Goal: Task Accomplishment & Management: Complete application form

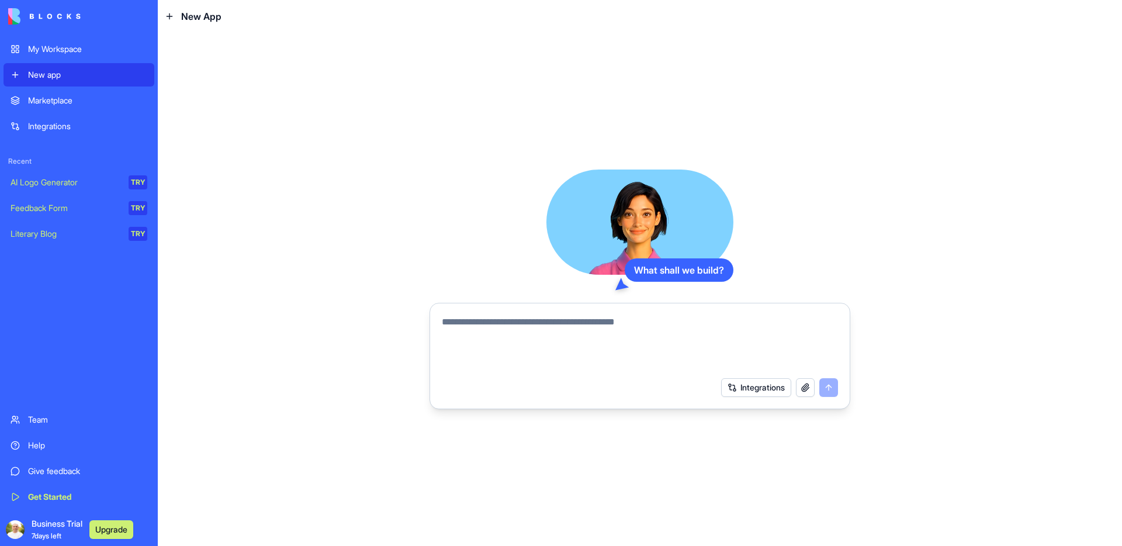
click at [613, 327] on textarea at bounding box center [640, 343] width 396 height 56
click at [110, 533] on button "Upgrade" at bounding box center [111, 529] width 44 height 19
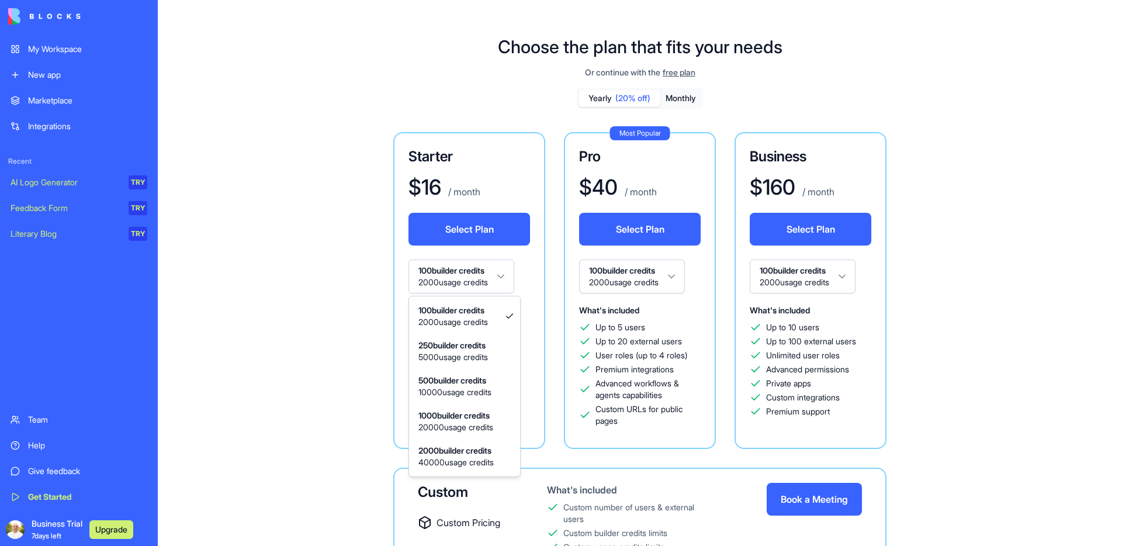
click at [501, 270] on html "My Workspace New app Marketplace Integrations Recent AI Logo Generator TRY Feed…" at bounding box center [561, 273] width 1122 height 546
click at [505, 274] on html "My Workspace New app Marketplace Integrations Recent AI Logo Generator TRY Feed…" at bounding box center [561, 273] width 1122 height 546
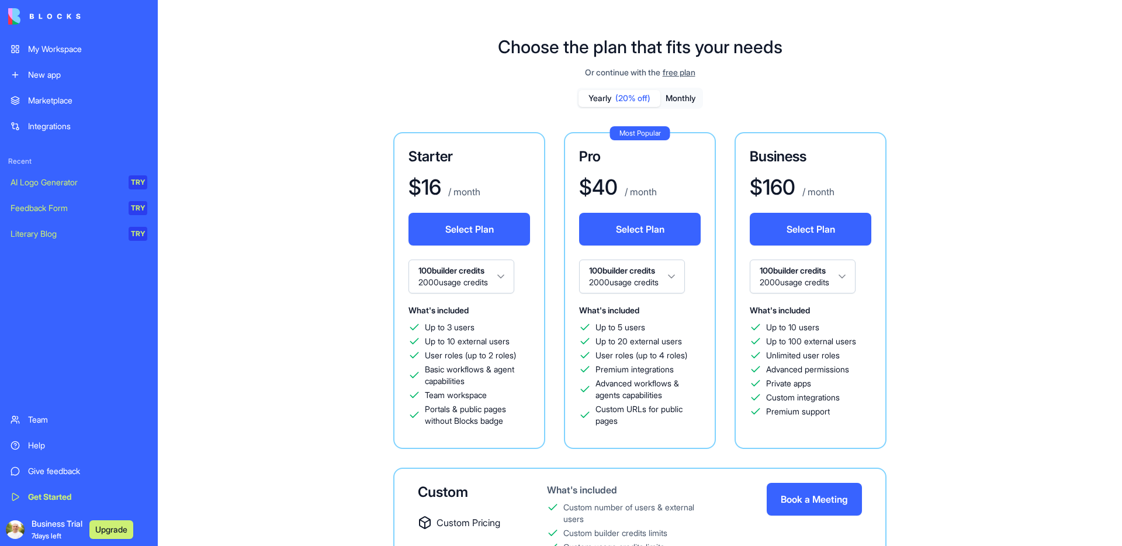
click at [340, 275] on div "Starter $ 16 / month Select Plan 100 builder credits 2000 usage credits What's …" at bounding box center [639, 378] width 671 height 492
click at [677, 98] on button "Monthly" at bounding box center [680, 98] width 41 height 17
click at [112, 296] on div "Marketplace Integrations Recent AI Logo Generator TRY Feedback Form TRY Literar…" at bounding box center [79, 247] width 151 height 317
click at [57, 126] on div "Integrations" at bounding box center [87, 126] width 119 height 12
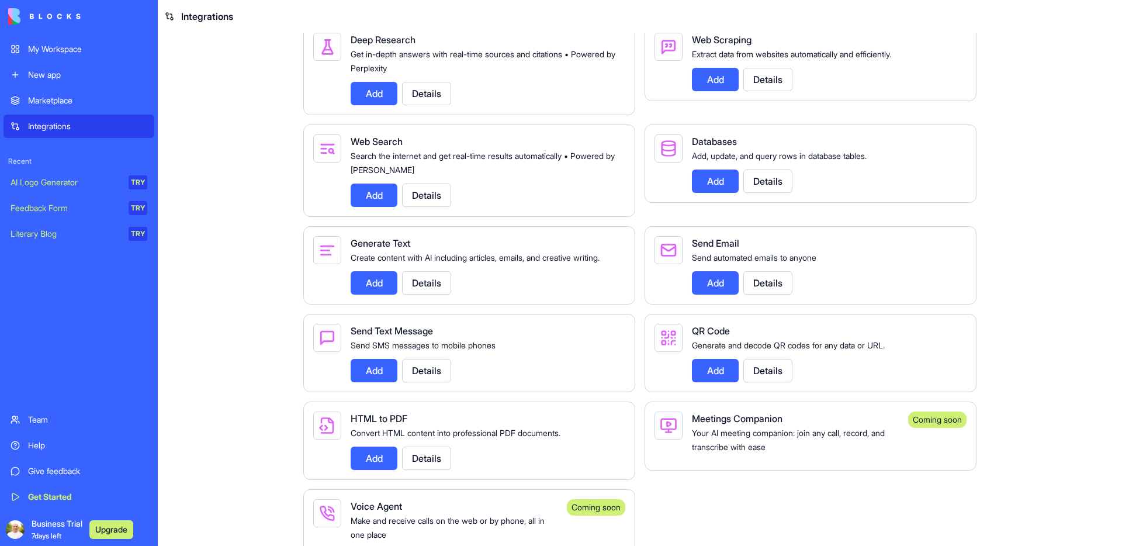
scroll to position [1640, 0]
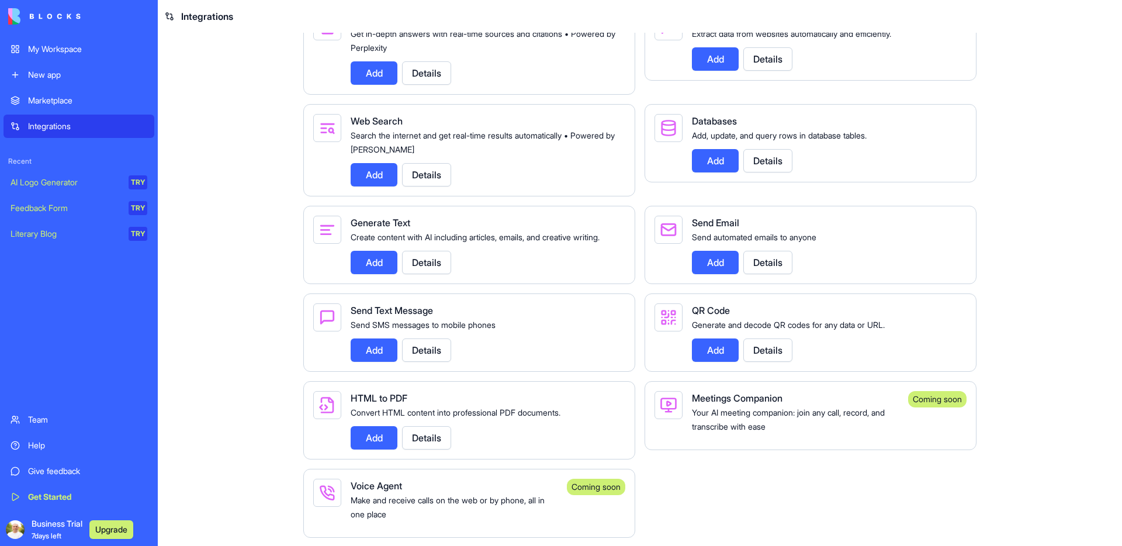
click at [766, 172] on button "Details" at bounding box center [767, 160] width 49 height 23
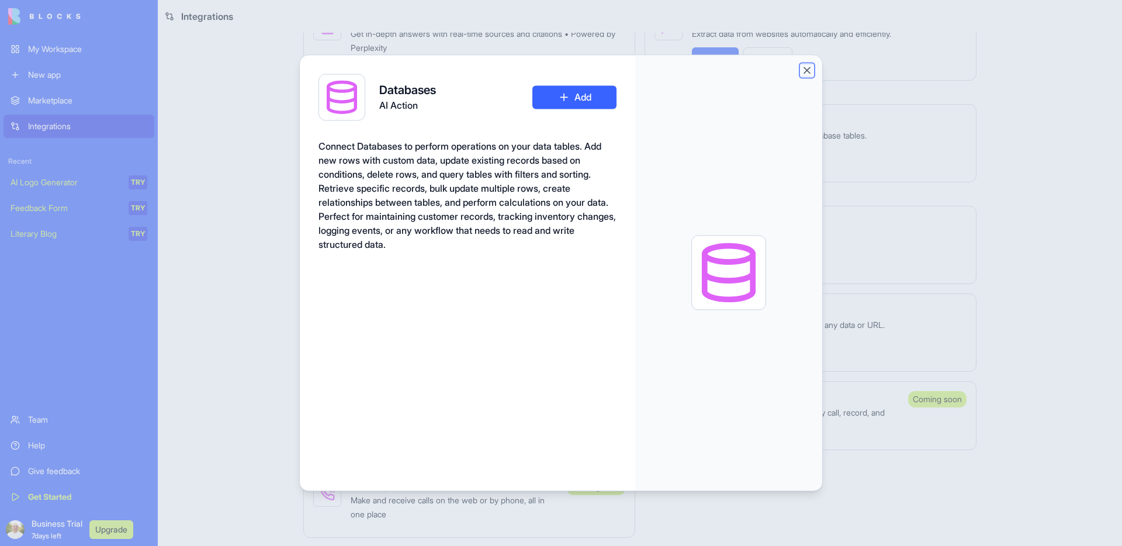
click at [808, 75] on button "Close" at bounding box center [807, 70] width 12 height 12
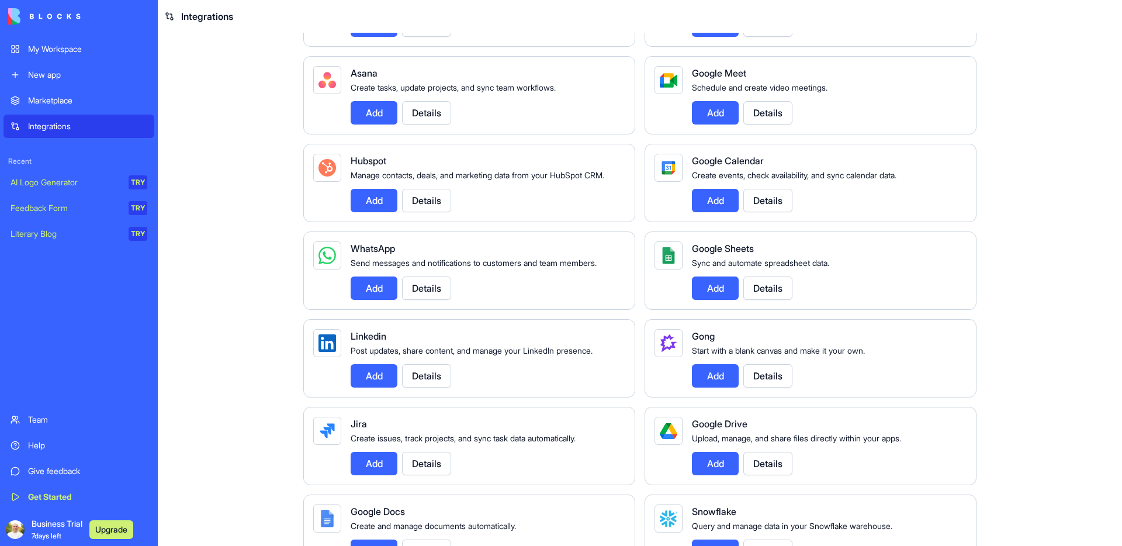
scroll to position [0, 0]
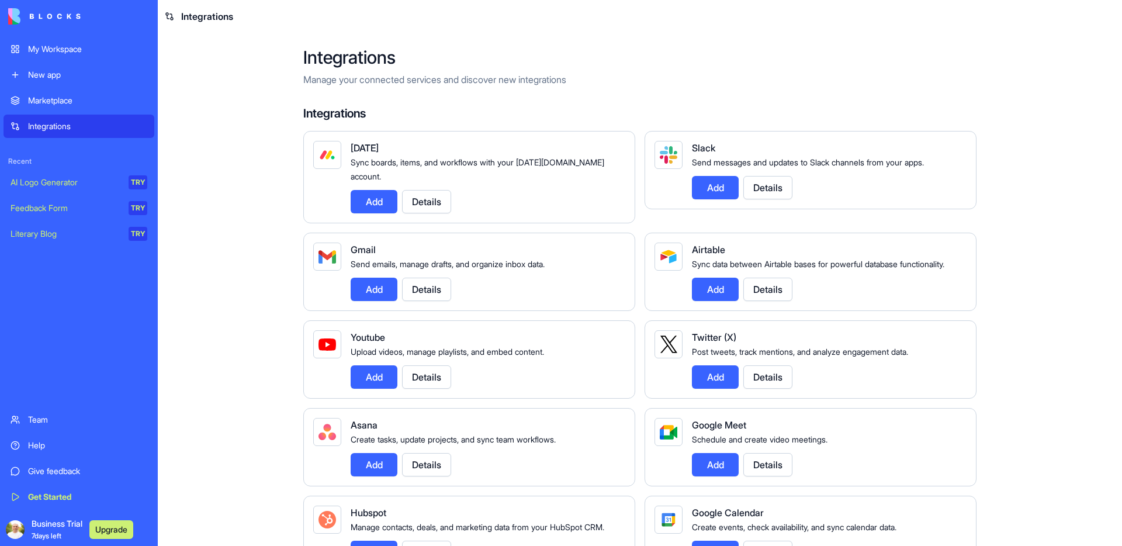
click at [57, 103] on div "Marketplace" at bounding box center [87, 101] width 119 height 12
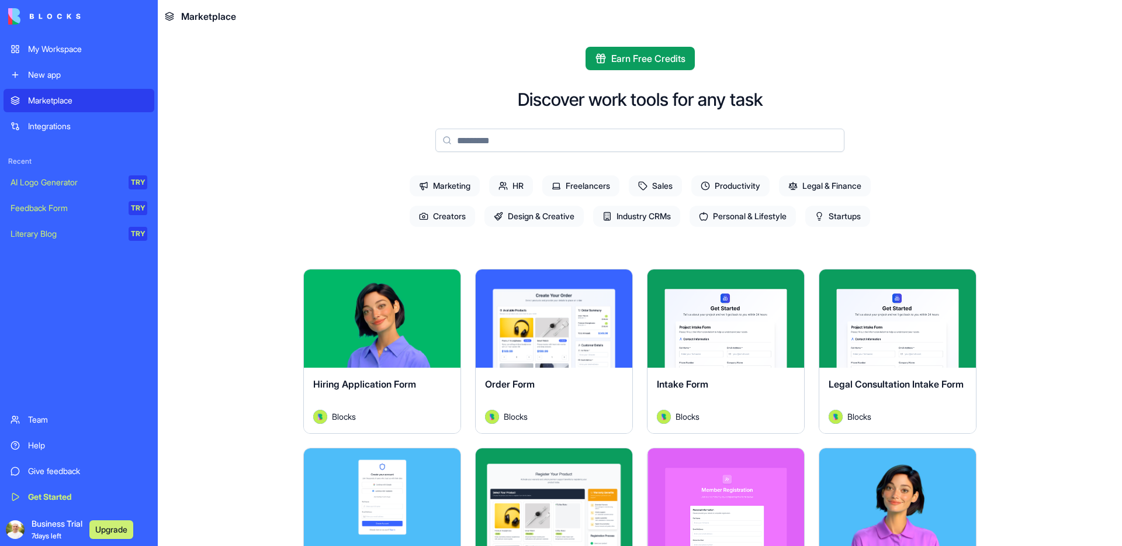
click at [574, 146] on input at bounding box center [639, 140] width 409 height 23
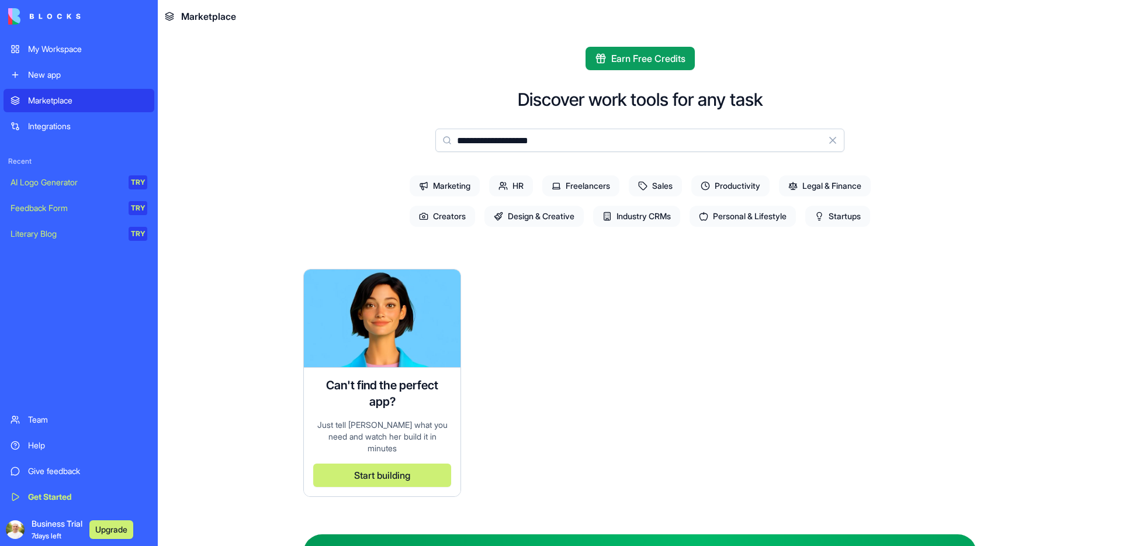
type input "**********"
click at [375, 465] on button "Start building" at bounding box center [382, 474] width 138 height 23
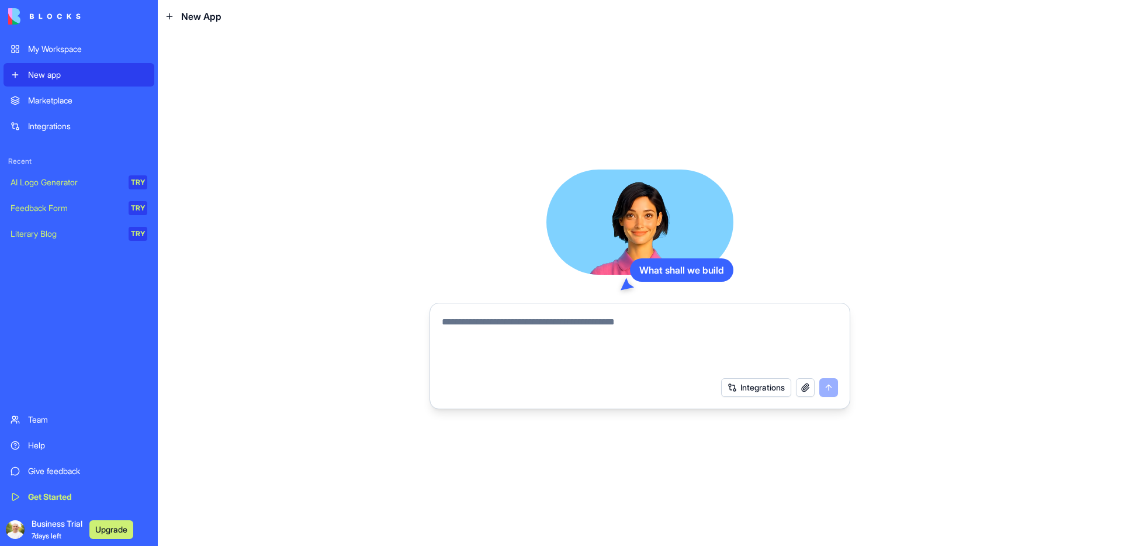
click at [515, 332] on textarea at bounding box center [640, 343] width 396 height 56
click at [805, 389] on button "button" at bounding box center [805, 387] width 19 height 19
click at [514, 340] on textarea at bounding box center [640, 343] width 396 height 56
click at [500, 335] on textarea at bounding box center [640, 343] width 396 height 56
click at [500, 326] on textarea at bounding box center [640, 343] width 396 height 56
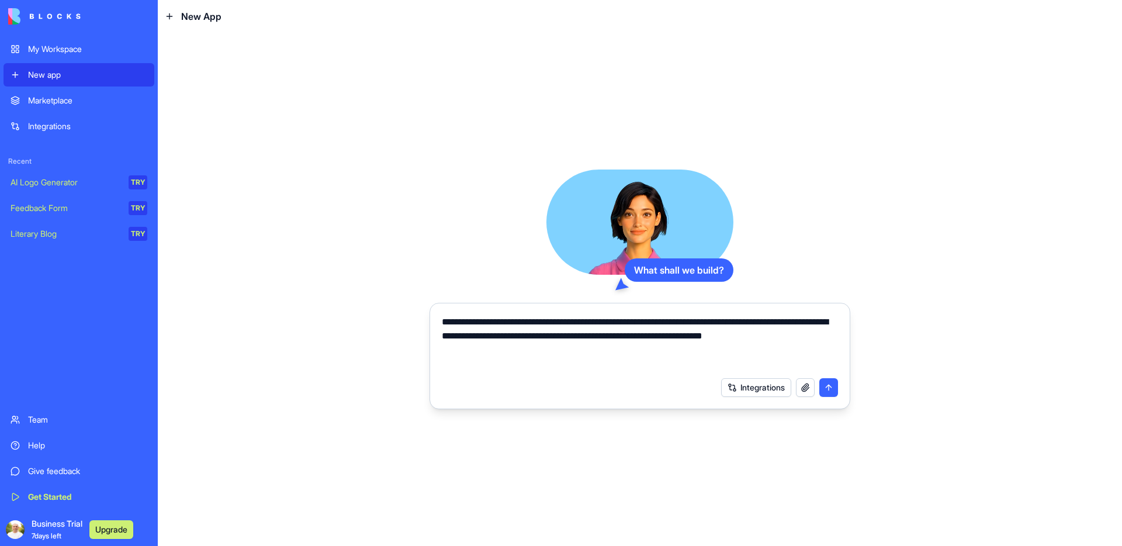
click at [500, 356] on textarea "**********" at bounding box center [640, 343] width 396 height 56
click at [497, 355] on textarea "**********" at bounding box center [640, 343] width 396 height 56
click at [496, 352] on textarea "**********" at bounding box center [640, 343] width 396 height 56
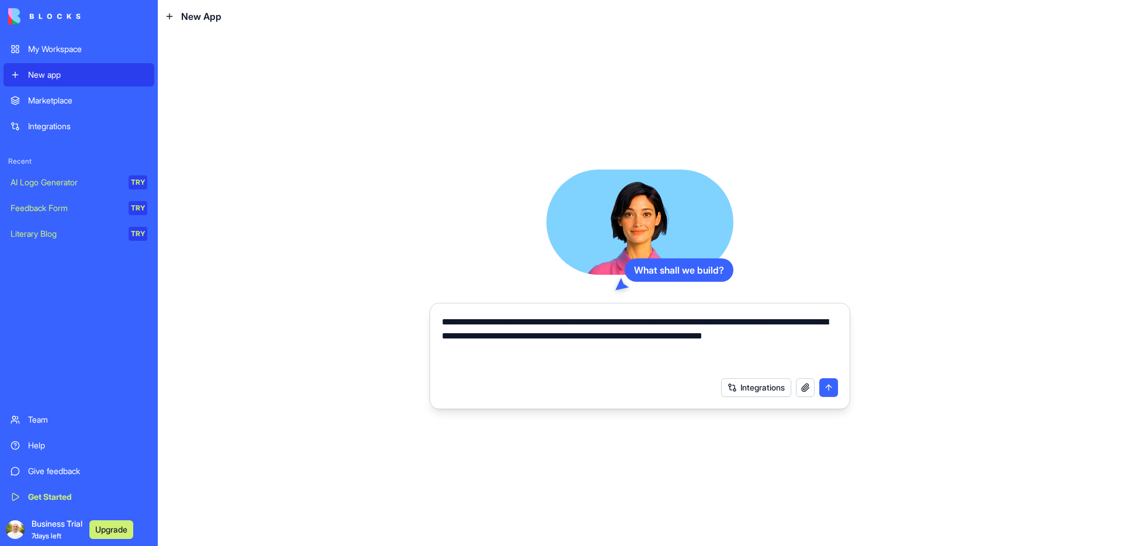
click at [486, 353] on textarea "**********" at bounding box center [640, 343] width 396 height 56
click at [486, 354] on textarea "**********" at bounding box center [640, 343] width 396 height 56
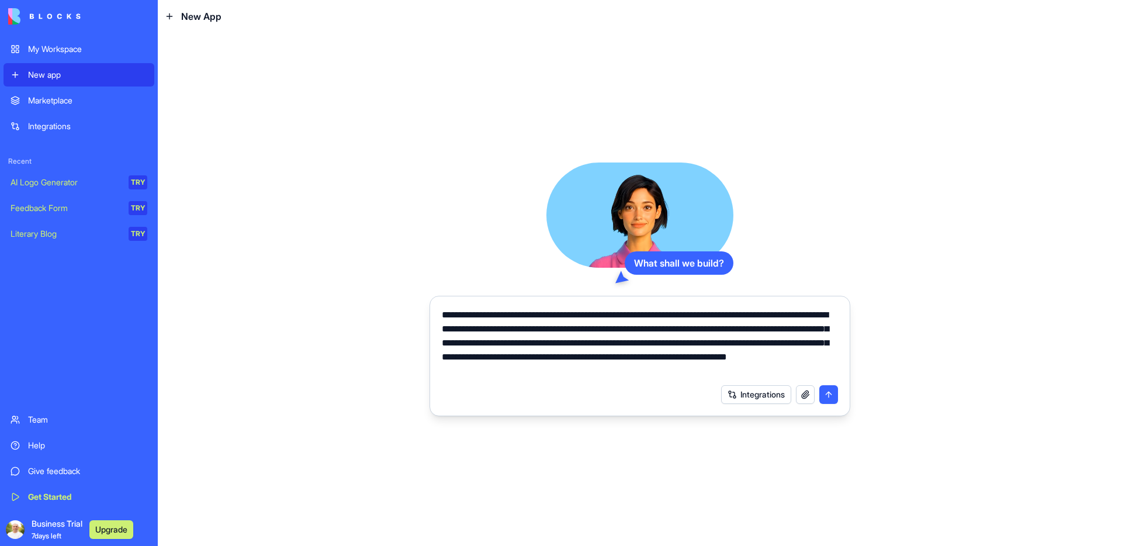
type textarea "**********"
click at [457, 460] on div "**********" at bounding box center [640, 289] width 964 height 513
click at [478, 473] on div "**********" at bounding box center [640, 289] width 964 height 513
click at [801, 397] on button "button" at bounding box center [805, 394] width 19 height 19
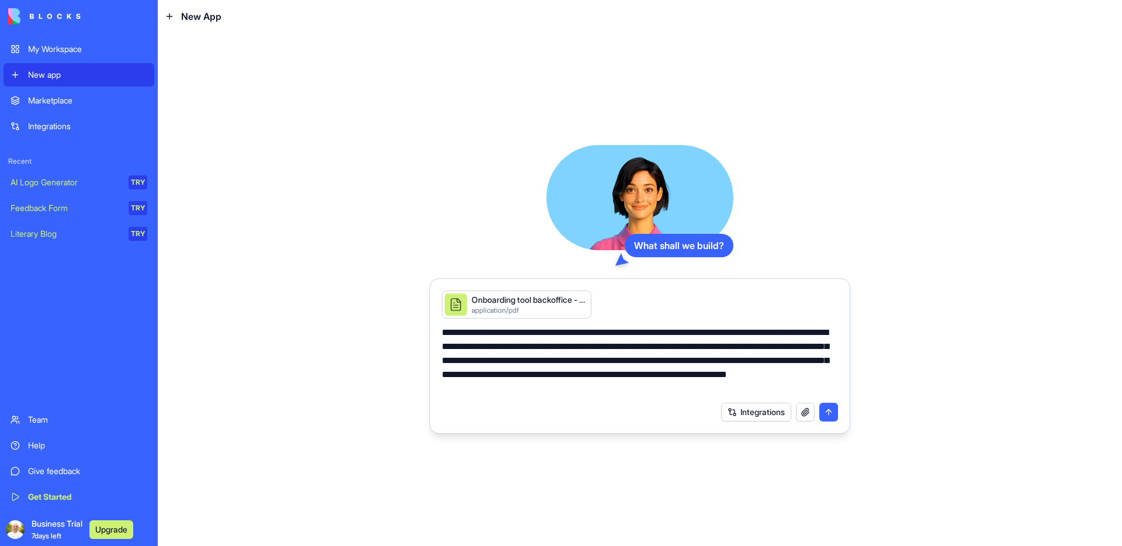
click at [805, 413] on button "button" at bounding box center [805, 412] width 19 height 19
click at [807, 413] on button "button" at bounding box center [805, 412] width 19 height 19
click at [806, 412] on button "button" at bounding box center [805, 412] width 19 height 19
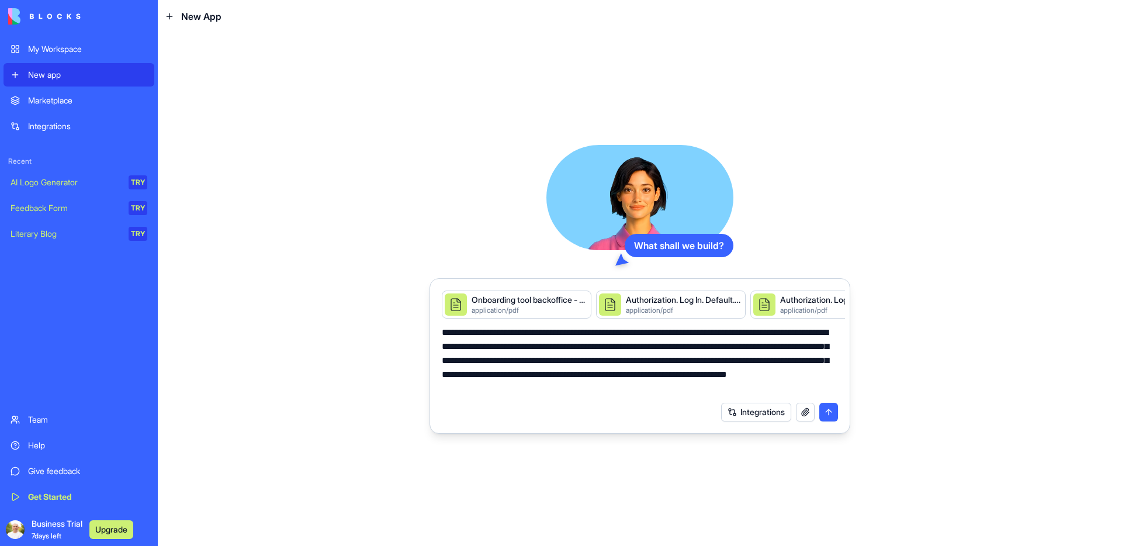
click at [830, 416] on button "submit" at bounding box center [828, 412] width 19 height 19
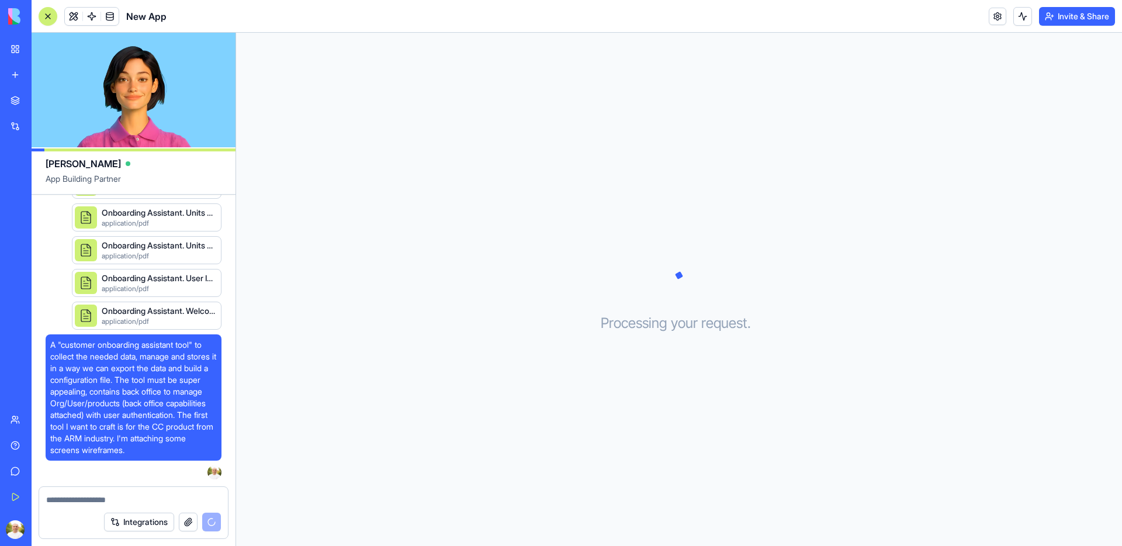
scroll to position [786, 0]
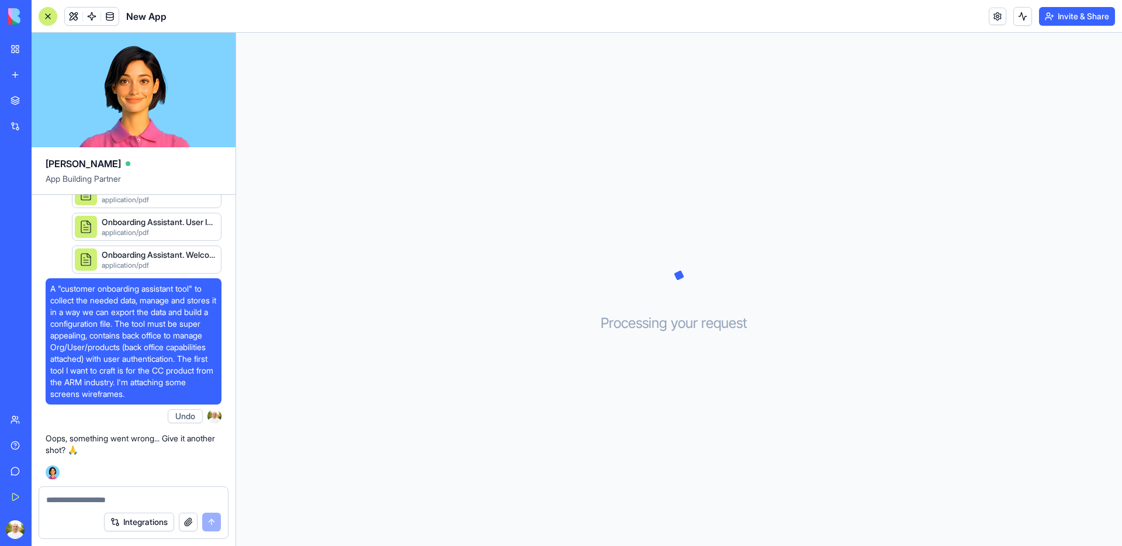
click at [100, 499] on textarea at bounding box center [133, 500] width 175 height 12
type textarea "****"
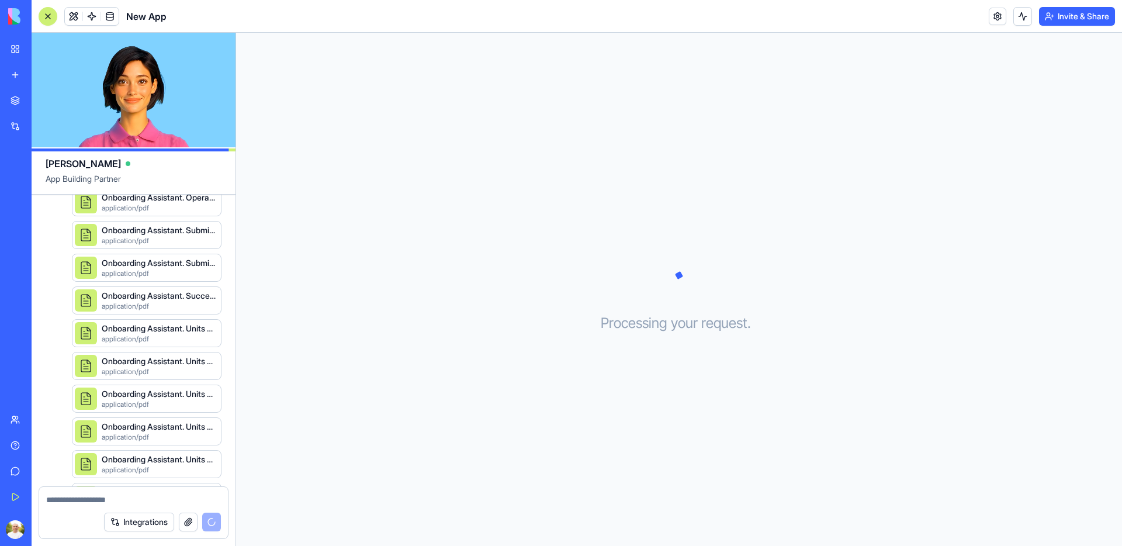
scroll to position [830, 0]
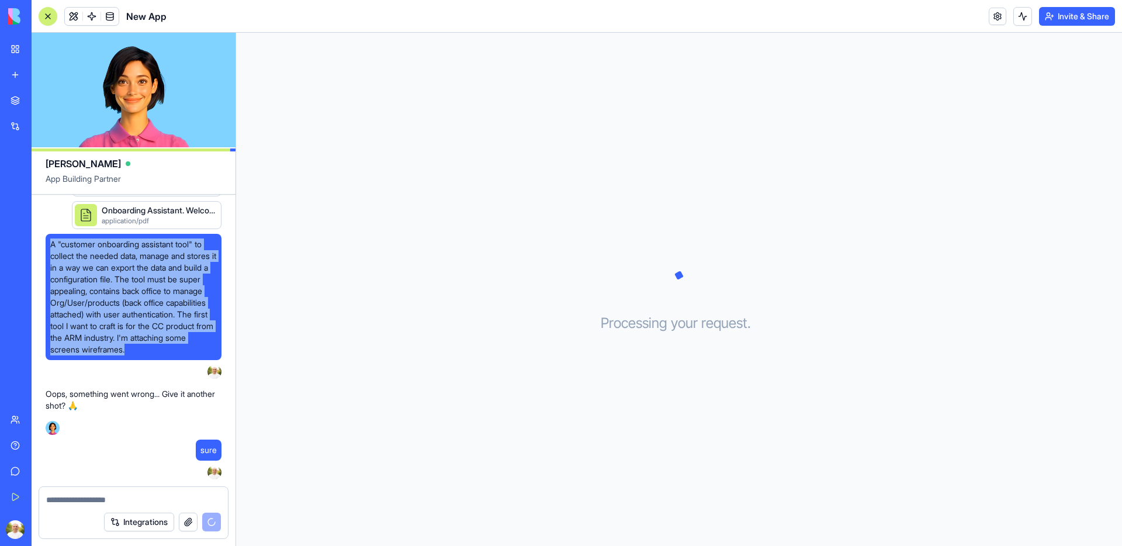
drag, startPoint x: 50, startPoint y: 232, endPoint x: 137, endPoint y: 358, distance: 153.3
click at [137, 358] on div "A "customer onboarding assistant tool" to collect the needed data, manage and s…" at bounding box center [134, 297] width 176 height 126
copy span "A "customer onboarding assistant tool" to collect the needed data, manage and s…"
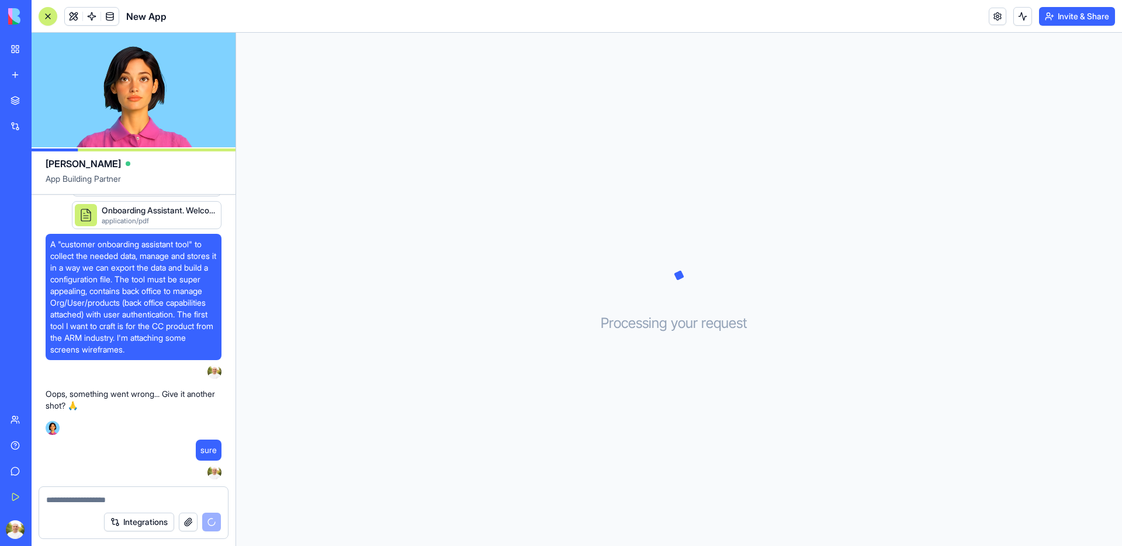
click at [83, 503] on textarea at bounding box center [133, 500] width 175 height 12
paste textarea "**********"
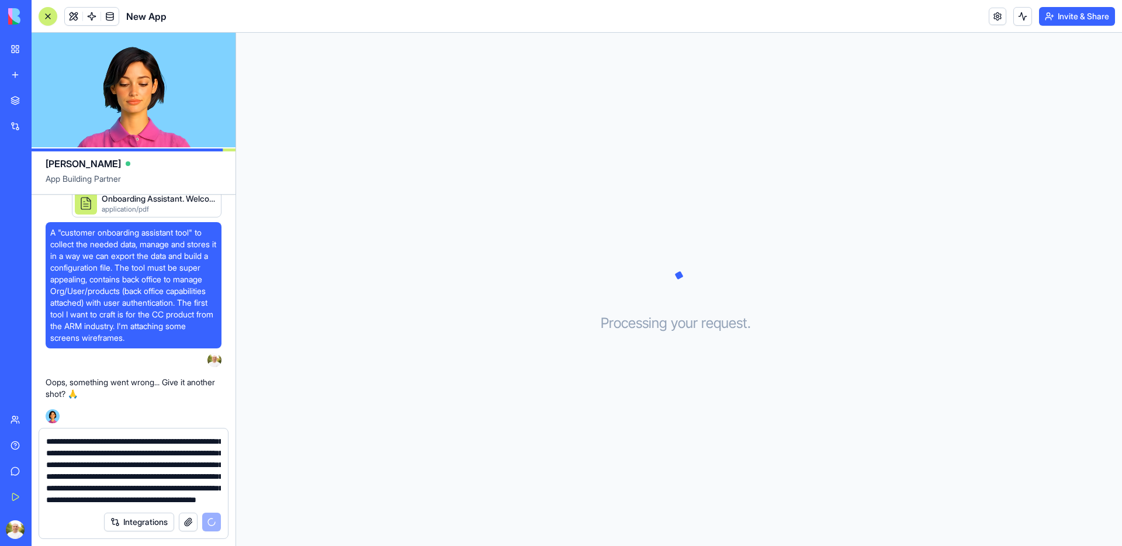
type textarea "**********"
click at [182, 523] on button "button" at bounding box center [188, 521] width 19 height 19
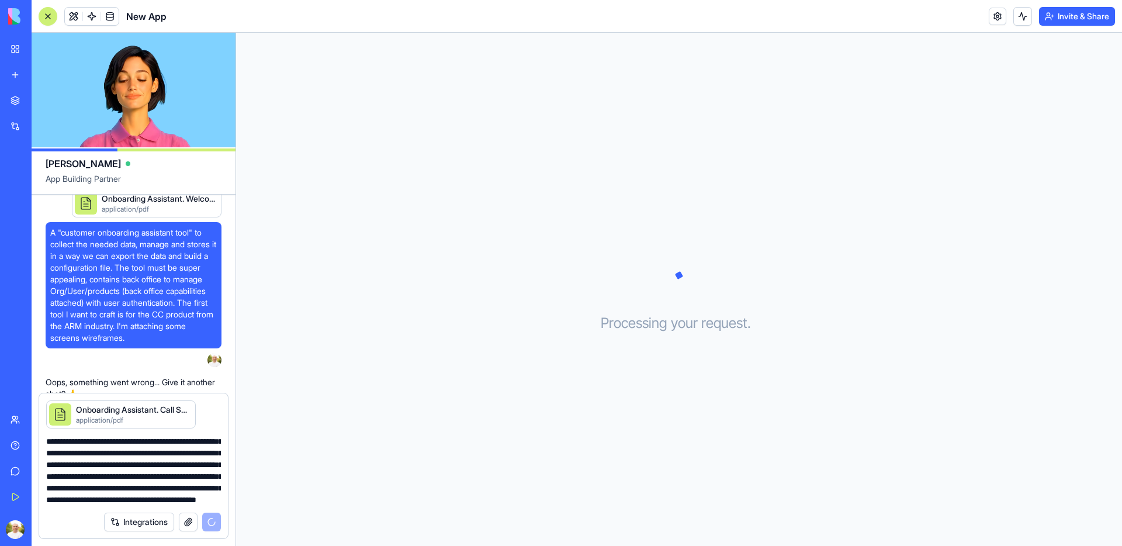
scroll to position [1209, 0]
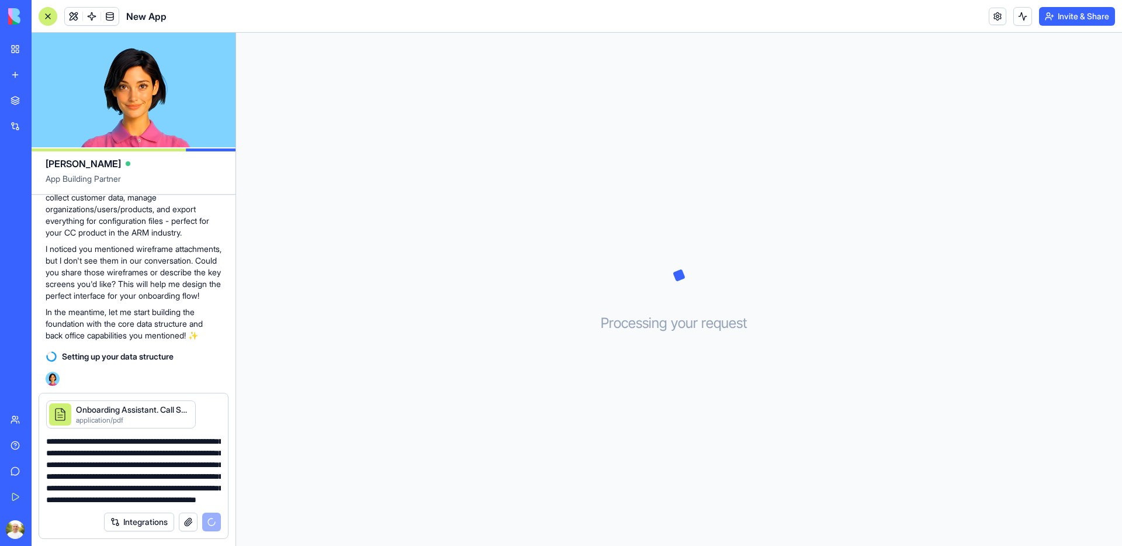
click at [153, 459] on textarea "**********" at bounding box center [133, 470] width 175 height 70
click at [138, 498] on textarea "**********" at bounding box center [133, 470] width 175 height 70
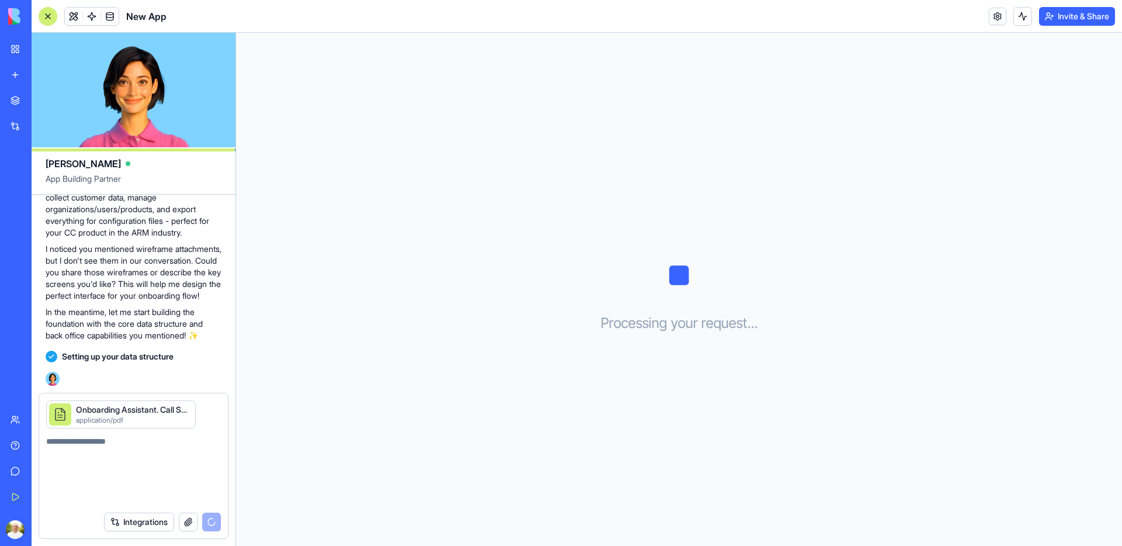
scroll to position [1151, 0]
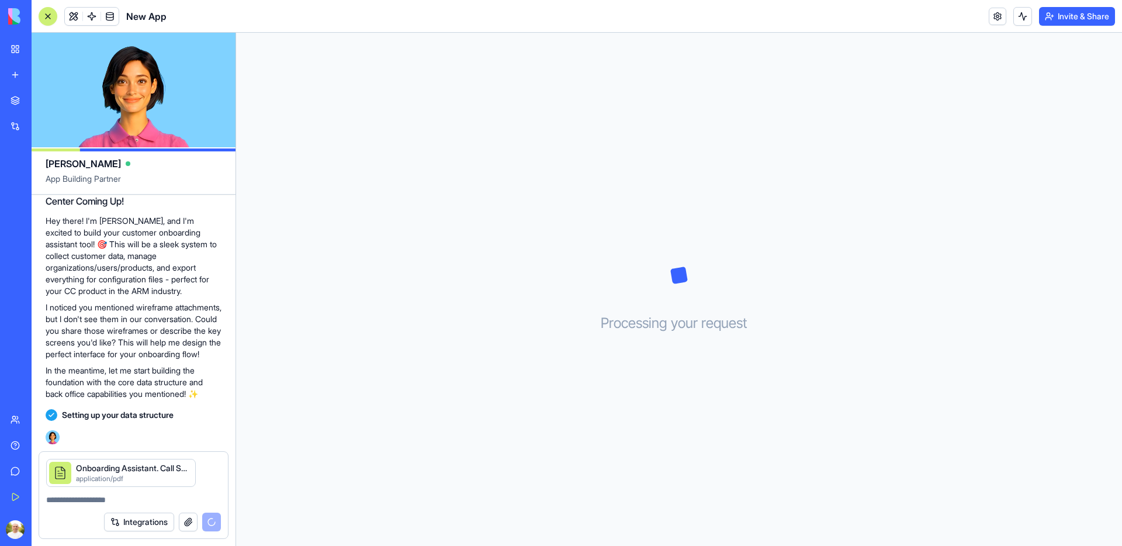
click at [195, 461] on button "button" at bounding box center [195, 461] width 0 height 0
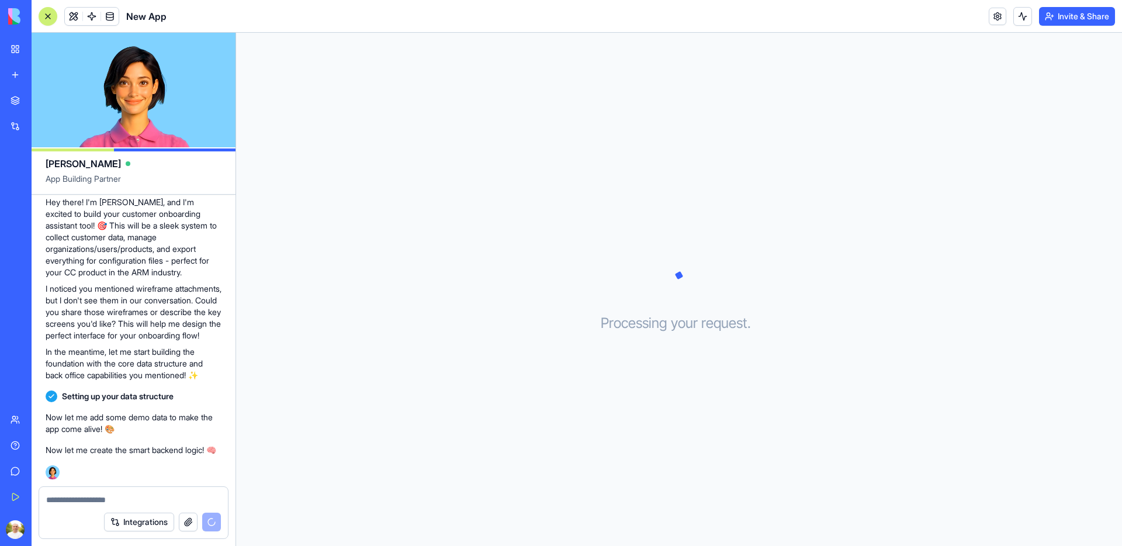
scroll to position [1202, 0]
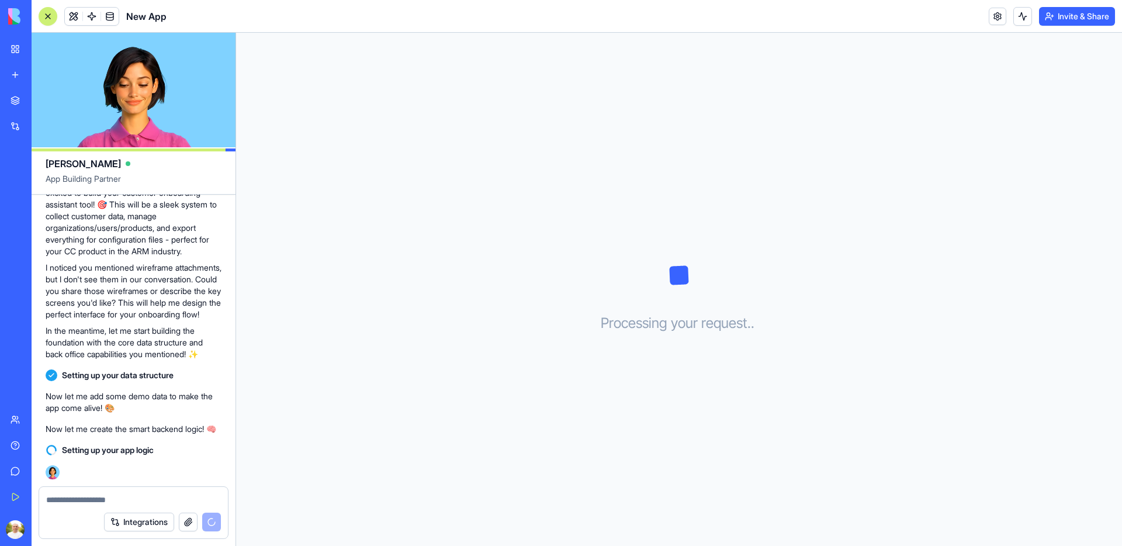
click at [102, 499] on textarea at bounding box center [133, 500] width 175 height 12
click at [102, 500] on textarea at bounding box center [133, 500] width 175 height 12
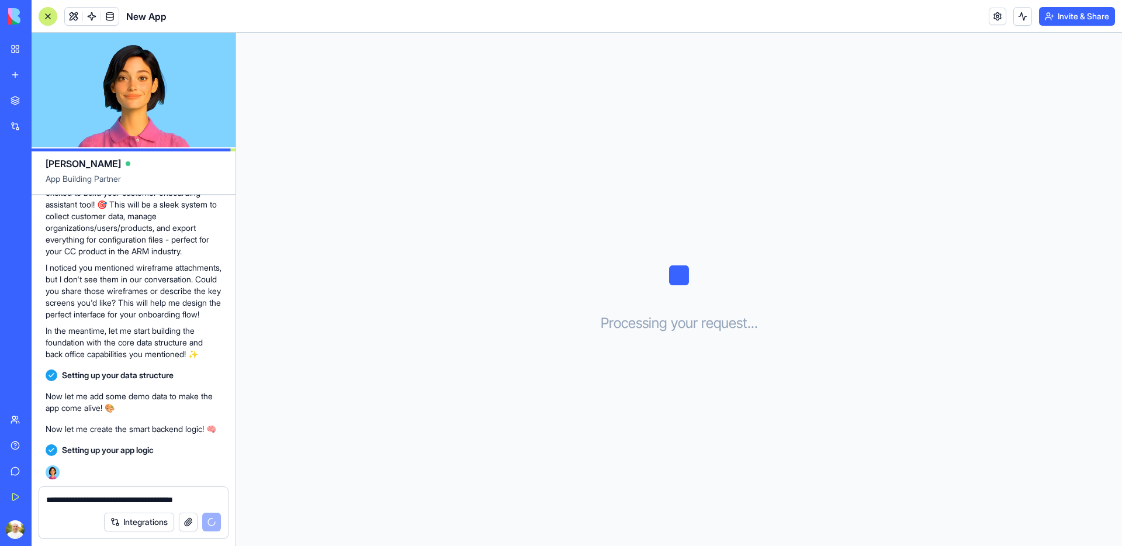
click at [189, 525] on button "button" at bounding box center [188, 521] width 19 height 19
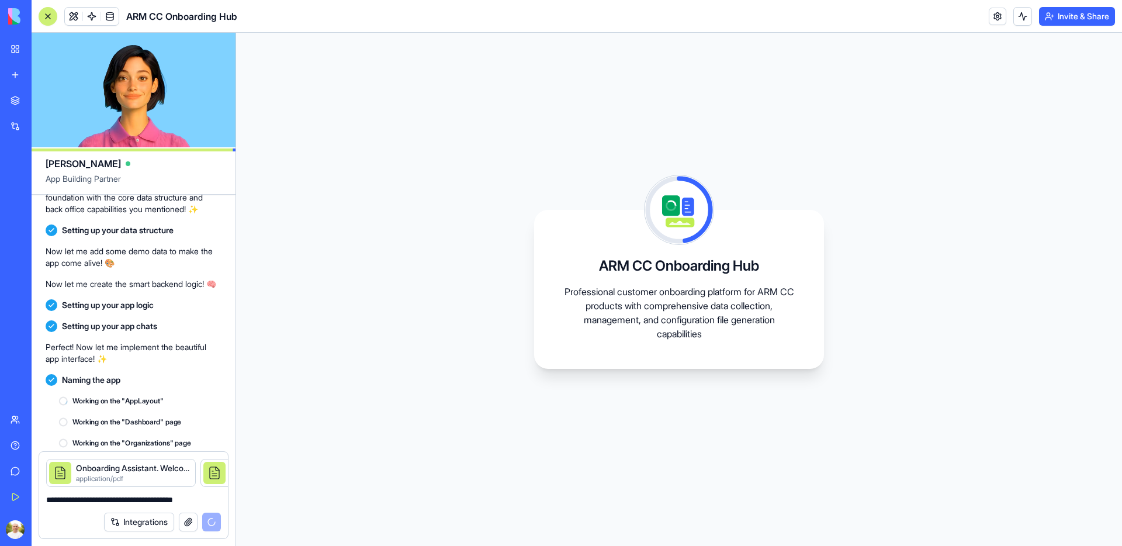
scroll to position [1417, 0]
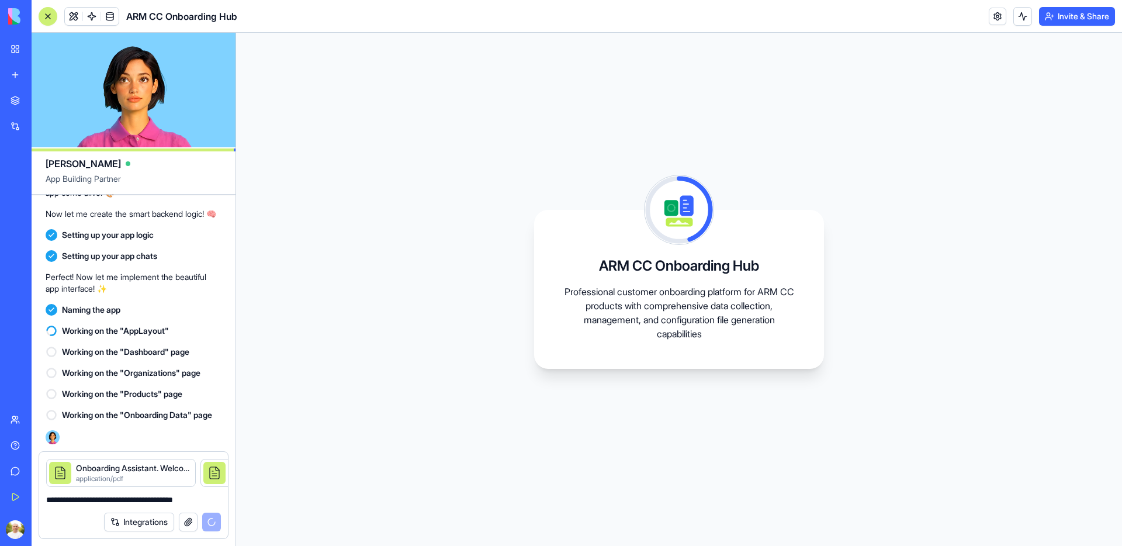
click at [204, 500] on textarea "**********" at bounding box center [133, 500] width 175 height 12
click at [90, 503] on textarea "**********" at bounding box center [133, 500] width 175 height 12
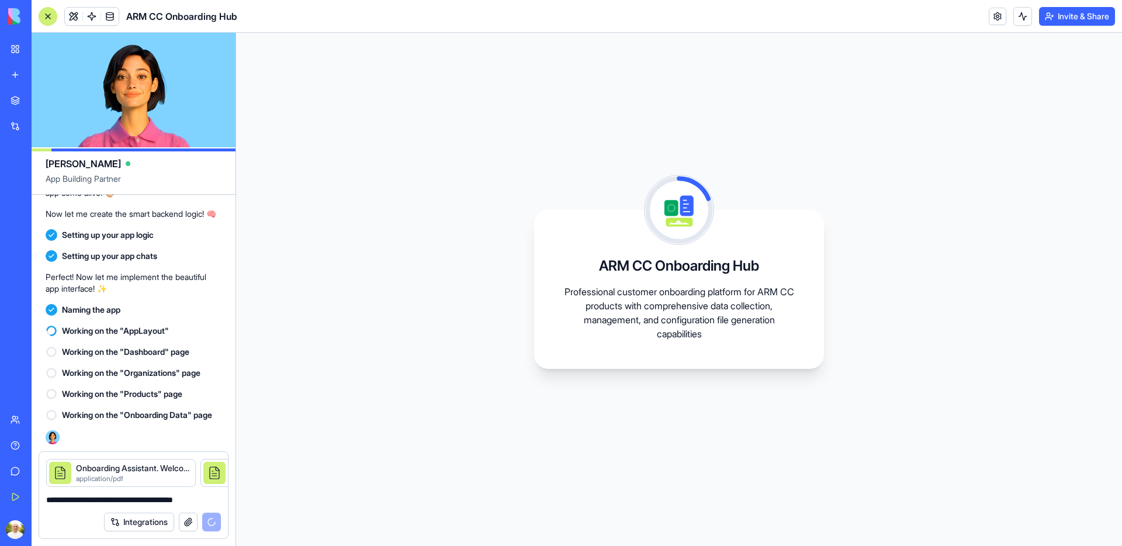
click at [150, 501] on textarea "**********" at bounding box center [133, 500] width 175 height 12
click at [154, 501] on textarea "**********" at bounding box center [133, 500] width 175 height 12
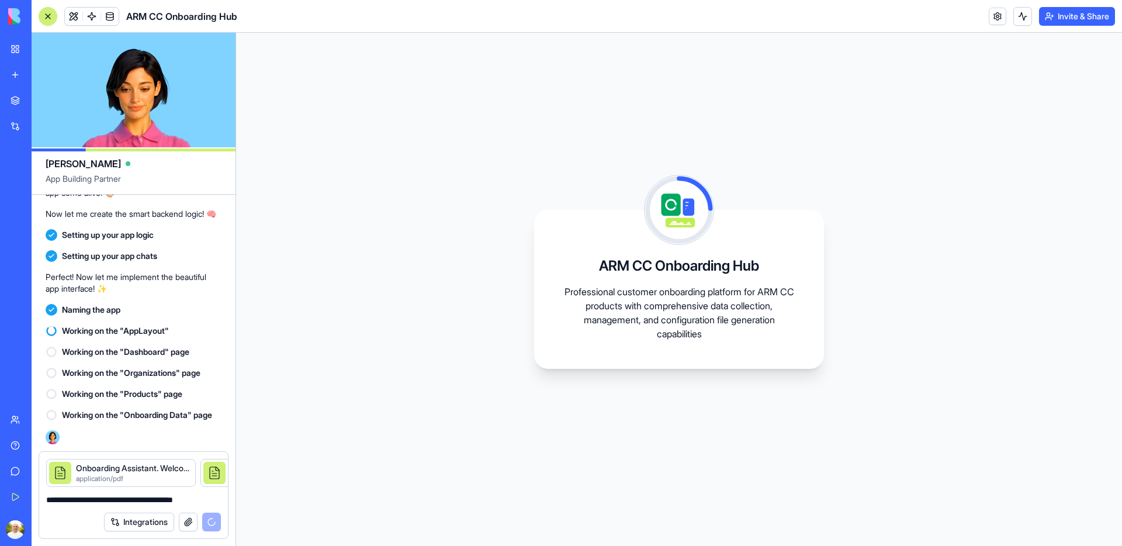
click at [154, 501] on textarea "**********" at bounding box center [133, 500] width 175 height 12
click at [186, 500] on textarea "**********" at bounding box center [133, 500] width 175 height 12
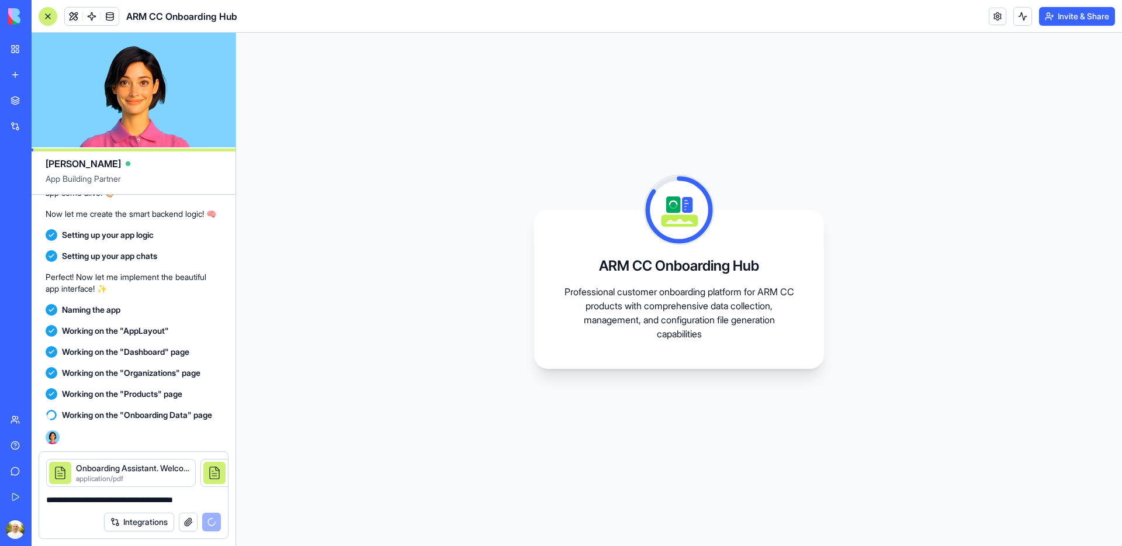
click at [174, 500] on textarea "**********" at bounding box center [133, 500] width 175 height 12
click at [217, 501] on textarea "**********" at bounding box center [133, 500] width 175 height 12
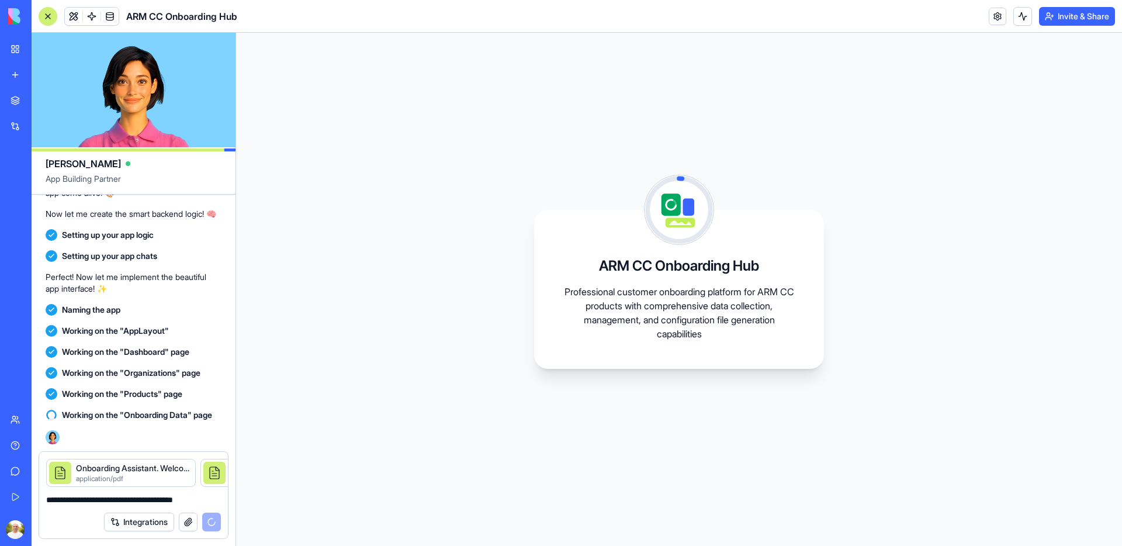
click at [217, 494] on textarea "**********" at bounding box center [133, 500] width 175 height 12
click at [216, 498] on textarea "**********" at bounding box center [133, 500] width 175 height 12
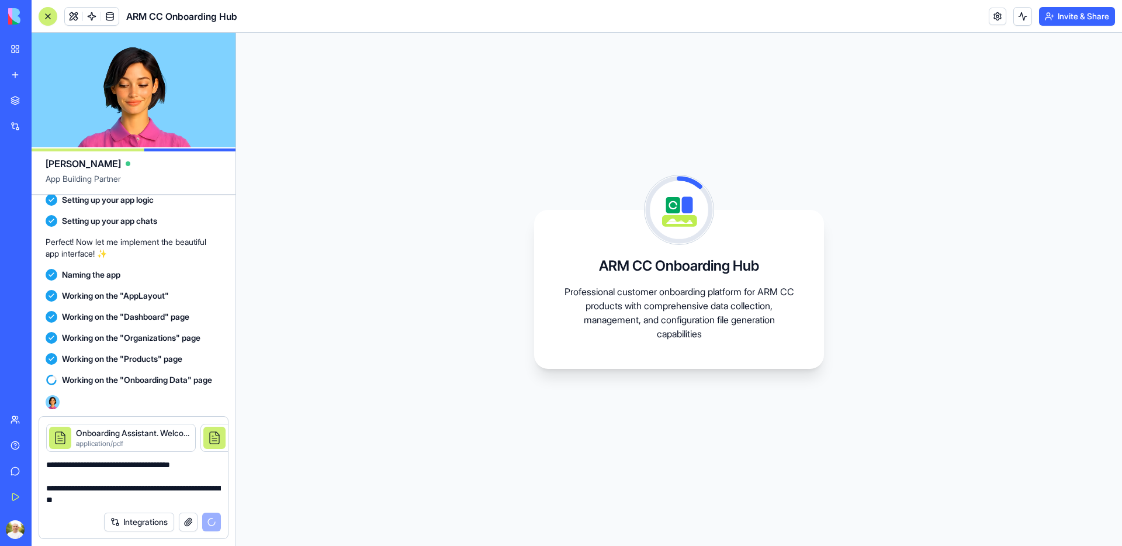
type textarea "**********"
click at [204, 432] on div at bounding box center [214, 438] width 22 height 22
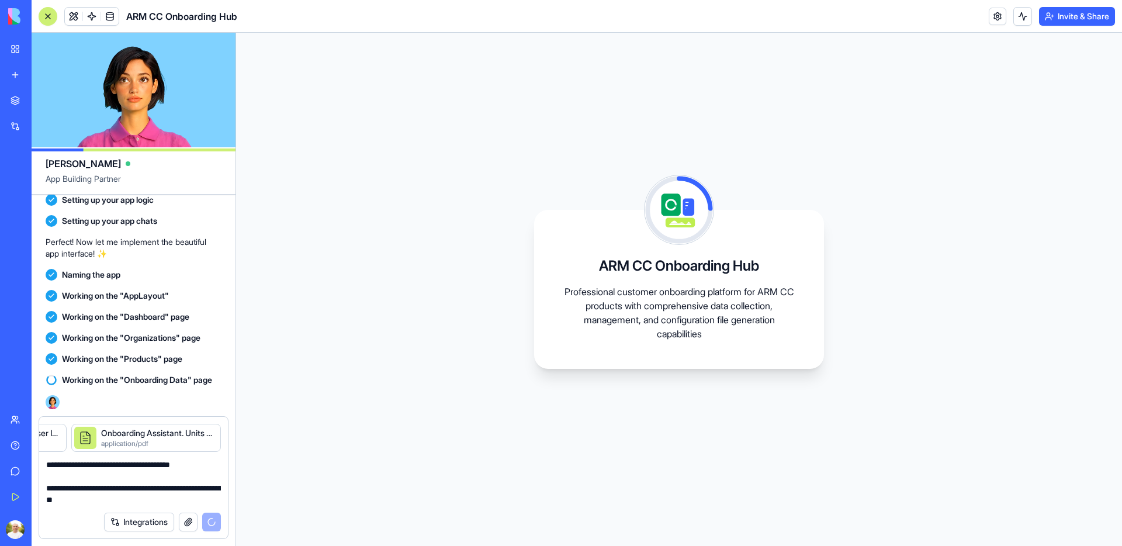
scroll to position [0, 594]
click at [220, 426] on button "button" at bounding box center [220, 426] width 0 height 0
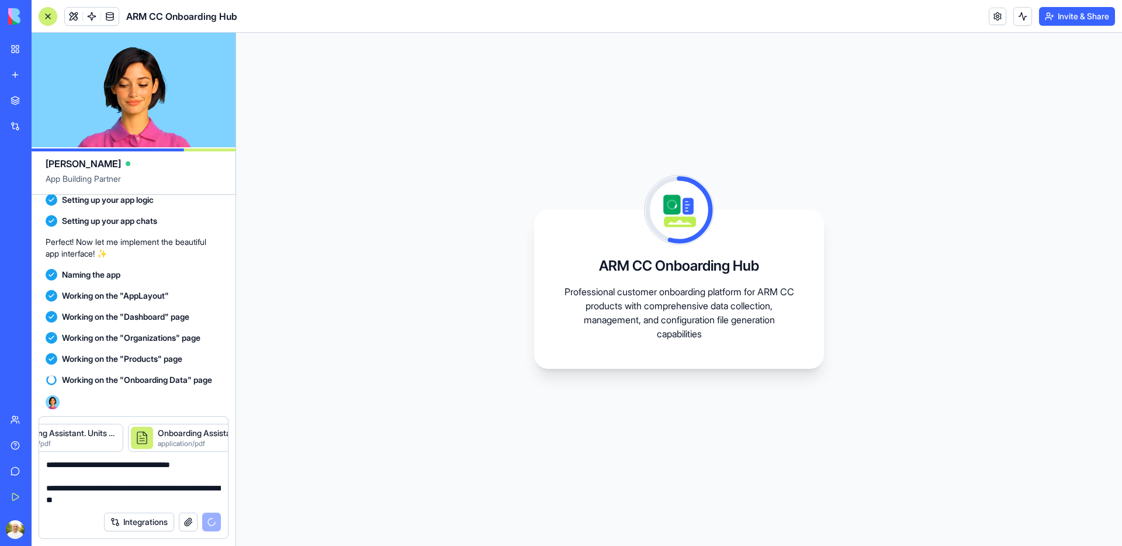
scroll to position [0, 438]
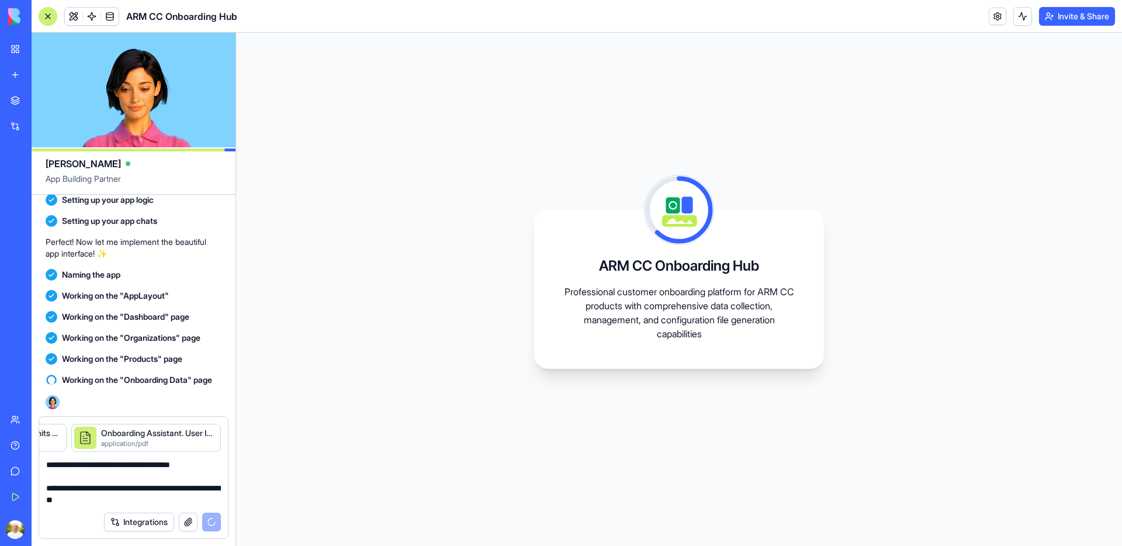
click at [190, 524] on button "button" at bounding box center [188, 521] width 19 height 19
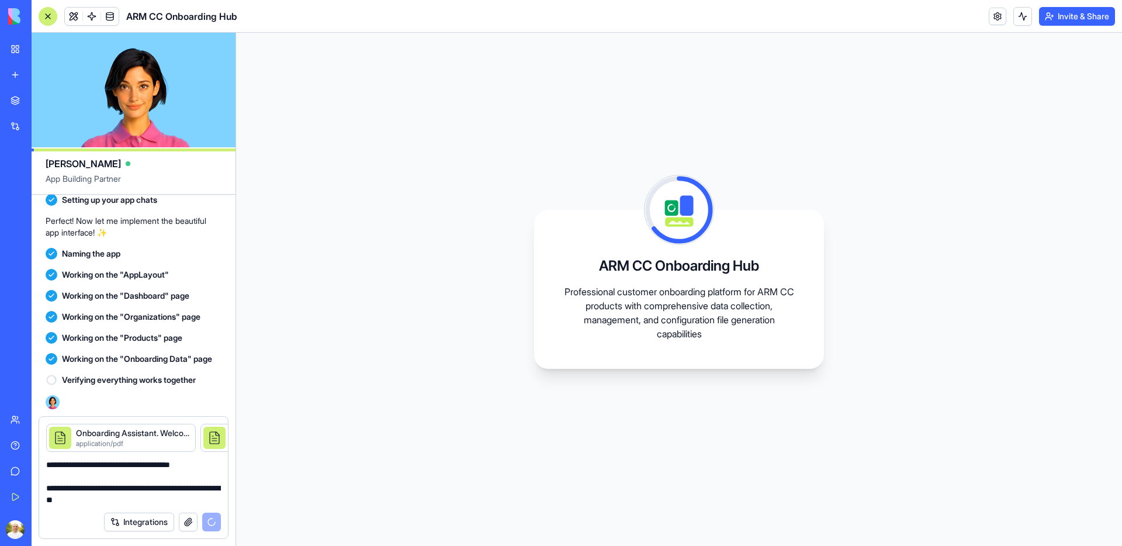
scroll to position [1494, 0]
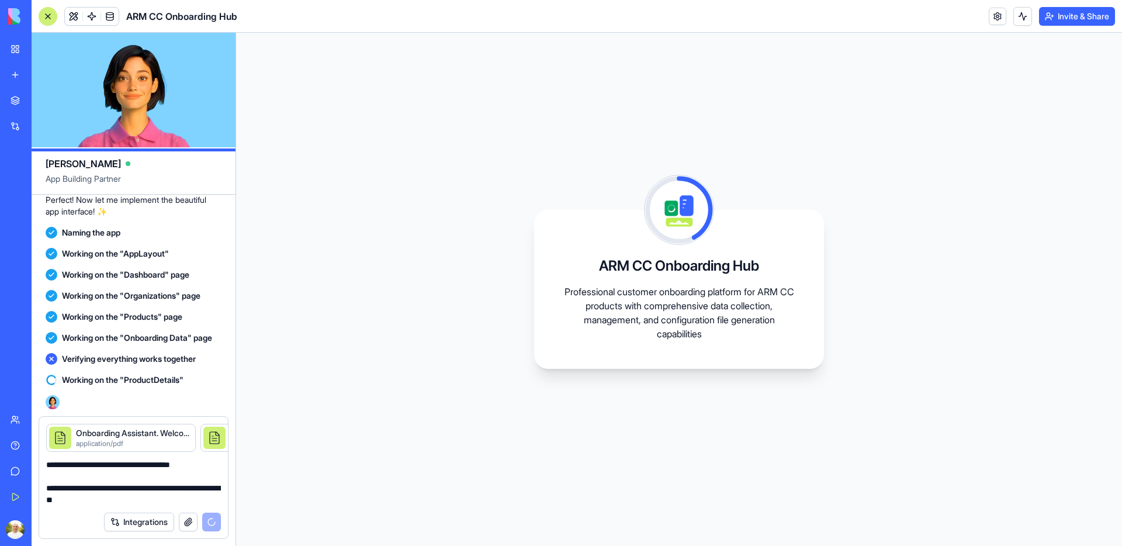
click at [102, 382] on span "Working on the "ProductDetails"" at bounding box center [123, 380] width 122 height 12
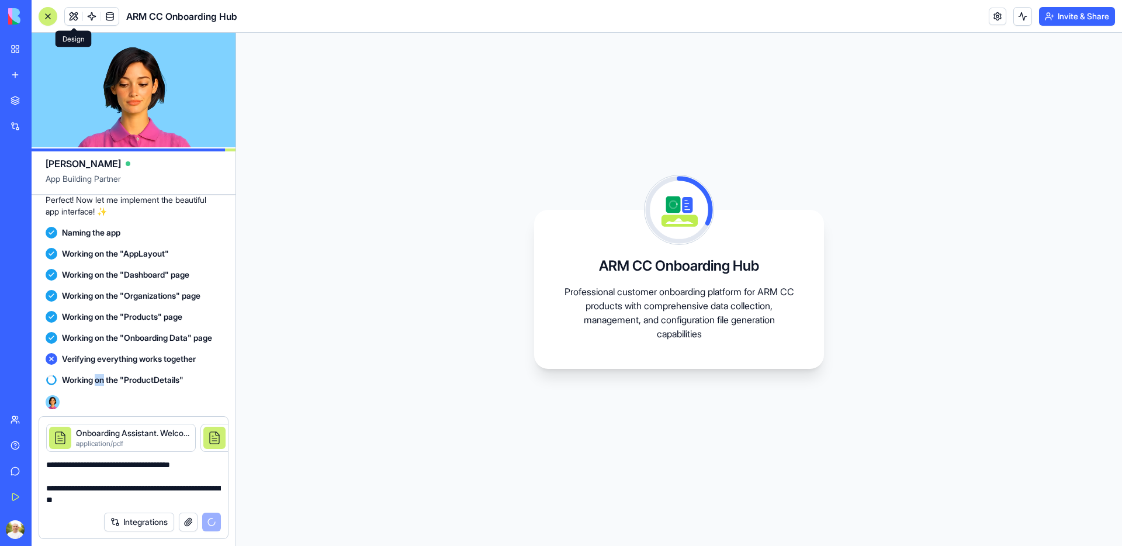
click at [73, 16] on span at bounding box center [73, 16] width 33 height 33
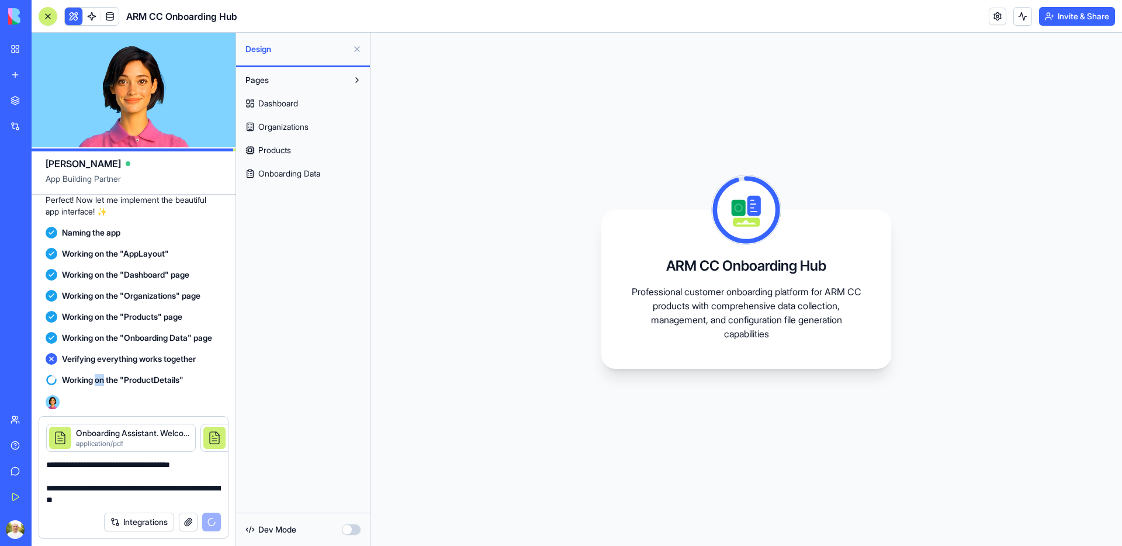
click at [298, 171] on span "Onboarding Data" at bounding box center [289, 174] width 62 height 12
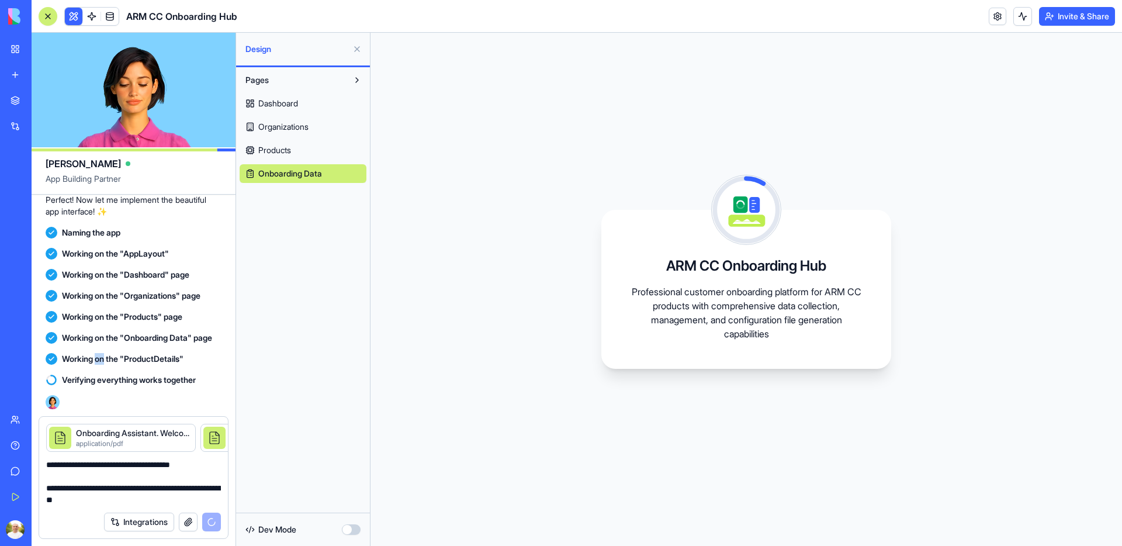
click at [283, 151] on span "Products" at bounding box center [274, 150] width 33 height 12
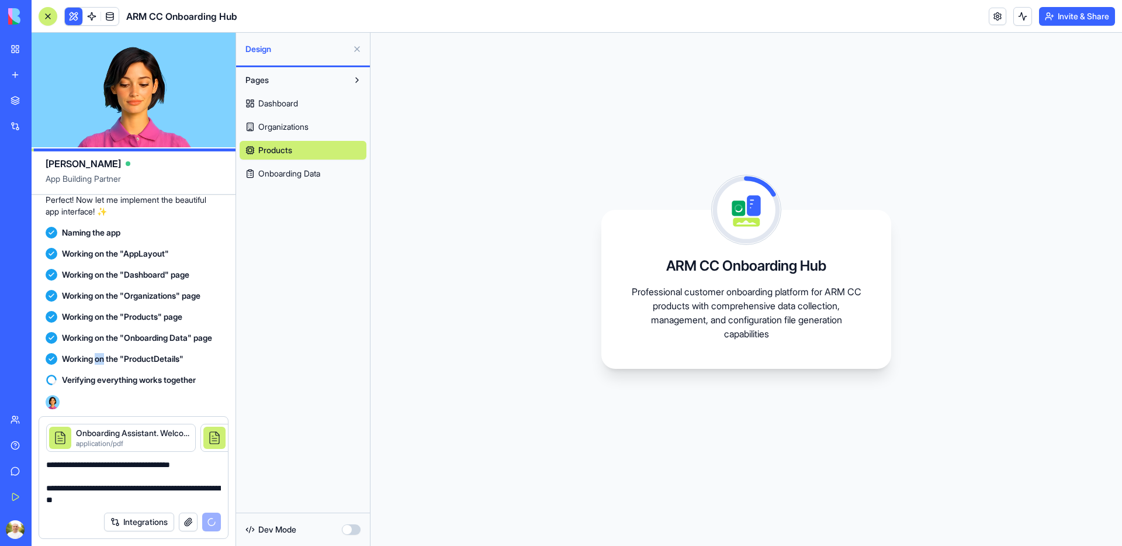
click at [289, 127] on span "Organizations" at bounding box center [283, 127] width 50 height 12
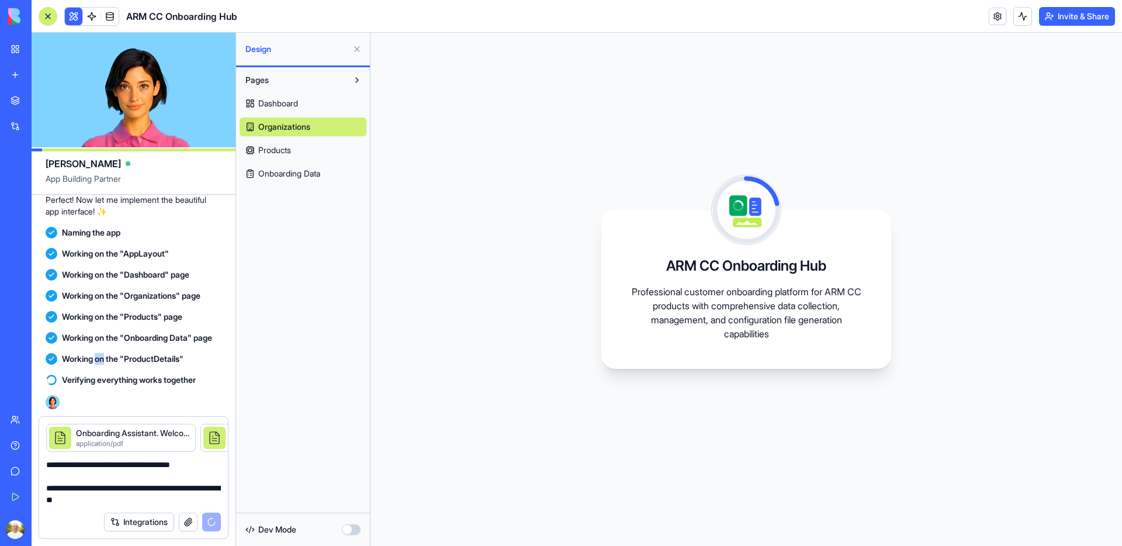
click at [287, 108] on span "Dashboard" at bounding box center [278, 104] width 40 height 12
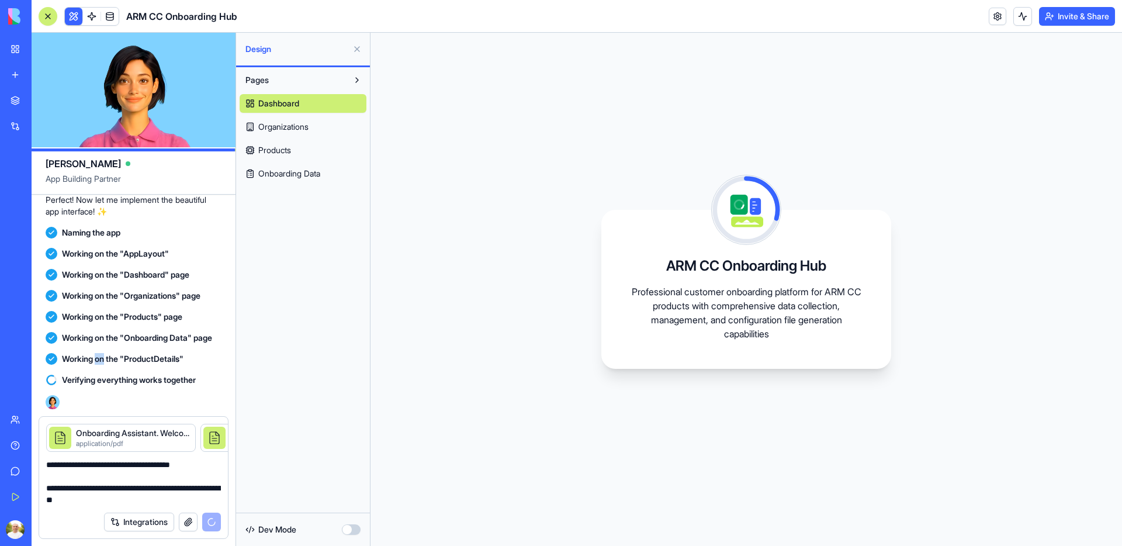
click at [282, 81] on button "Pages" at bounding box center [294, 80] width 108 height 19
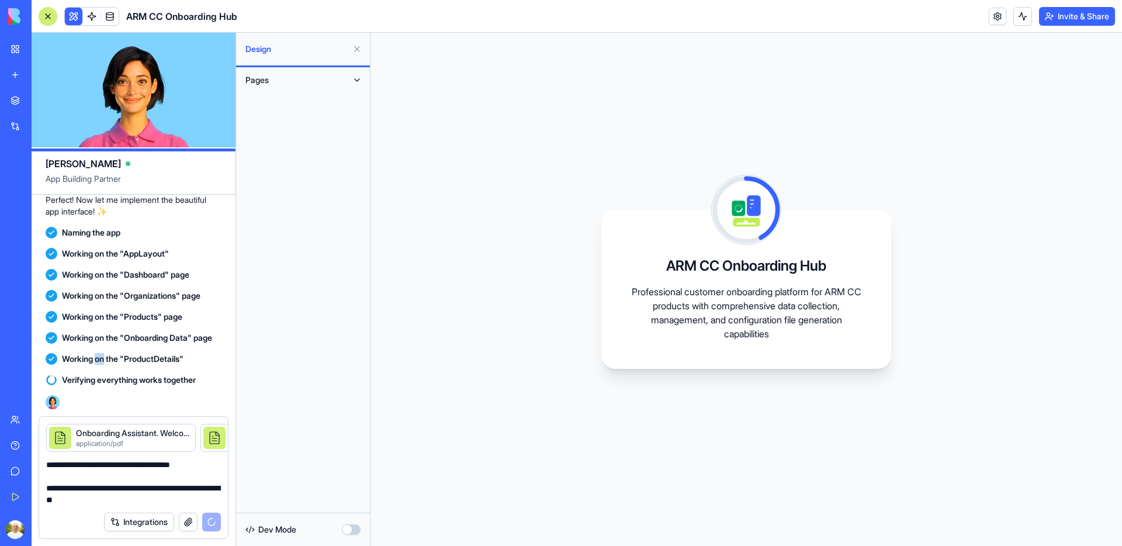
click at [357, 78] on button at bounding box center [357, 80] width 19 height 19
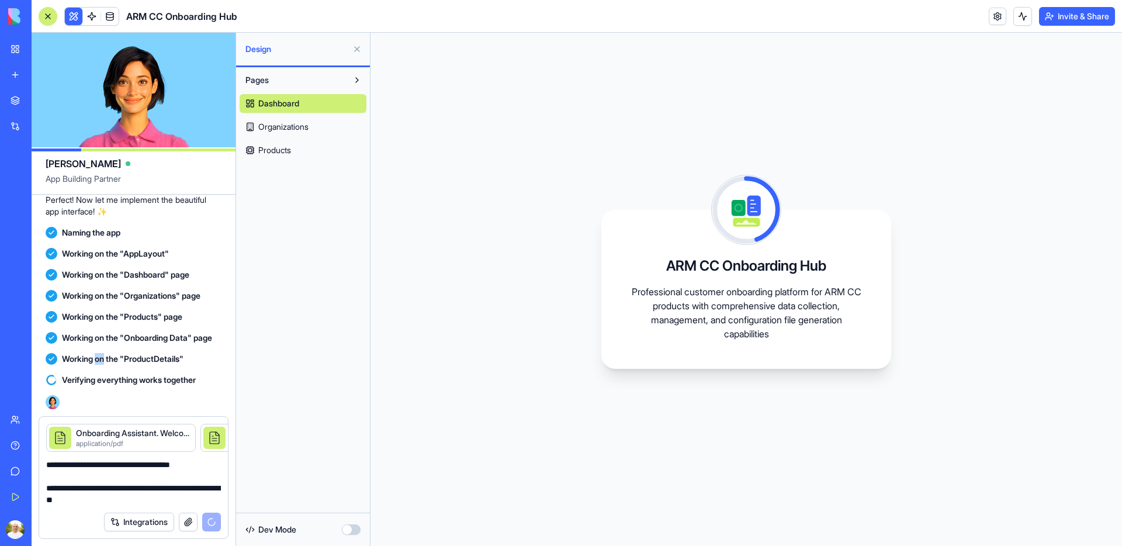
click at [356, 49] on button at bounding box center [357, 49] width 19 height 19
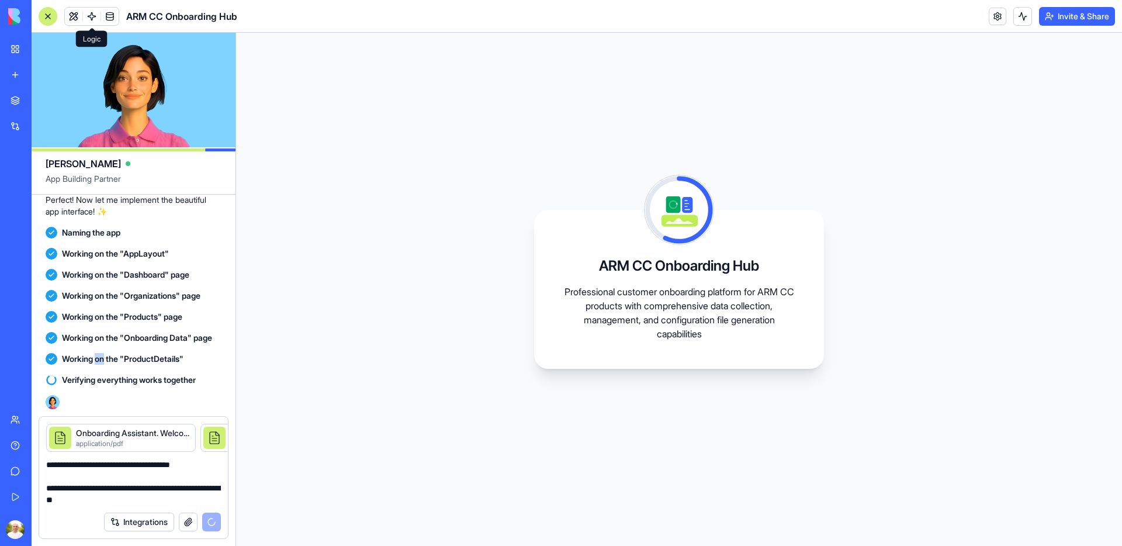
click at [92, 18] on span at bounding box center [91, 16] width 33 height 33
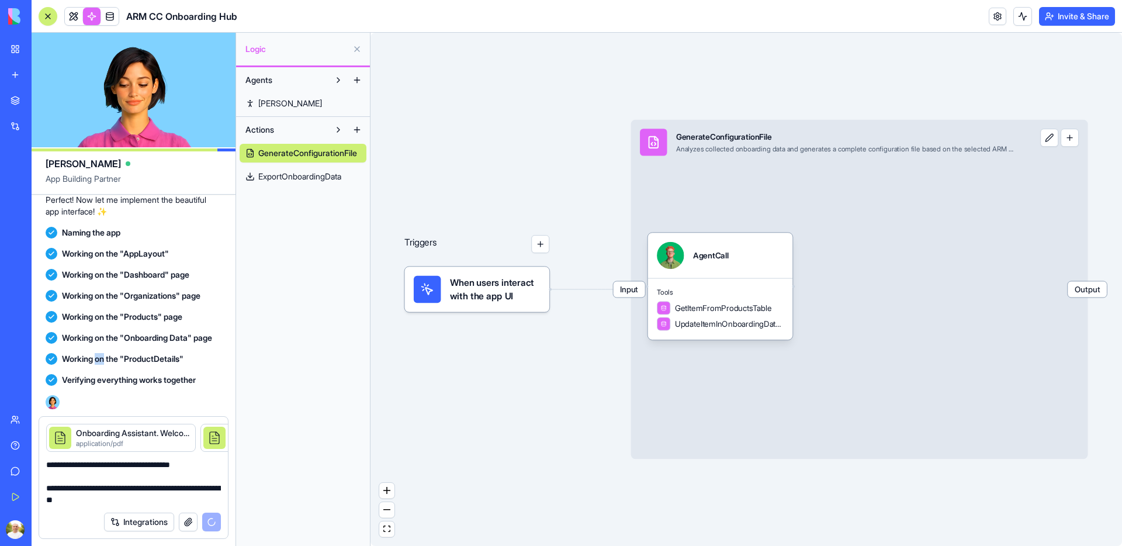
click at [357, 47] on button at bounding box center [357, 49] width 19 height 19
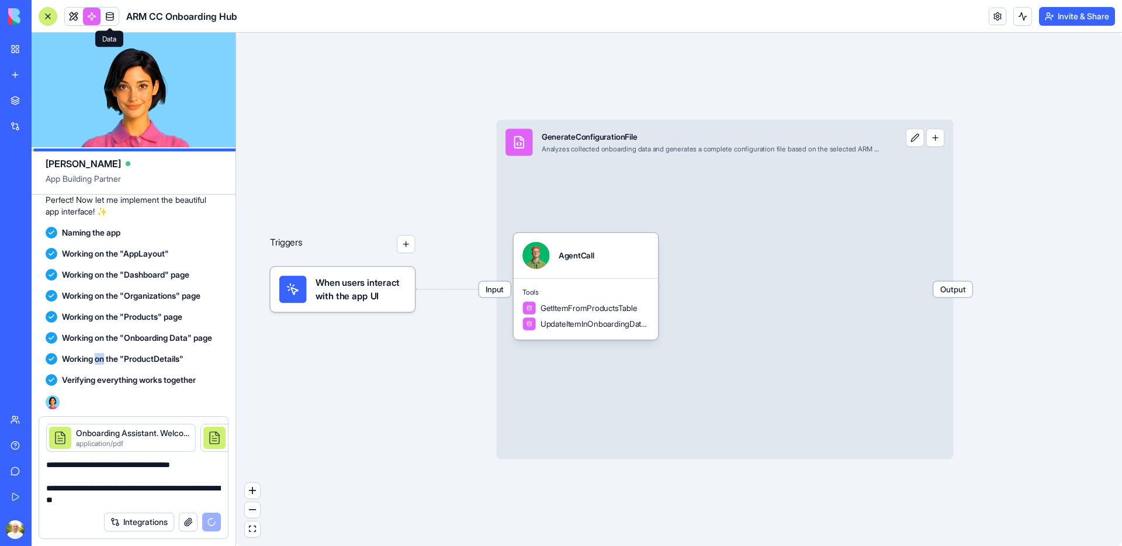
click at [115, 22] on span at bounding box center [109, 16] width 33 height 33
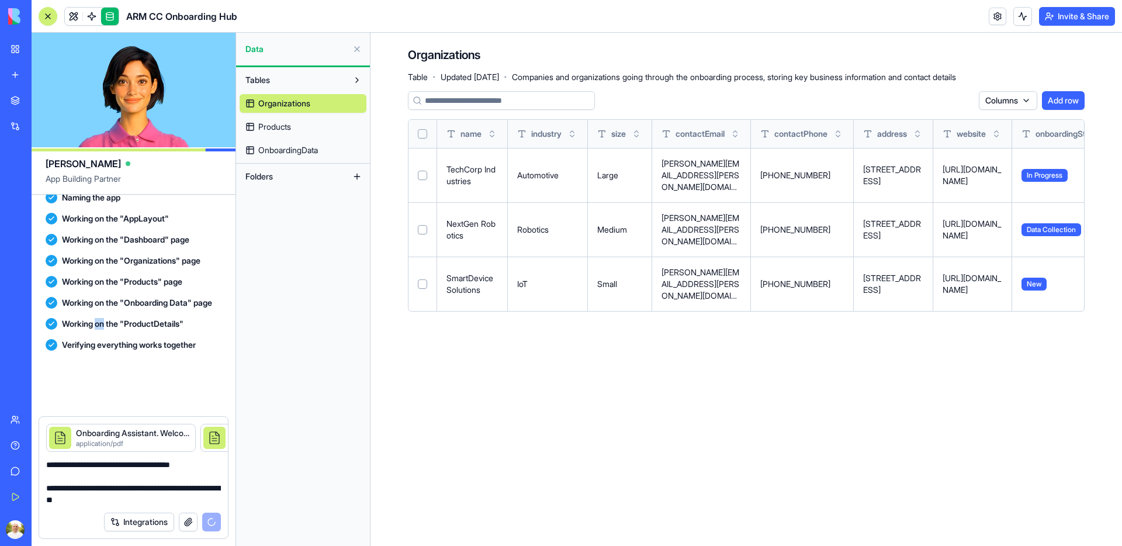
scroll to position [1763, 0]
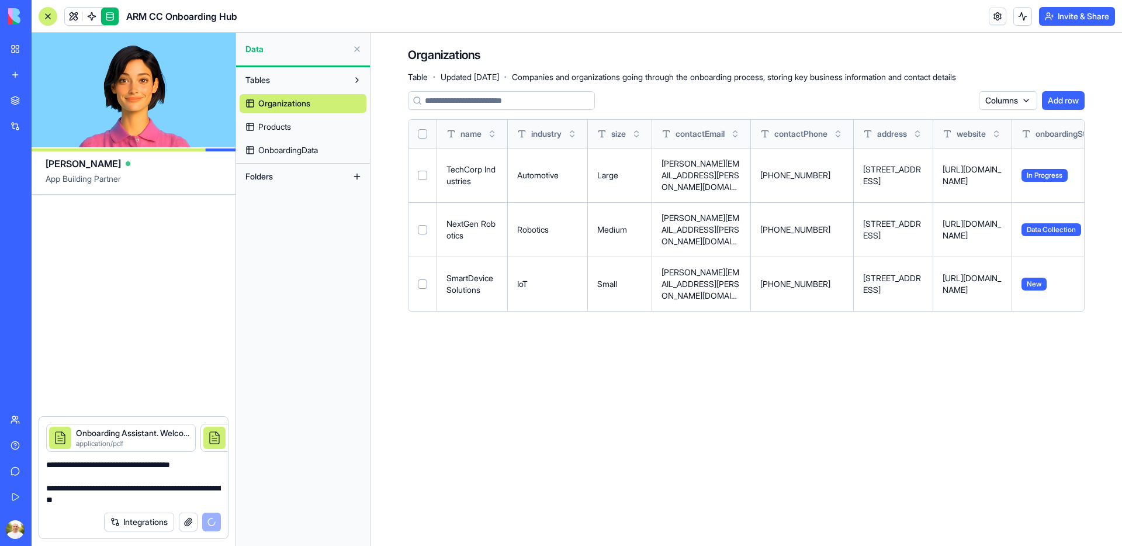
click at [277, 126] on span "Products" at bounding box center [274, 127] width 33 height 12
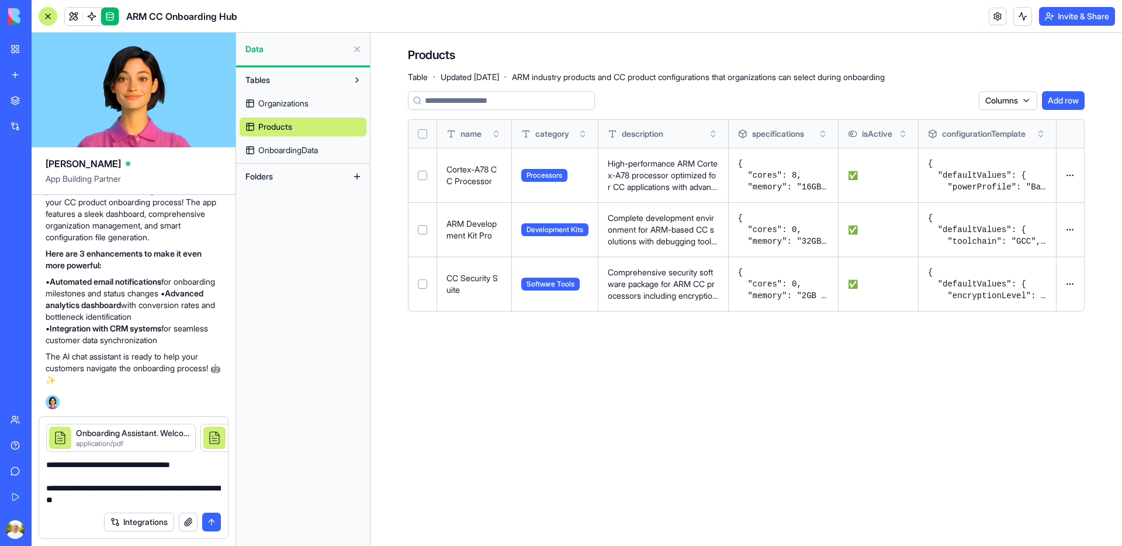
click at [293, 153] on span "OnboardingData" at bounding box center [288, 150] width 60 height 12
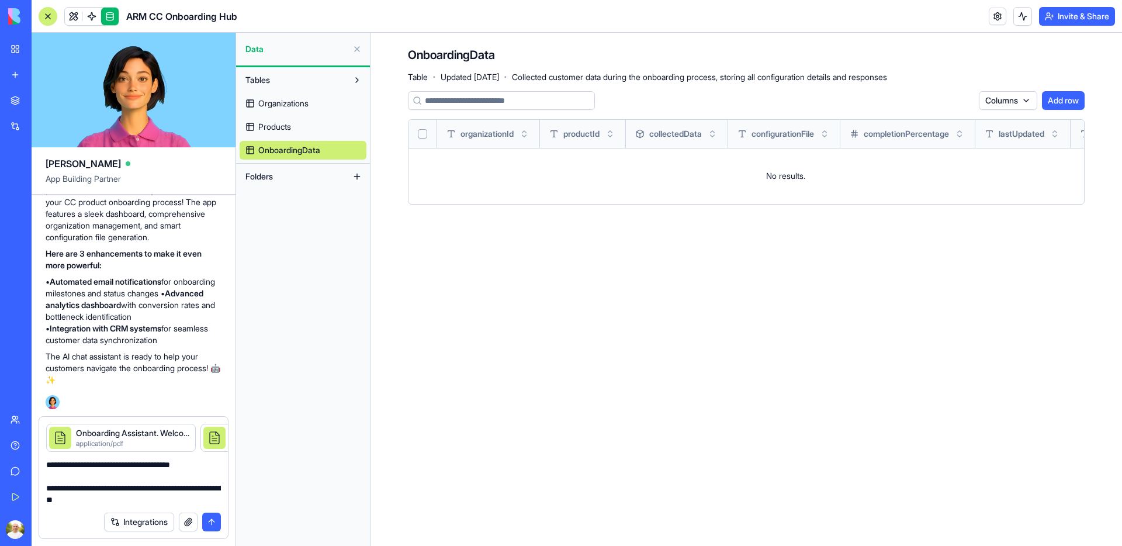
click at [359, 49] on button at bounding box center [357, 49] width 19 height 19
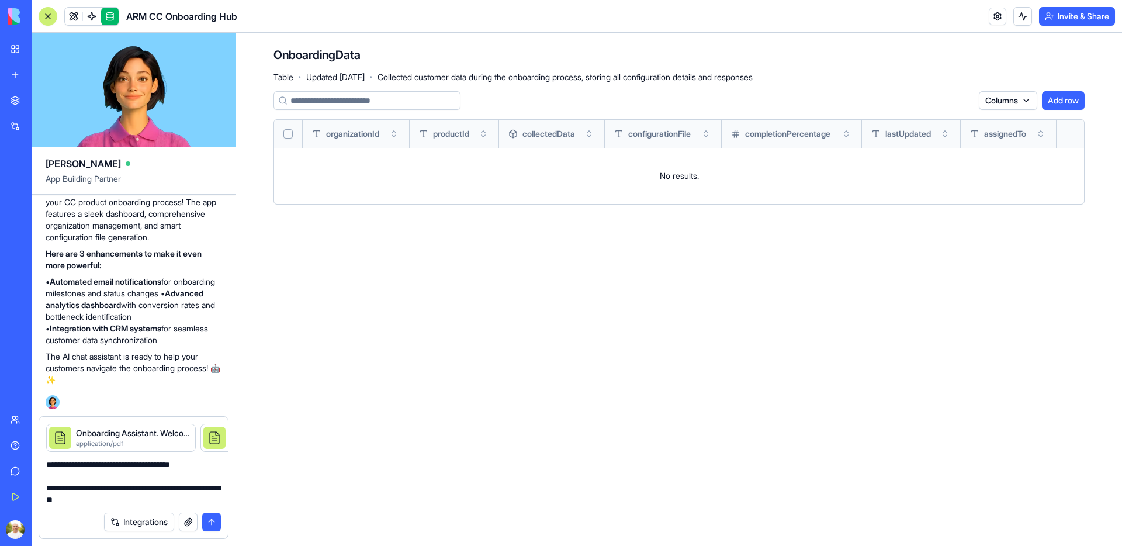
scroll to position [1763, 0]
click at [151, 488] on textarea "**********" at bounding box center [133, 482] width 175 height 47
click at [75, 498] on textarea "**********" at bounding box center [133, 482] width 175 height 47
click at [210, 463] on textarea "**********" at bounding box center [133, 482] width 175 height 47
click at [130, 500] on textarea "**********" at bounding box center [133, 482] width 175 height 47
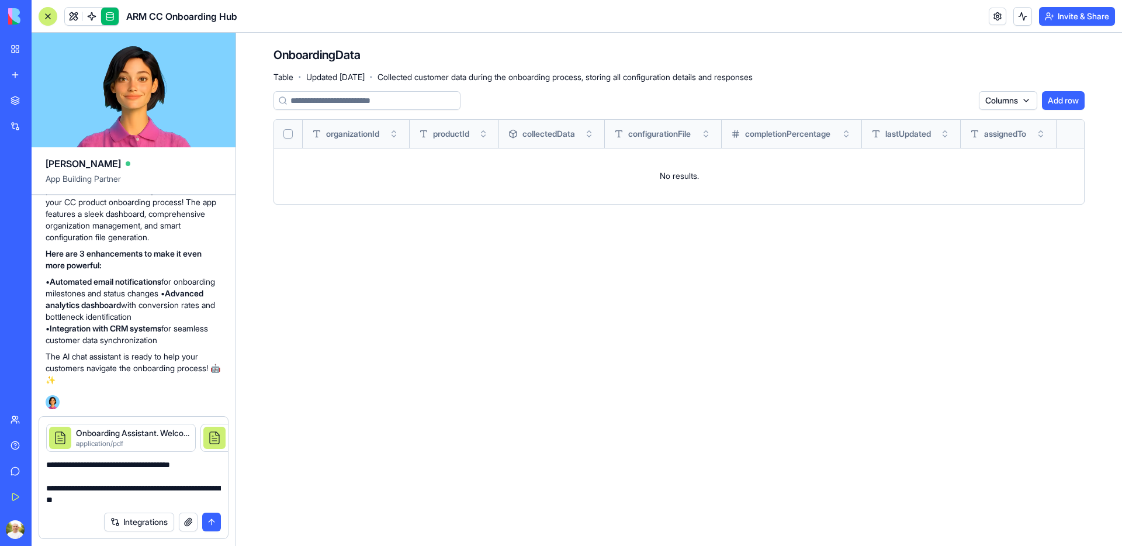
click at [213, 525] on button "submit" at bounding box center [211, 521] width 19 height 19
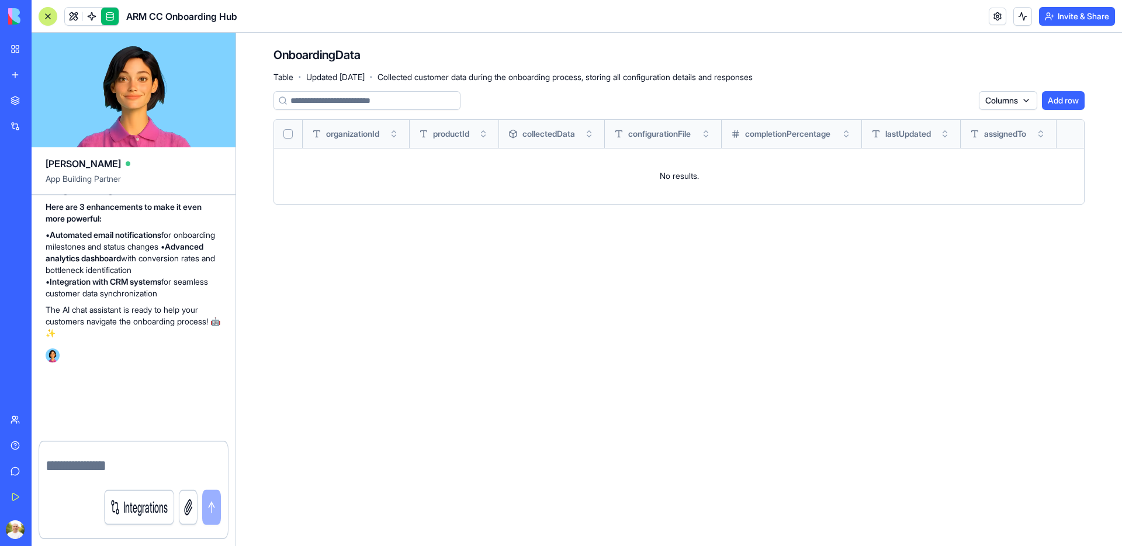
scroll to position [1924, 0]
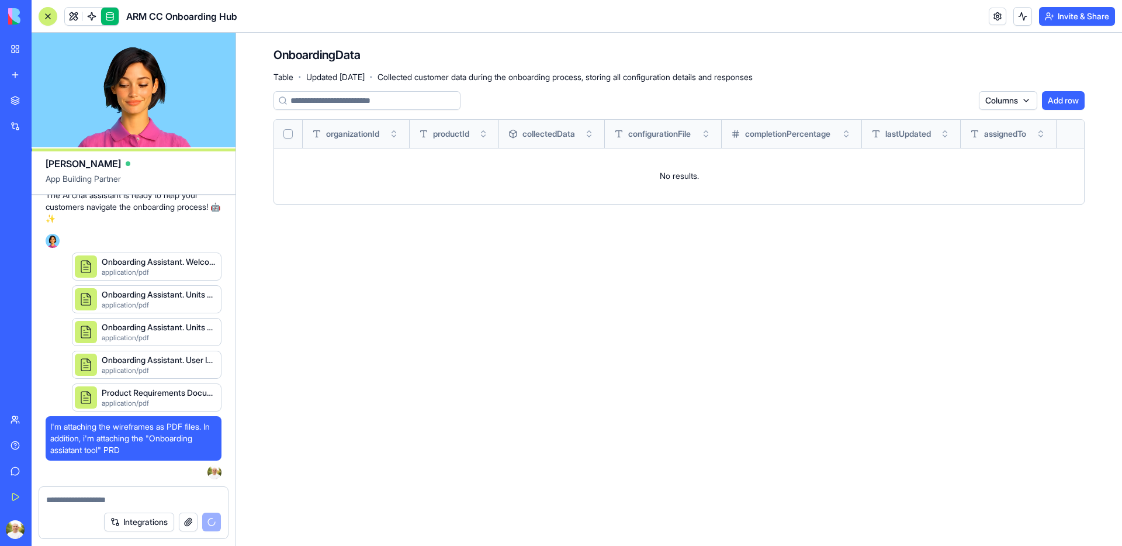
click at [110, 18] on link at bounding box center [110, 17] width 18 height 18
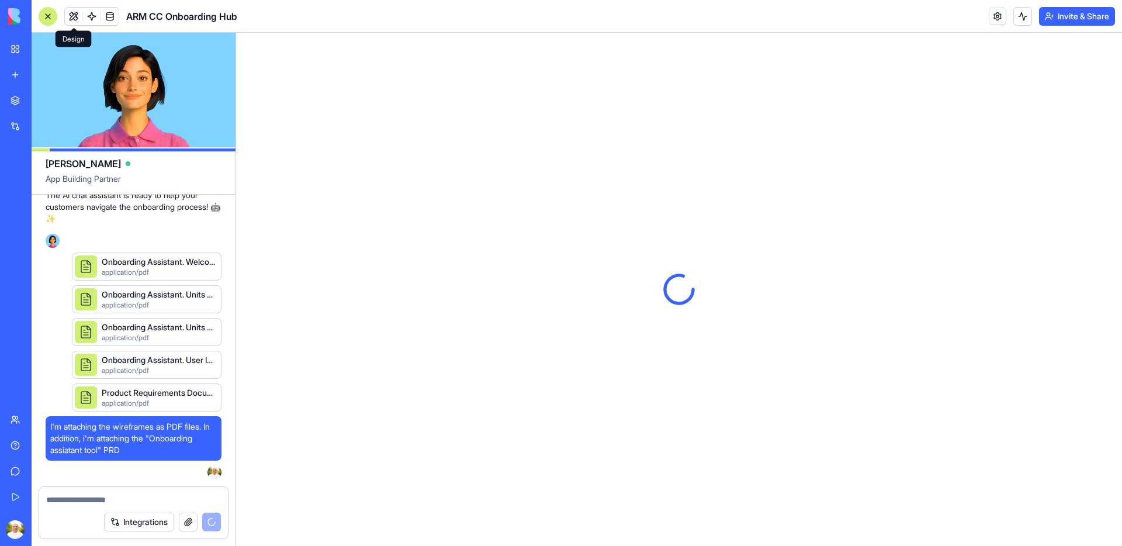
click at [74, 19] on button at bounding box center [74, 17] width 18 height 18
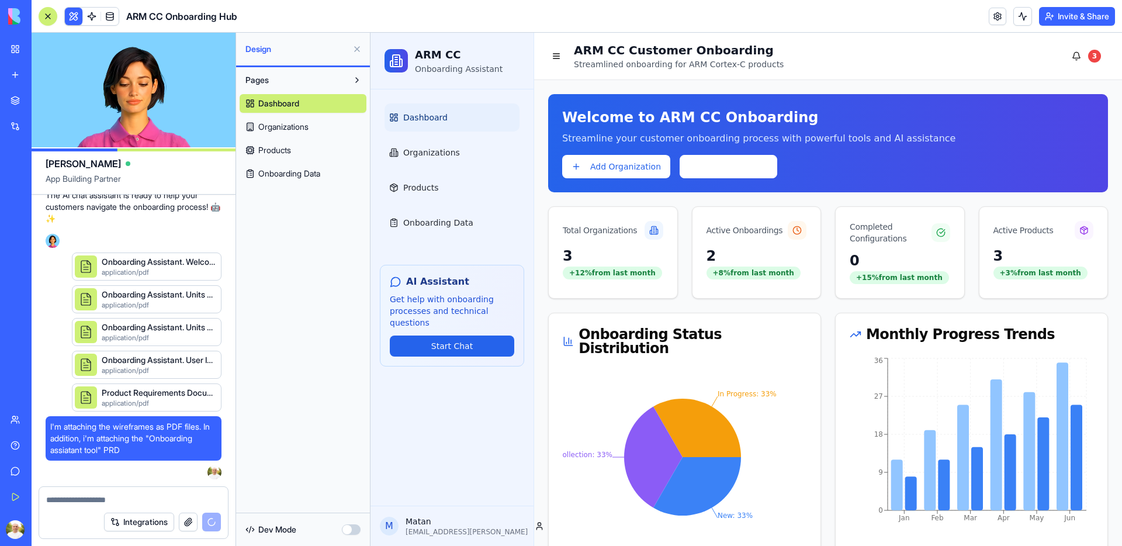
click at [302, 173] on span "Onboarding Data" at bounding box center [289, 174] width 62 height 12
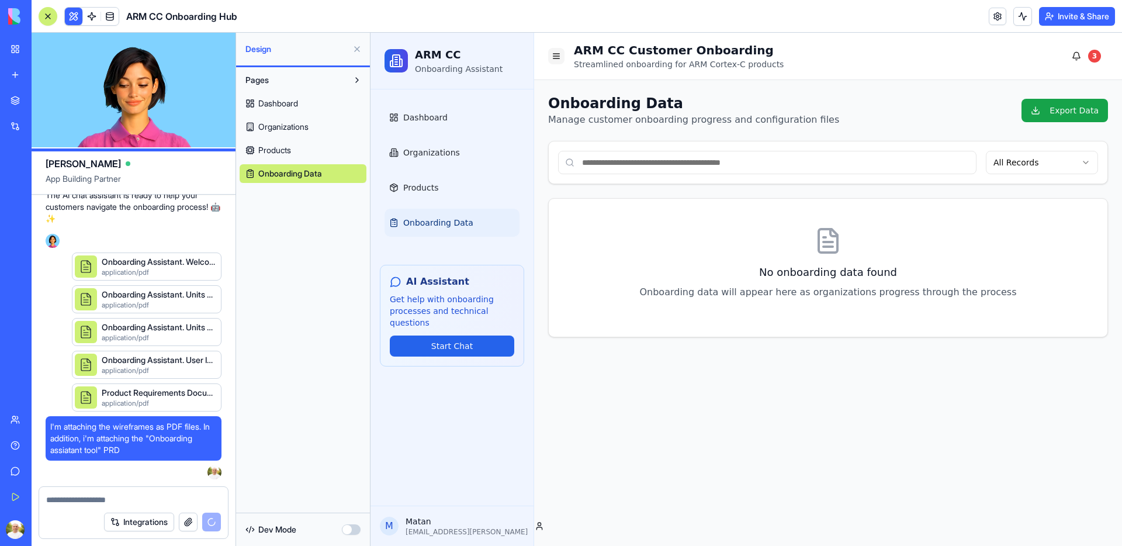
click at [560, 56] on button at bounding box center [556, 56] width 16 height 16
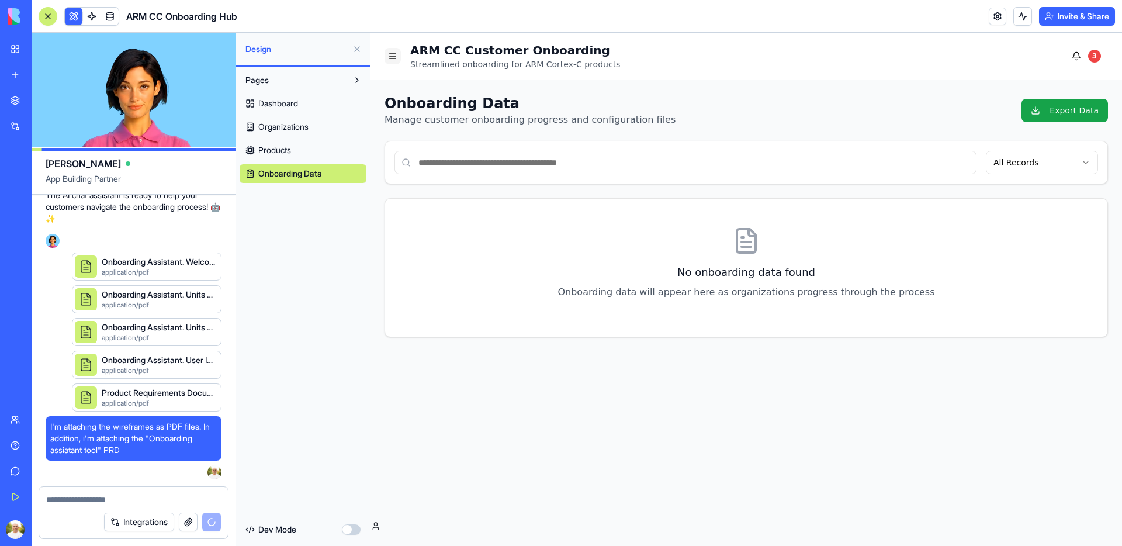
click at [393, 57] on button at bounding box center [392, 56] width 16 height 16
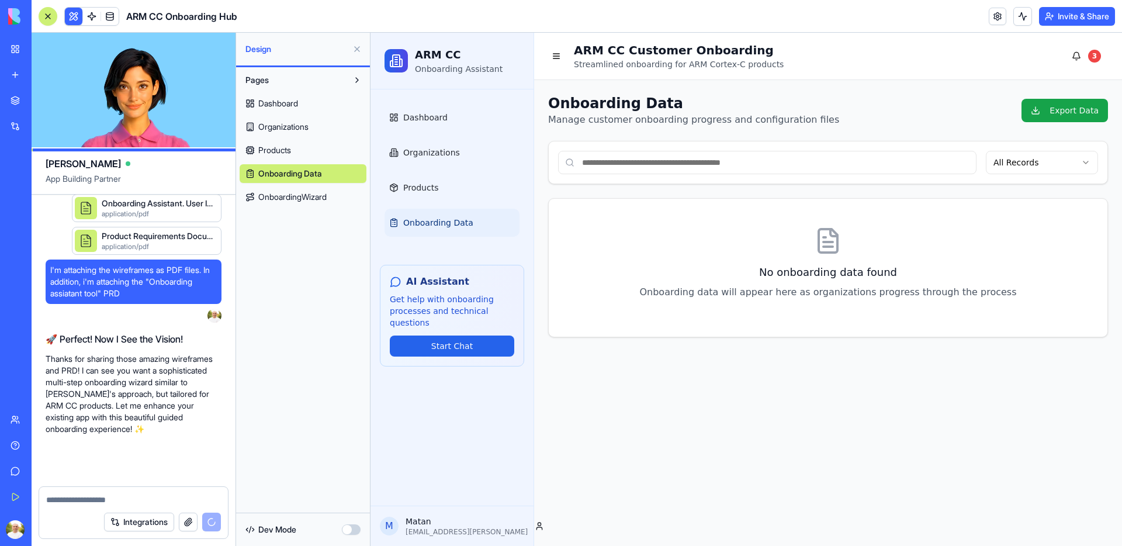
scroll to position [2093, 0]
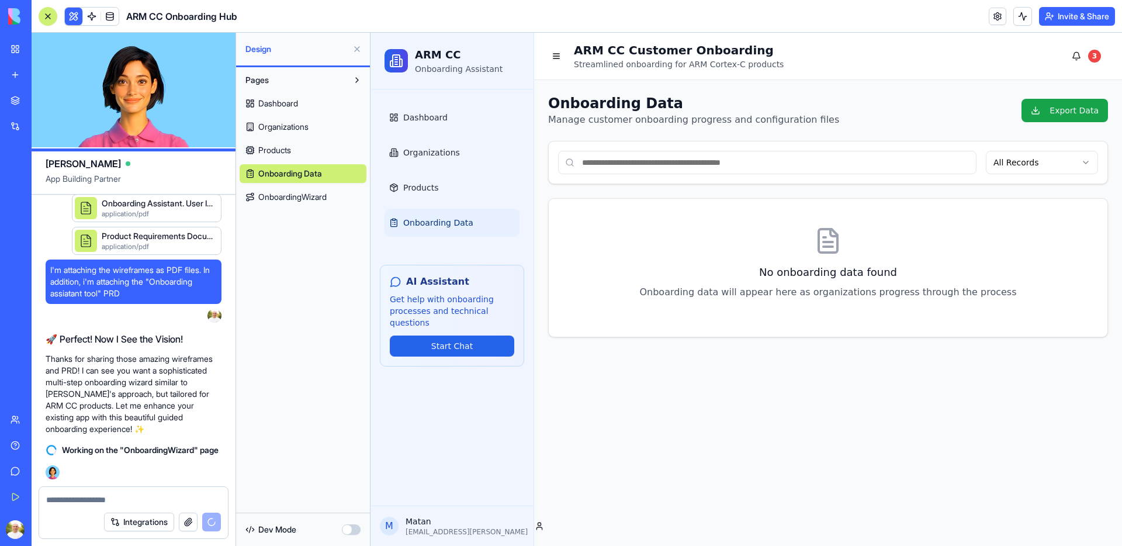
click at [74, 17] on button at bounding box center [74, 17] width 18 height 18
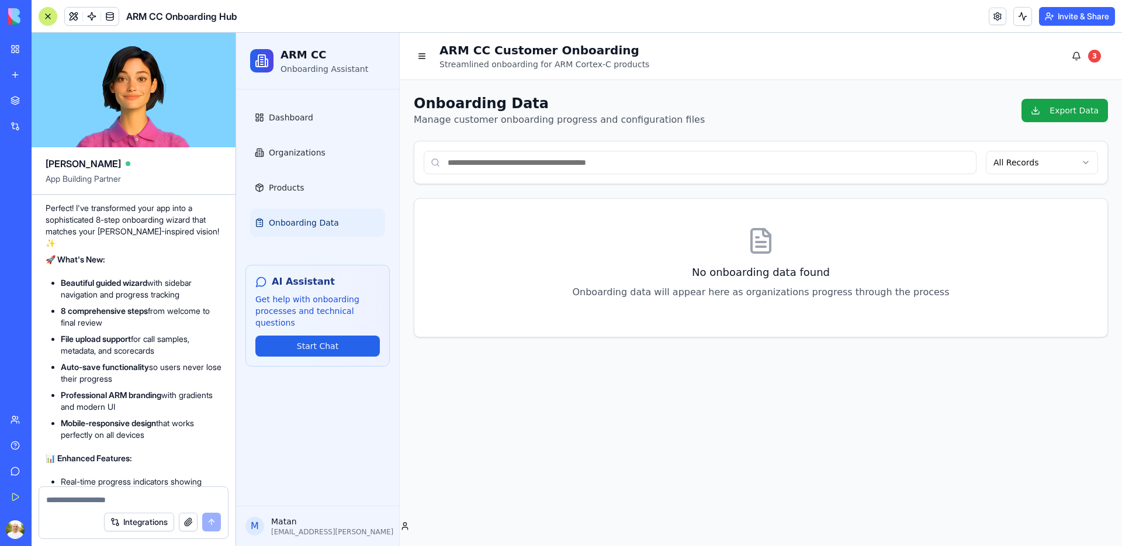
scroll to position [2353, 0]
click at [314, 222] on span "Onboarding Data" at bounding box center [304, 223] width 70 height 12
click at [301, 116] on span "Dashboard" at bounding box center [291, 118] width 44 height 12
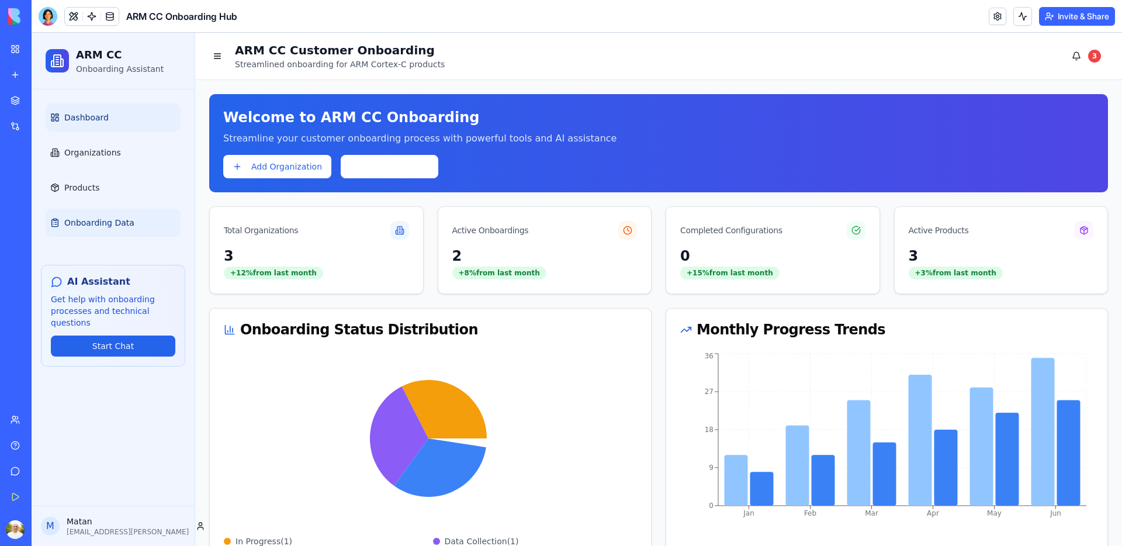
click at [85, 219] on span "Onboarding Data" at bounding box center [99, 223] width 70 height 12
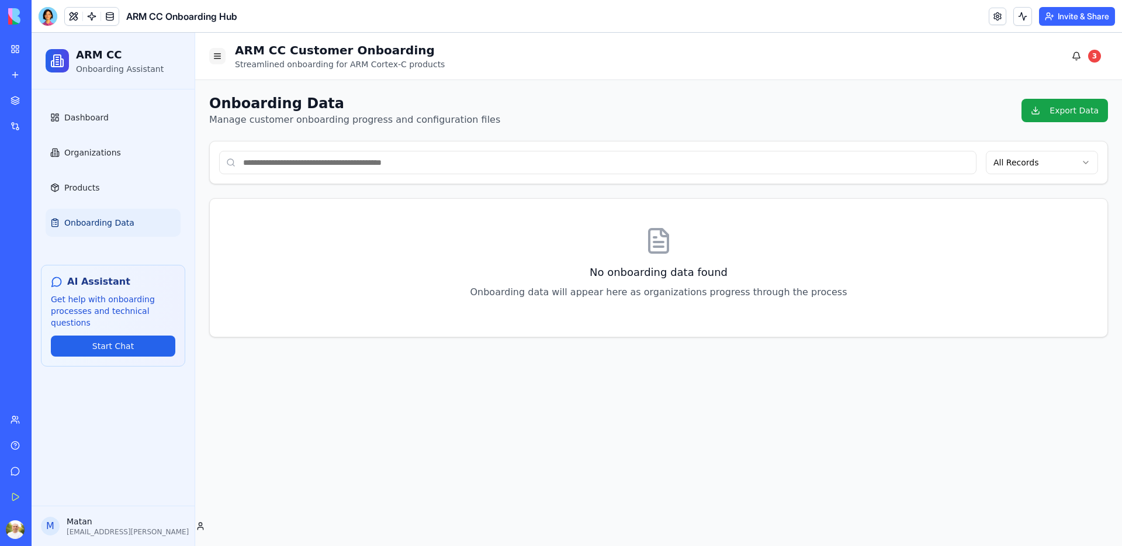
click at [221, 56] on button at bounding box center [217, 56] width 16 height 16
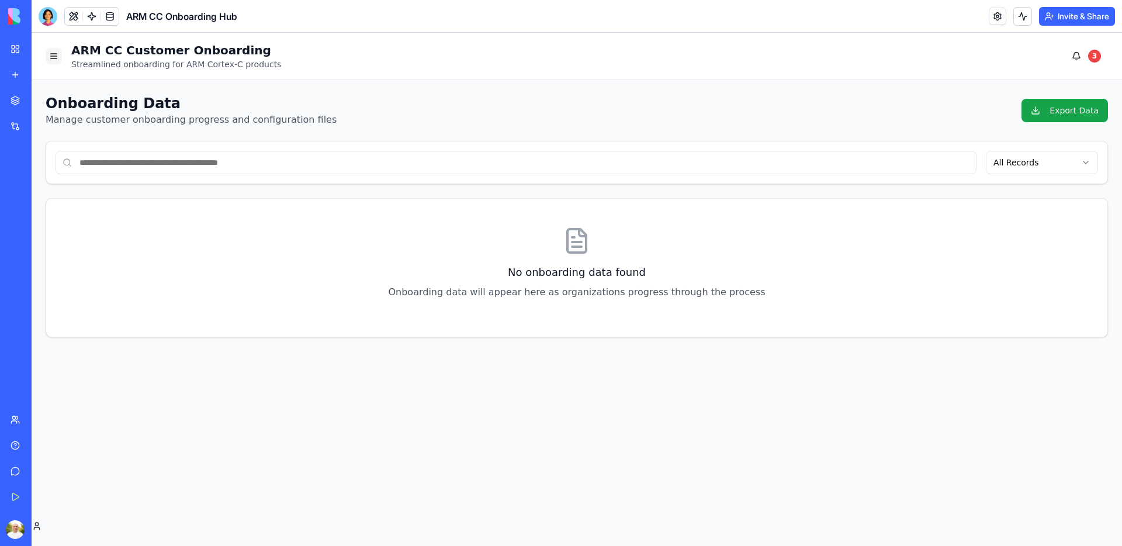
click at [51, 60] on button at bounding box center [54, 56] width 16 height 16
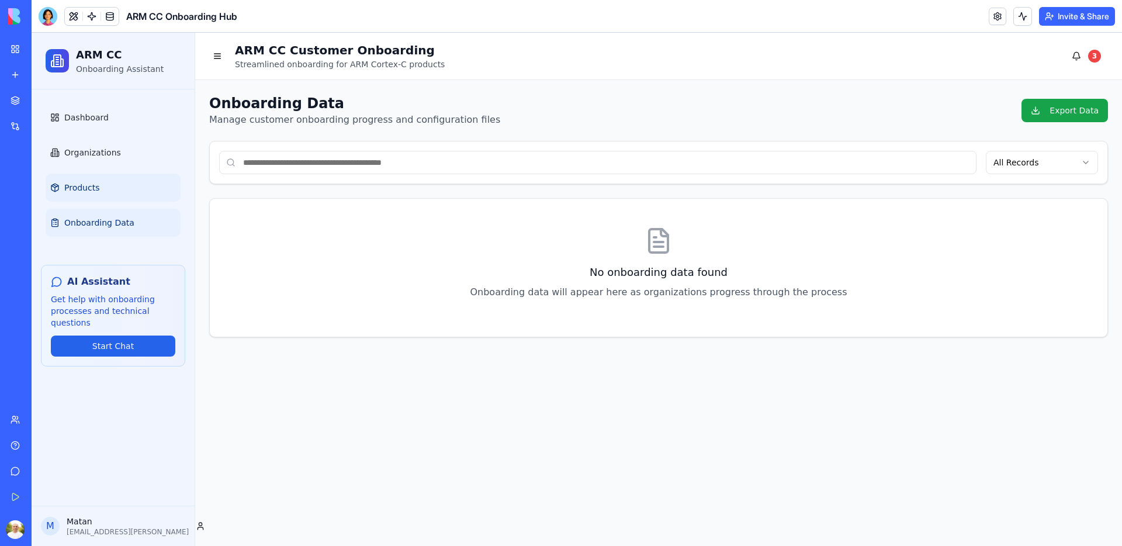
click at [89, 189] on span "Products" at bounding box center [81, 188] width 35 height 12
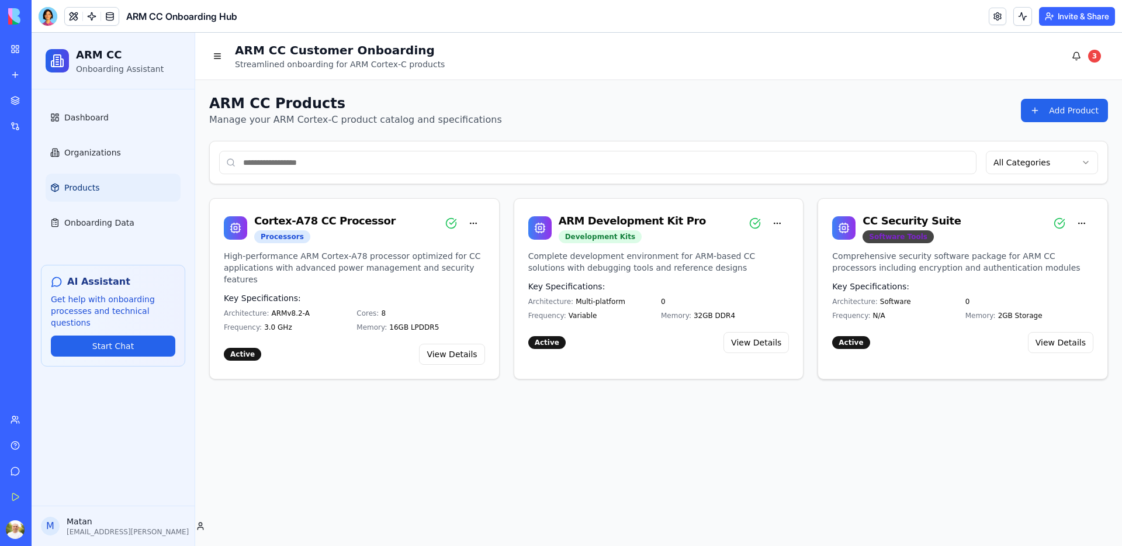
click at [905, 238] on div "Software Tools" at bounding box center [897, 236] width 71 height 13
click at [1001, 240] on div "CC Security Suite Software Tools" at bounding box center [962, 228] width 261 height 30
click at [1021, 164] on html "ARM CC Onboarding Assistant Dashboard Organizations Products Onboarding Data AI…" at bounding box center [577, 289] width 1090 height 513
click at [948, 323] on html "ARM CC Onboarding Assistant Dashboard Organizations Products Onboarding Data AI…" at bounding box center [577, 289] width 1090 height 513
click at [1083, 113] on button "Add Product" at bounding box center [1064, 110] width 87 height 23
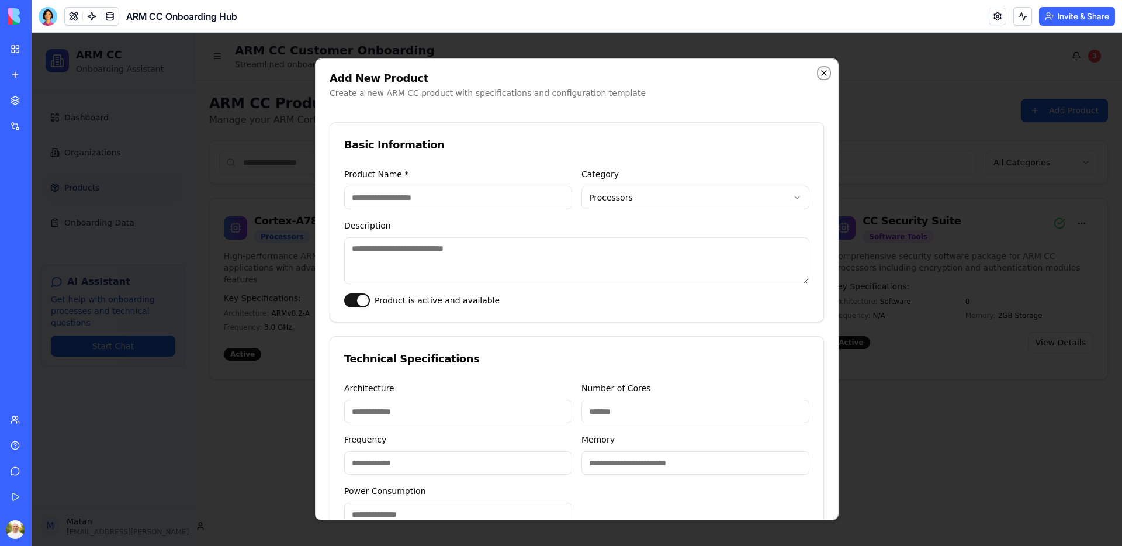
click at [822, 74] on icon "button" at bounding box center [824, 73] width 5 height 5
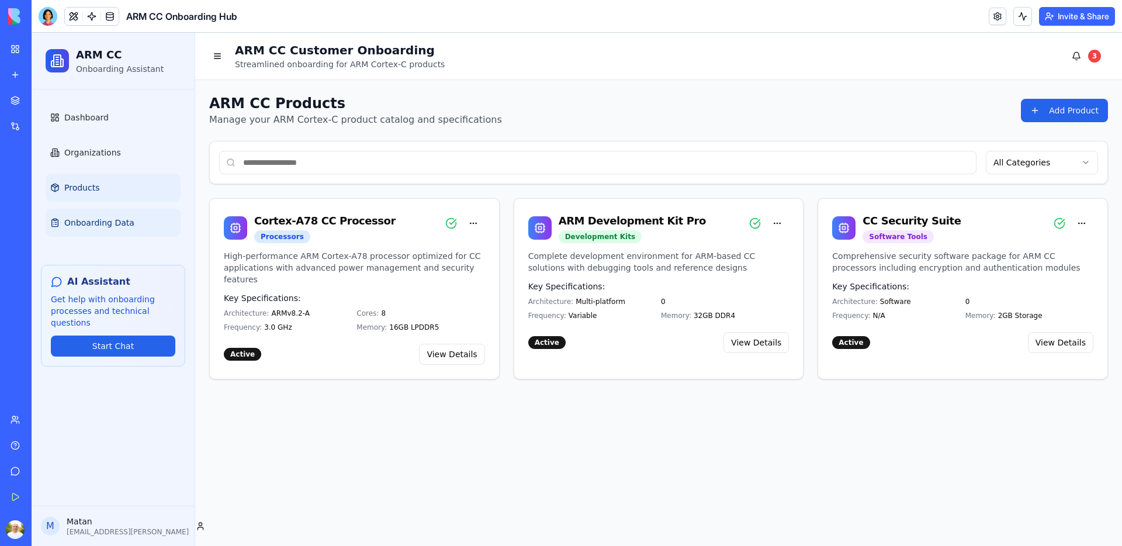
click at [104, 228] on span "Onboarding Data" at bounding box center [99, 223] width 70 height 12
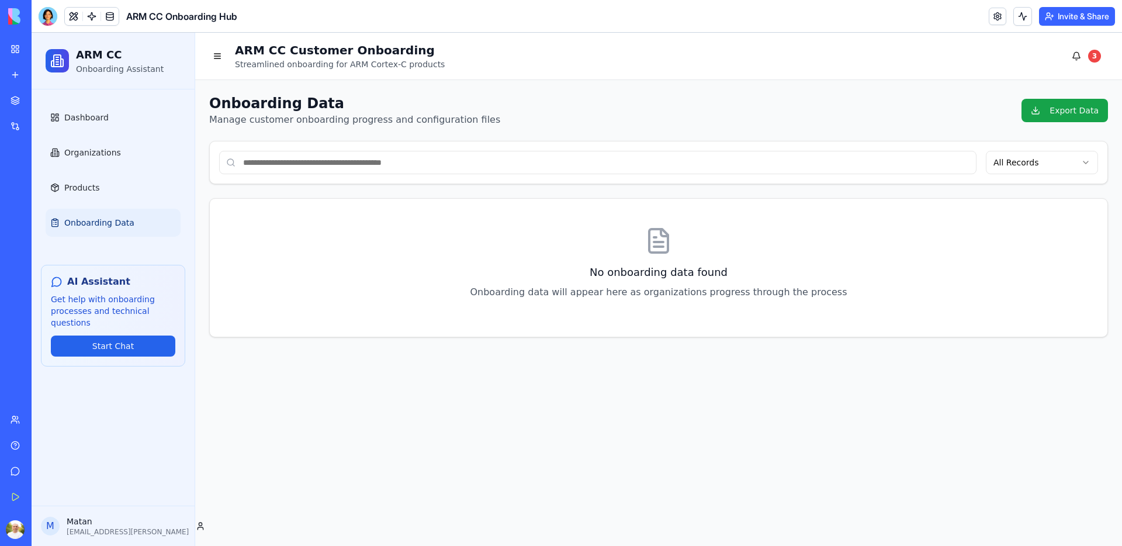
click at [317, 266] on h3 "No onboarding data found" at bounding box center [658, 272] width 841 height 16
click at [43, 183] on div "ARM CC Onboarding Hub" at bounding box center [27, 182] width 33 height 12
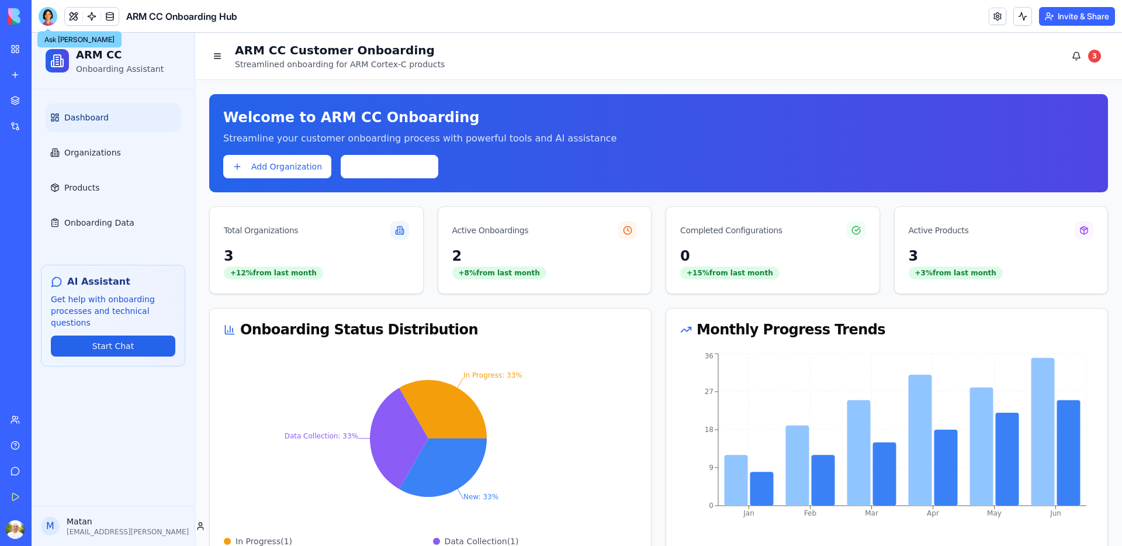
click at [48, 15] on div at bounding box center [48, 16] width 19 height 19
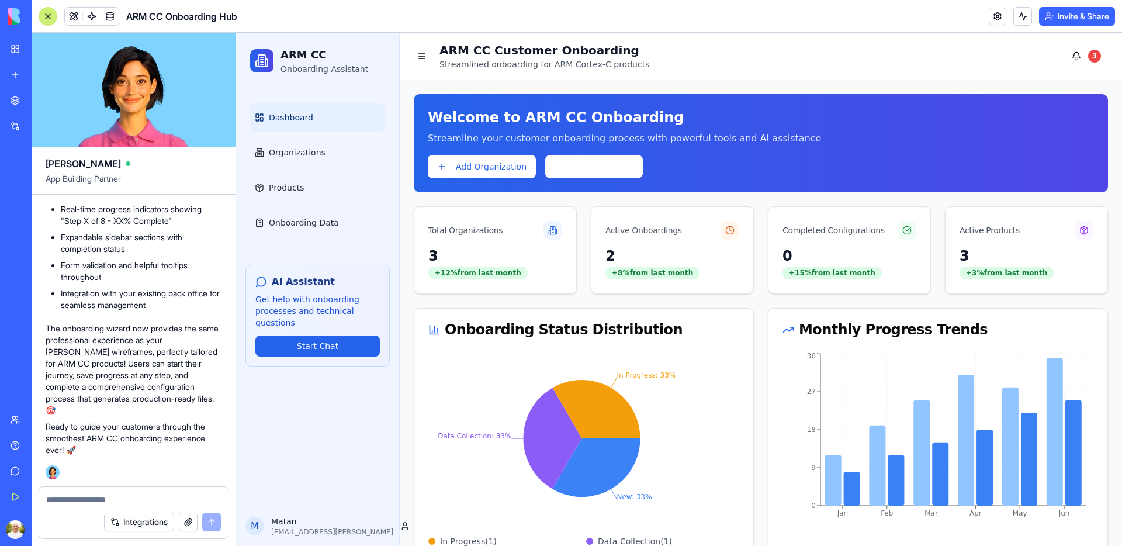
scroll to position [2581, 0]
click at [75, 499] on textarea at bounding box center [133, 500] width 175 height 12
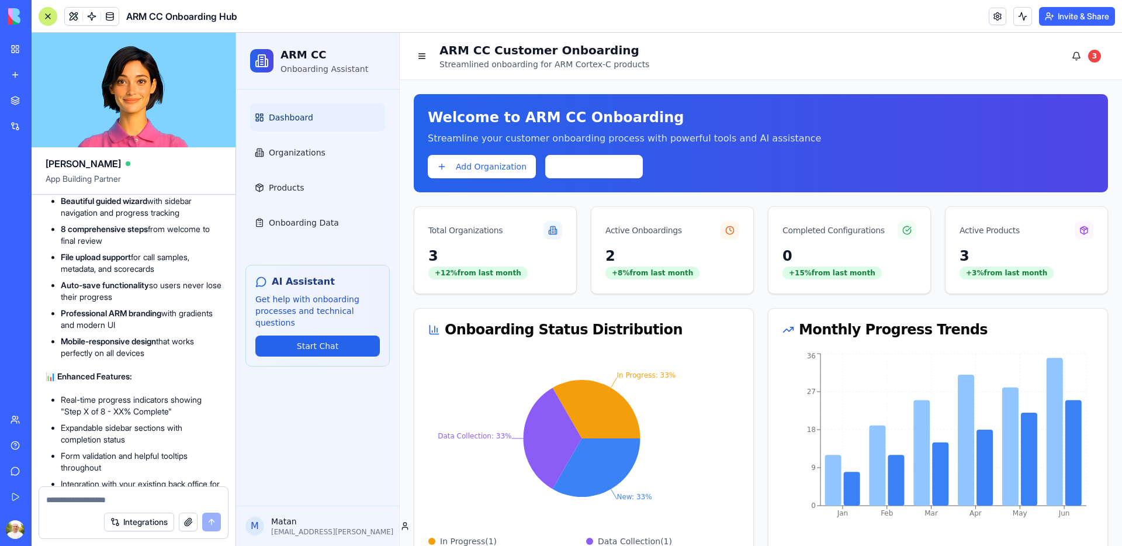
scroll to position [2305, 0]
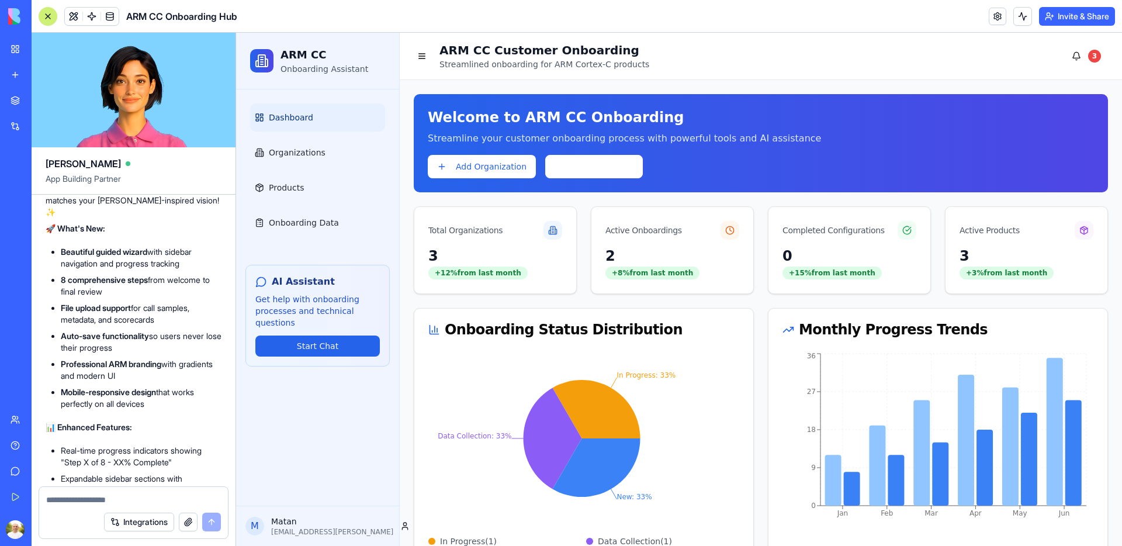
drag, startPoint x: 61, startPoint y: 297, endPoint x: 188, endPoint y: 338, distance: 132.5
click at [188, 338] on ul "Beautiful guided wizard with sidebar navigation and progress tracking 8 compreh…" at bounding box center [134, 328] width 176 height 164
copy ul "Beautiful guided wizard with sidebar navigation and progress tracking 8 compreh…"
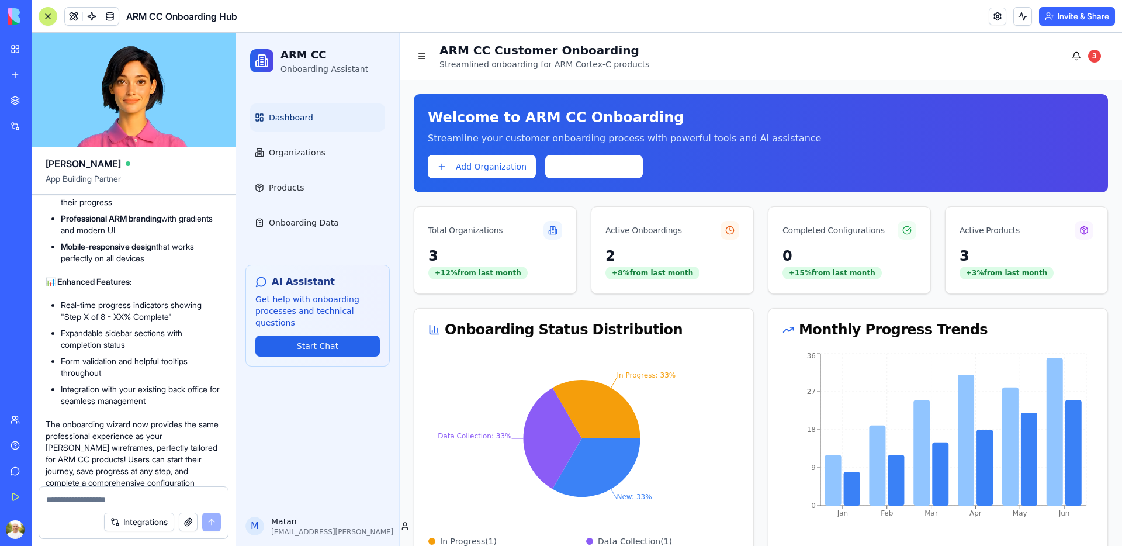
scroll to position [2581, 0]
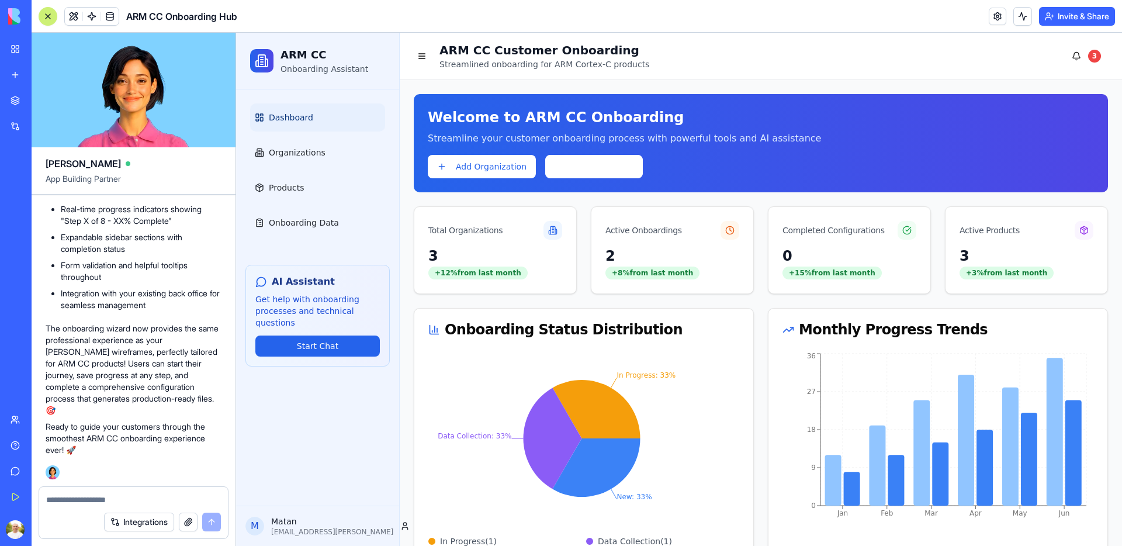
click at [103, 496] on textarea at bounding box center [133, 500] width 175 height 12
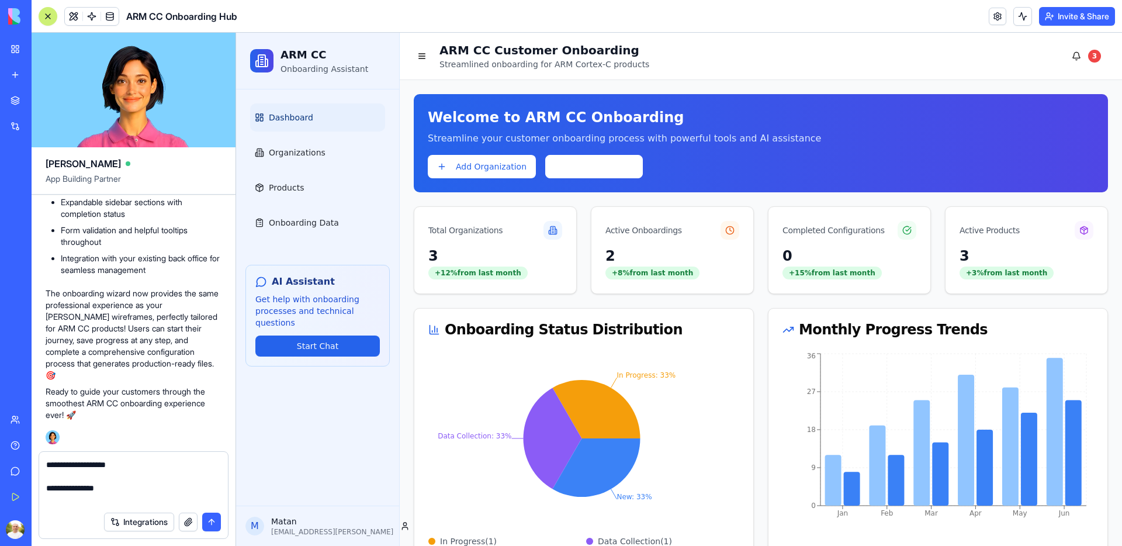
paste textarea "**********"
type textarea "**********"
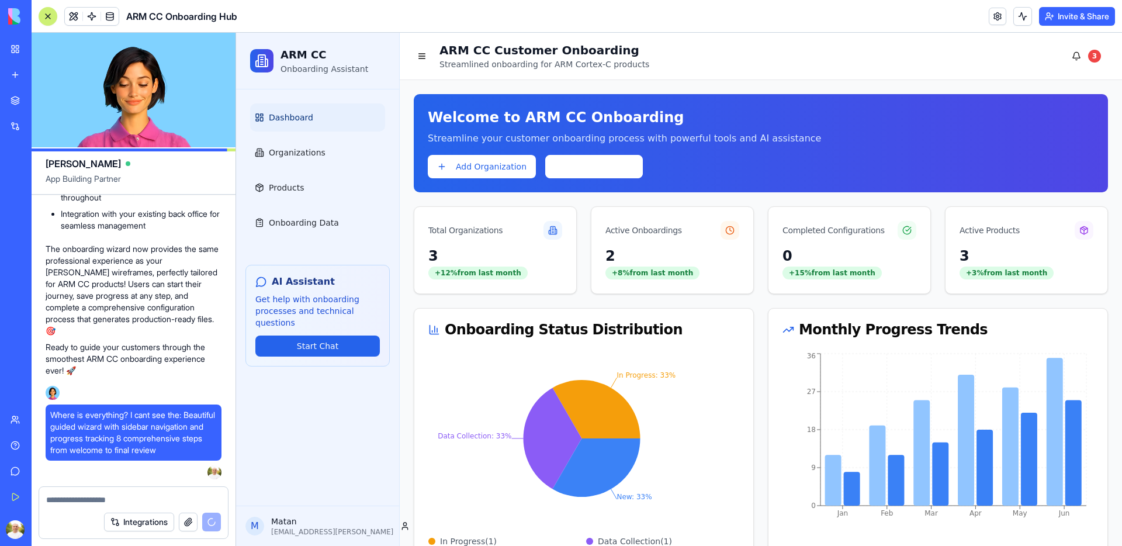
scroll to position [2752, 0]
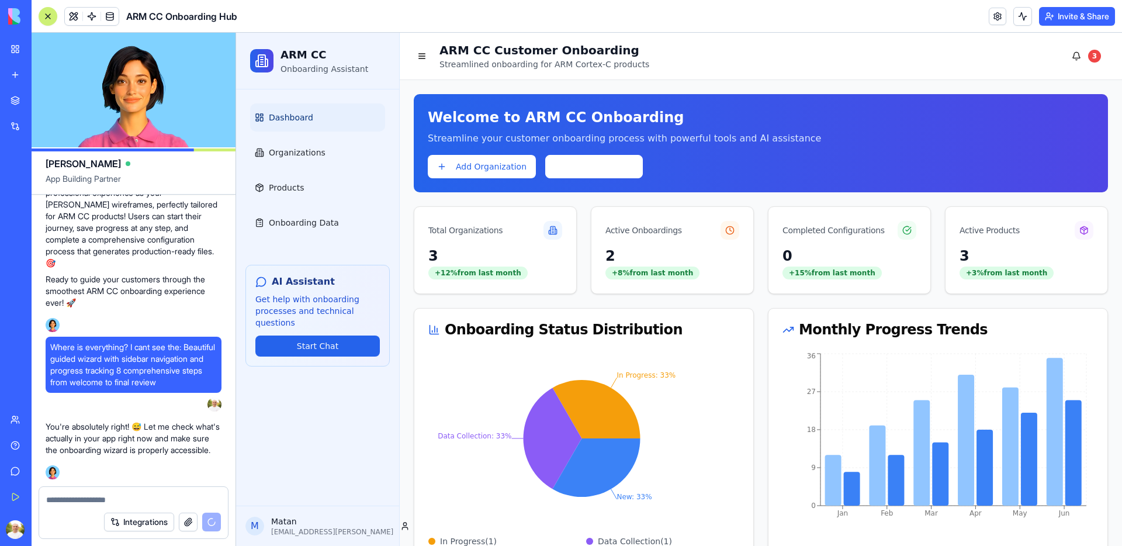
click at [91, 451] on p "You're absolutely right! 😅 Let me check what's actually in your app right now a…" at bounding box center [134, 438] width 176 height 35
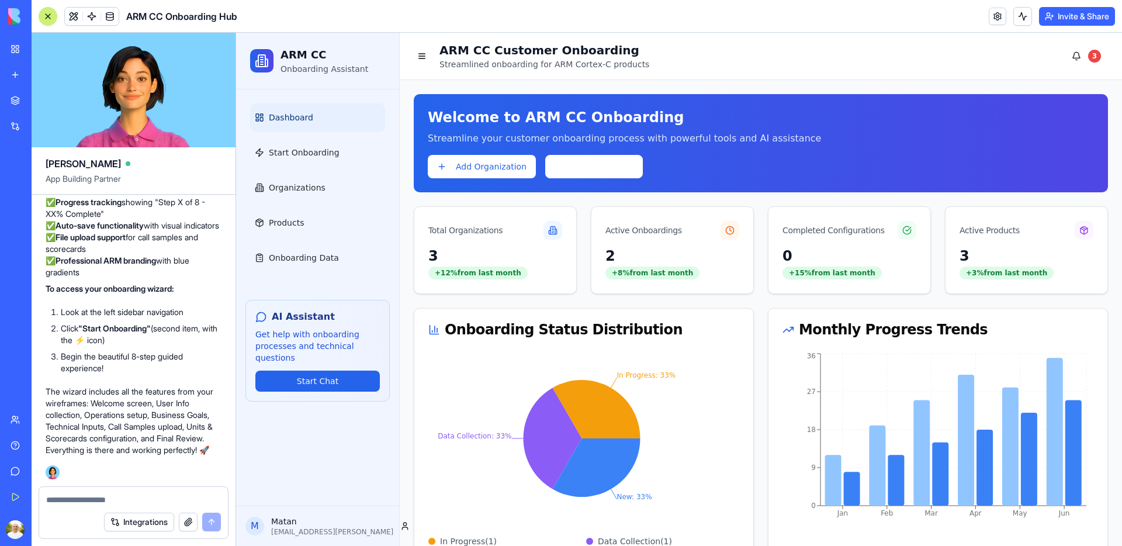
scroll to position [3287, 0]
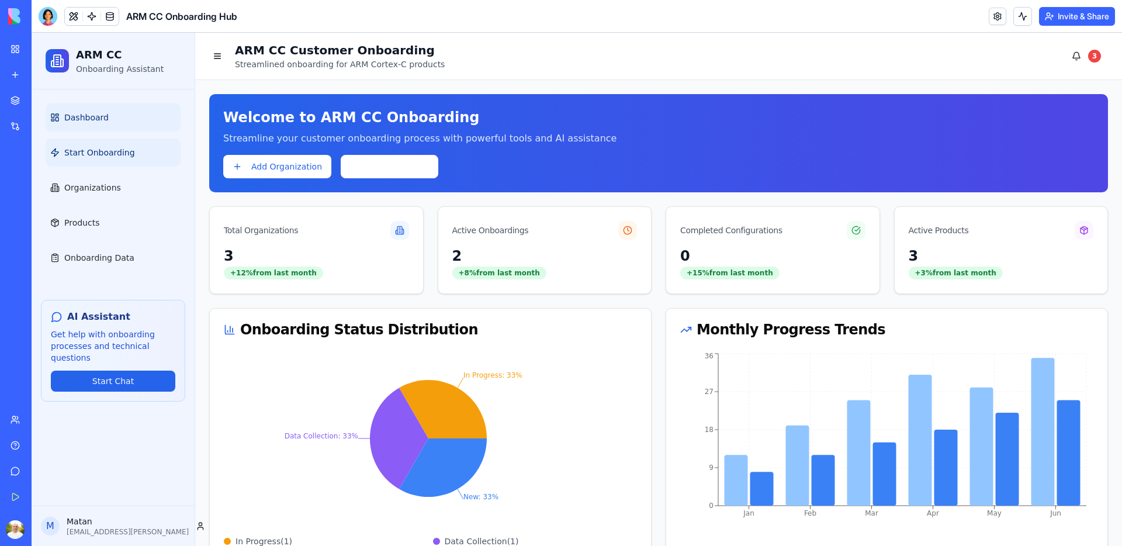
click at [115, 158] on link "Start Onboarding" at bounding box center [113, 152] width 135 height 28
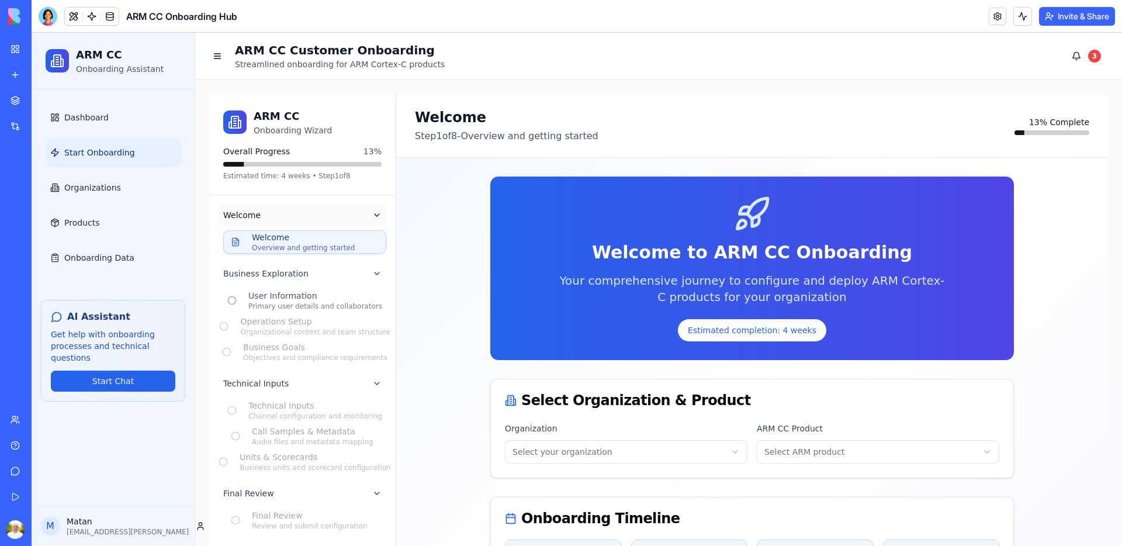
click at [370, 214] on button "Welcome" at bounding box center [303, 215] width 168 height 21
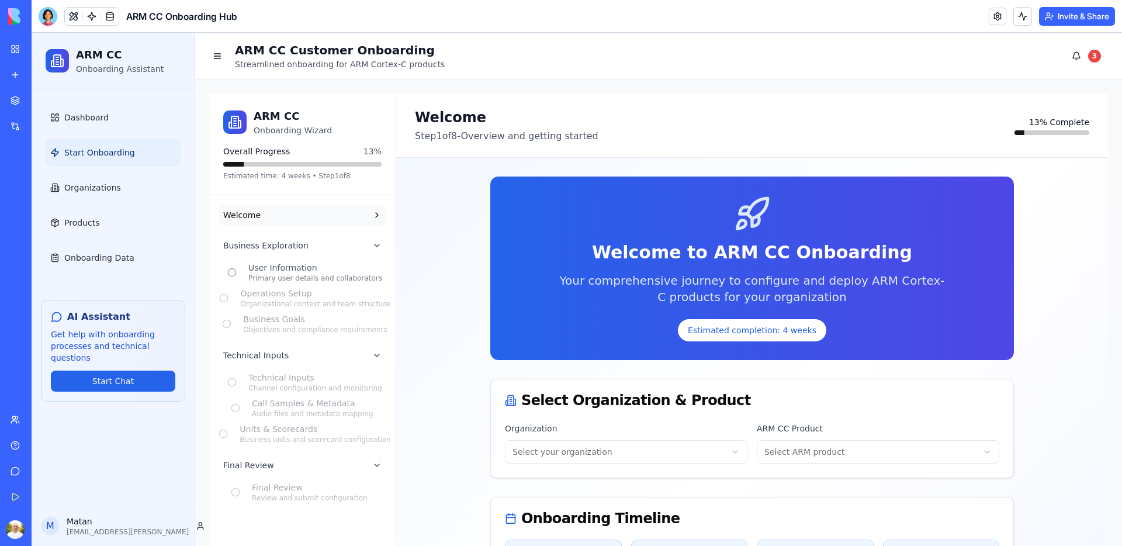
click at [376, 216] on button "Welcome" at bounding box center [303, 215] width 168 height 21
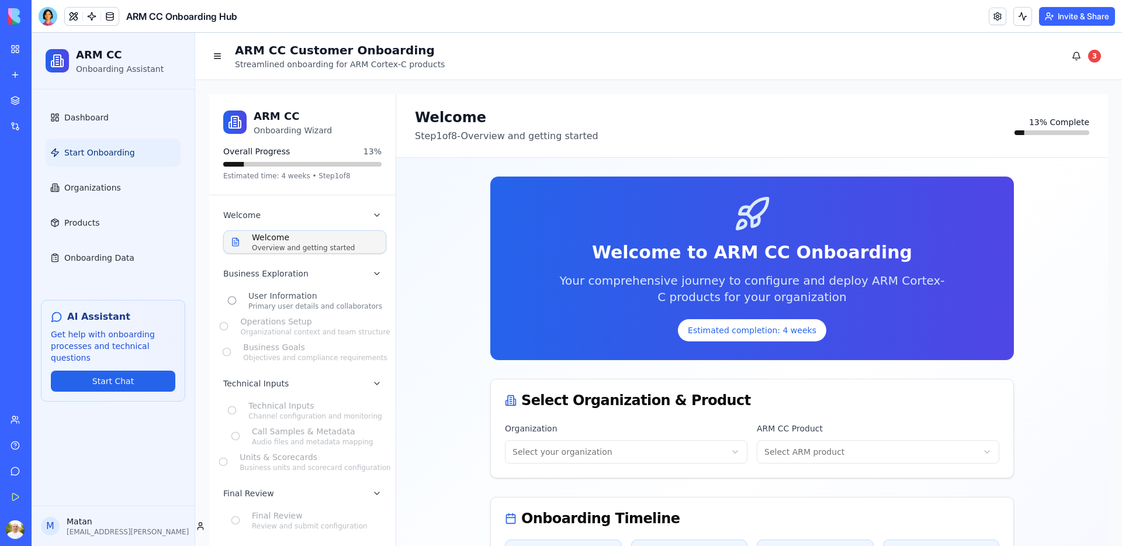
click at [309, 242] on div "Welcome" at bounding box center [315, 237] width 127 height 12
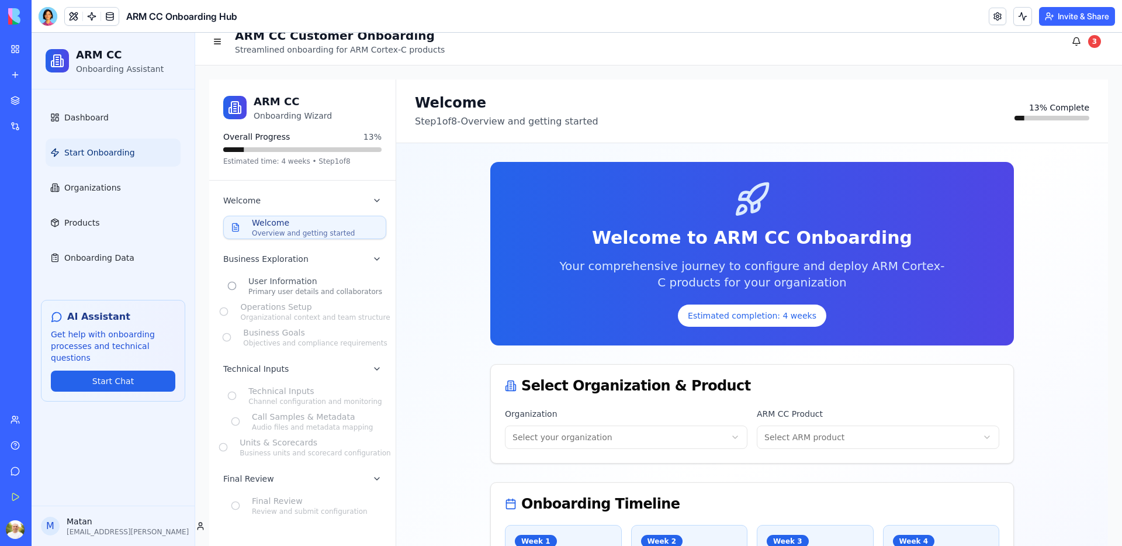
scroll to position [95, 0]
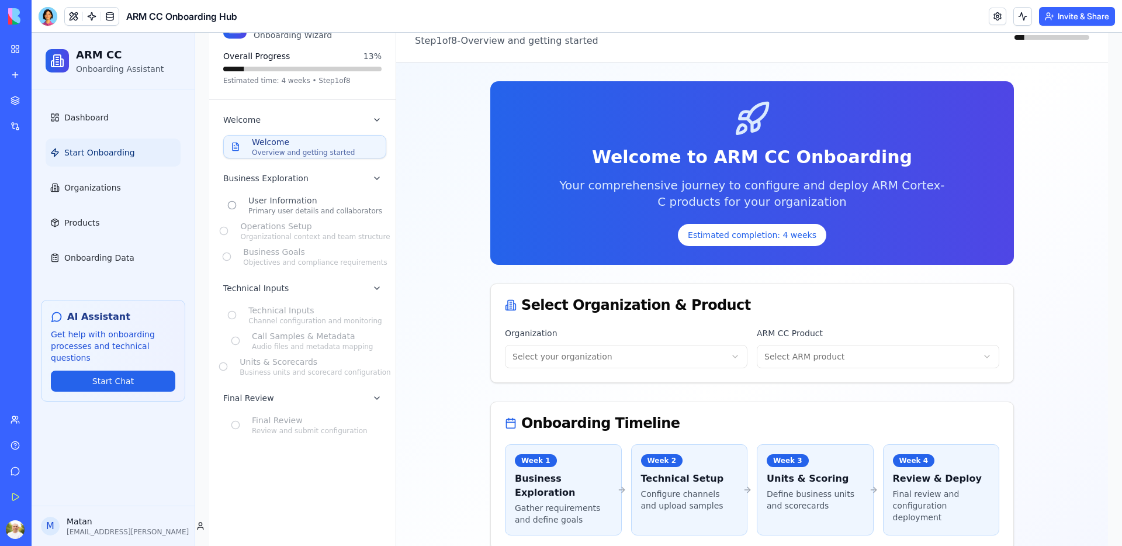
click at [713, 357] on html "ARM CC Onboarding Assistant Dashboard Start Onboarding Organizations Products O…" at bounding box center [577, 433] width 1090 height 992
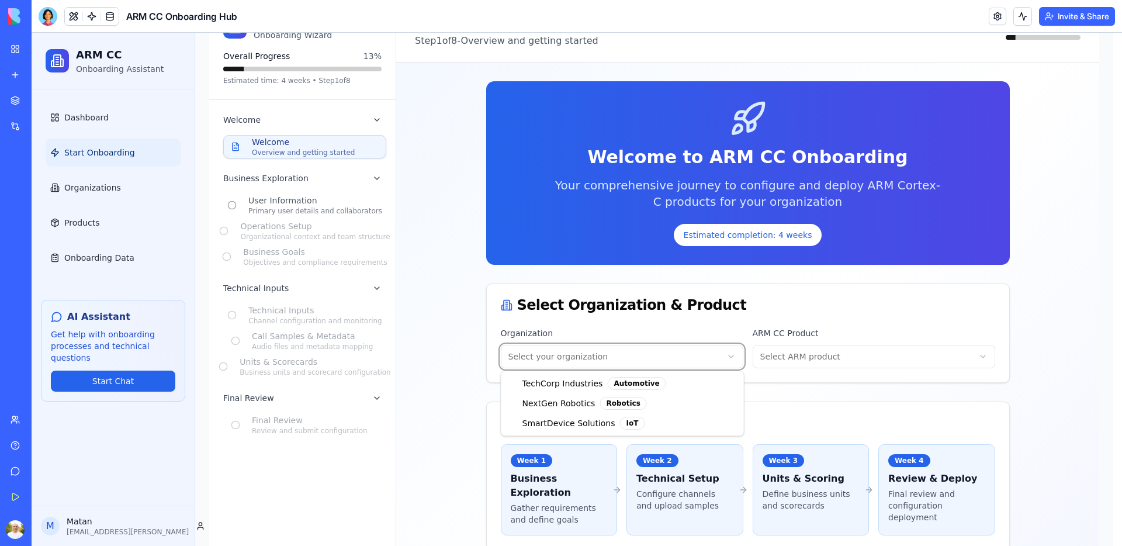
click at [716, 351] on html "ARM CC Onboarding Assistant Dashboard Start Onboarding Organizations Products O…" at bounding box center [577, 433] width 1090 height 992
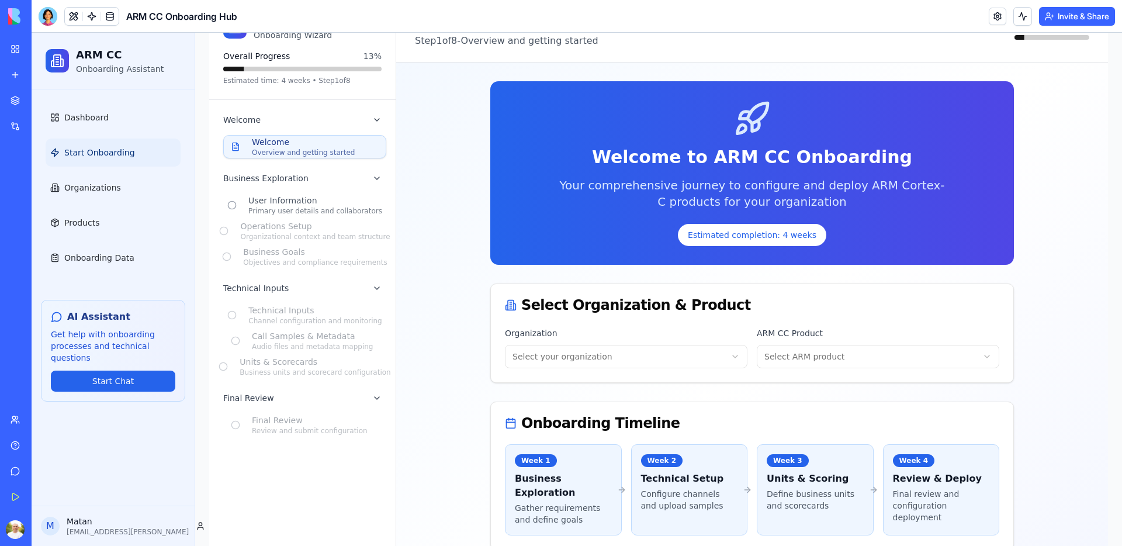
click at [846, 354] on html "ARM CC Onboarding Assistant Dashboard Start Onboarding Organizations Products O…" at bounding box center [577, 433] width 1090 height 992
click at [846, 328] on html "ARM CC Onboarding Assistant Dashboard Start Onboarding Organizations Products O…" at bounding box center [577, 433] width 1090 height 992
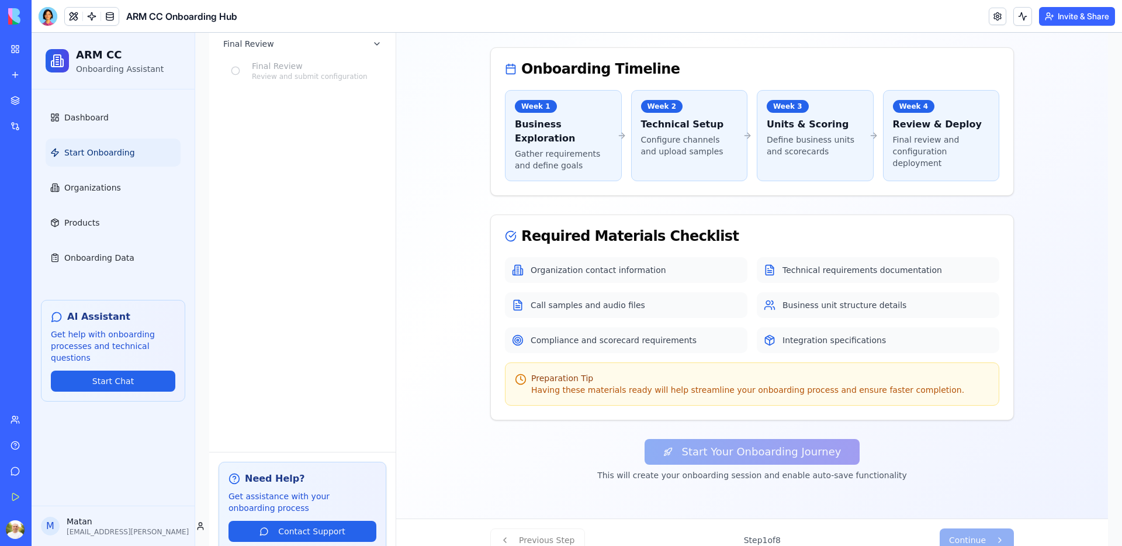
scroll to position [476, 0]
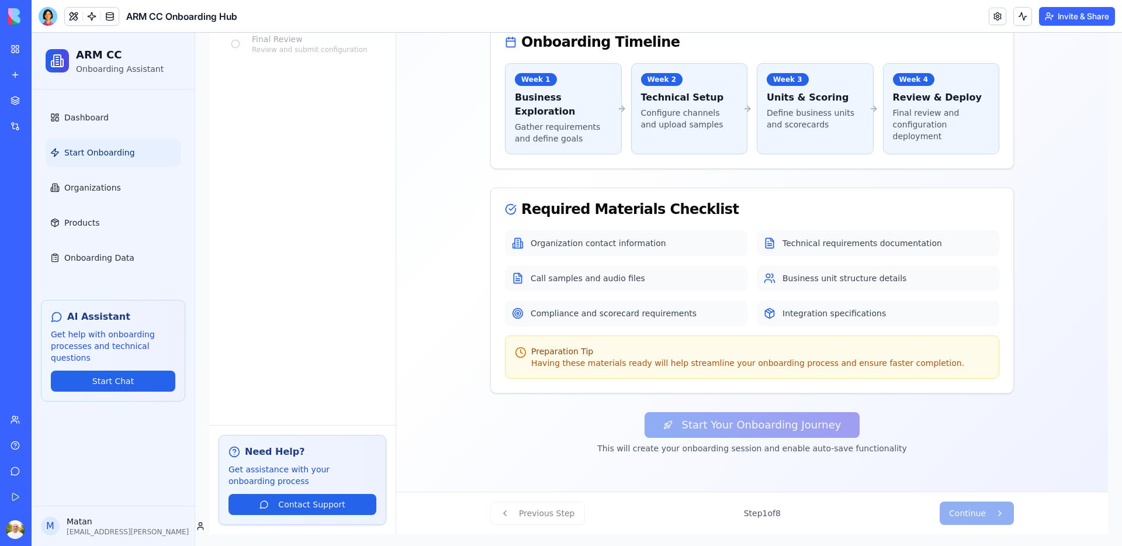
click at [747, 425] on div "Start Your Onboarding Journey This will create your onboarding session and enab…" at bounding box center [752, 433] width 524 height 42
click at [969, 511] on div "Previous Step Step 1 of 8 Continue" at bounding box center [752, 512] width 524 height 23
click at [776, 122] on p "Define business units and scorecards" at bounding box center [815, 118] width 97 height 23
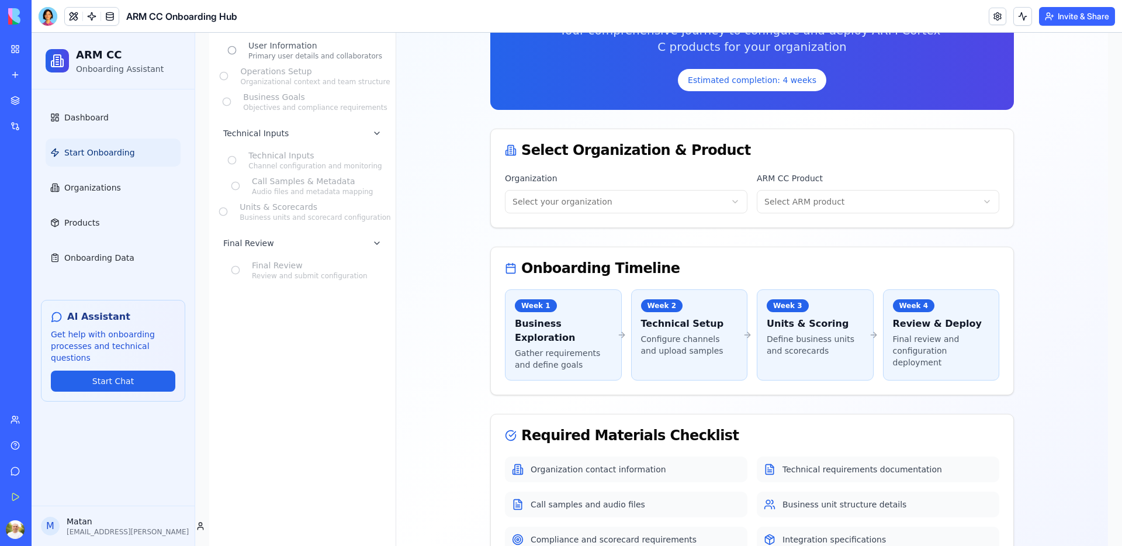
scroll to position [56, 0]
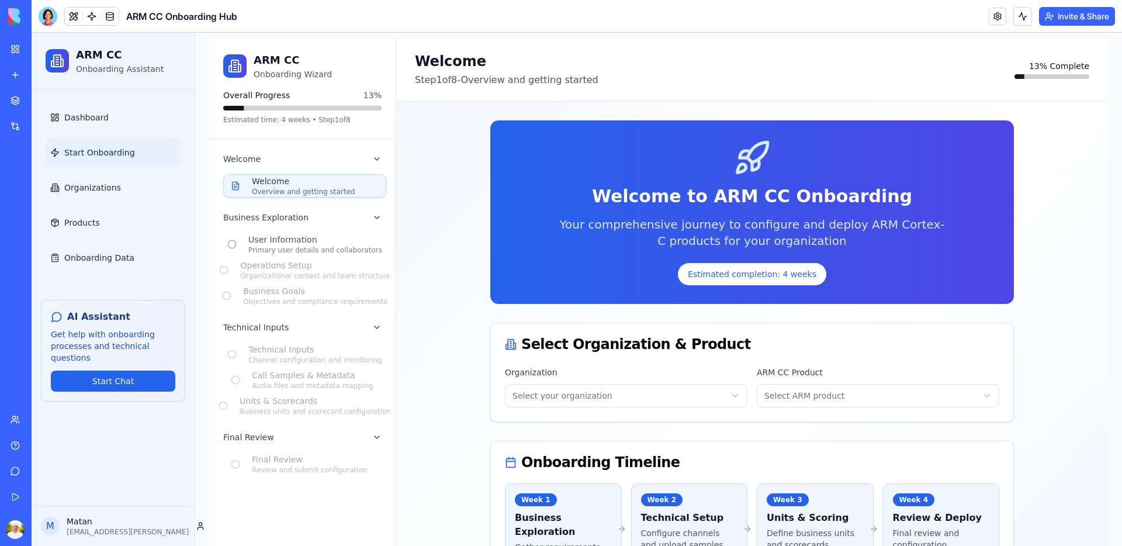
click at [649, 393] on html "ARM CC Onboarding Assistant Dashboard Start Onboarding Organizations Products O…" at bounding box center [577, 473] width 1090 height 992
click at [857, 397] on html "ARM CC Onboarding Assistant Dashboard Start Onboarding Organizations Products O…" at bounding box center [577, 473] width 1090 height 992
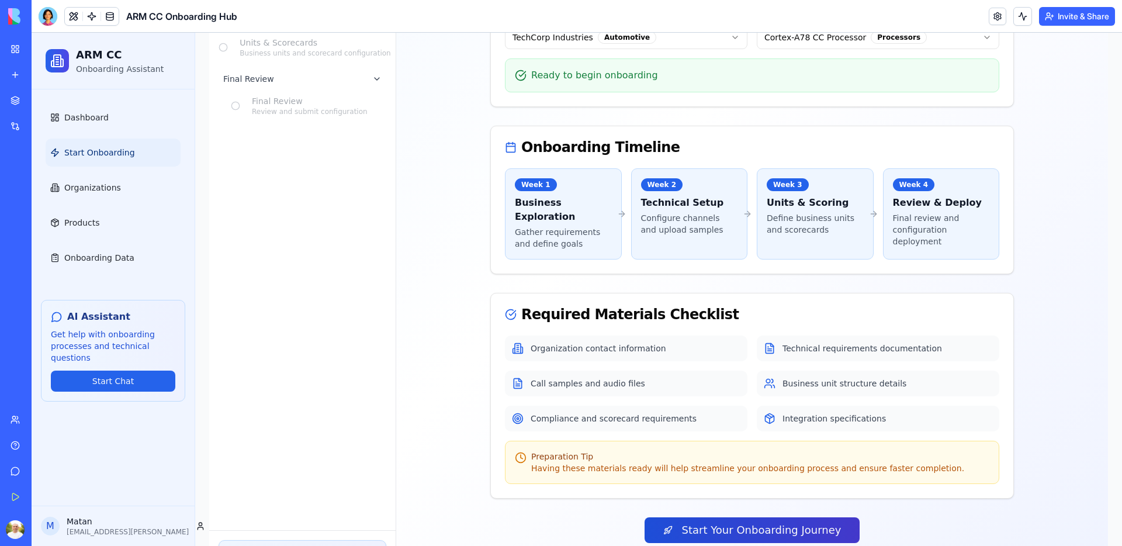
scroll to position [519, 0]
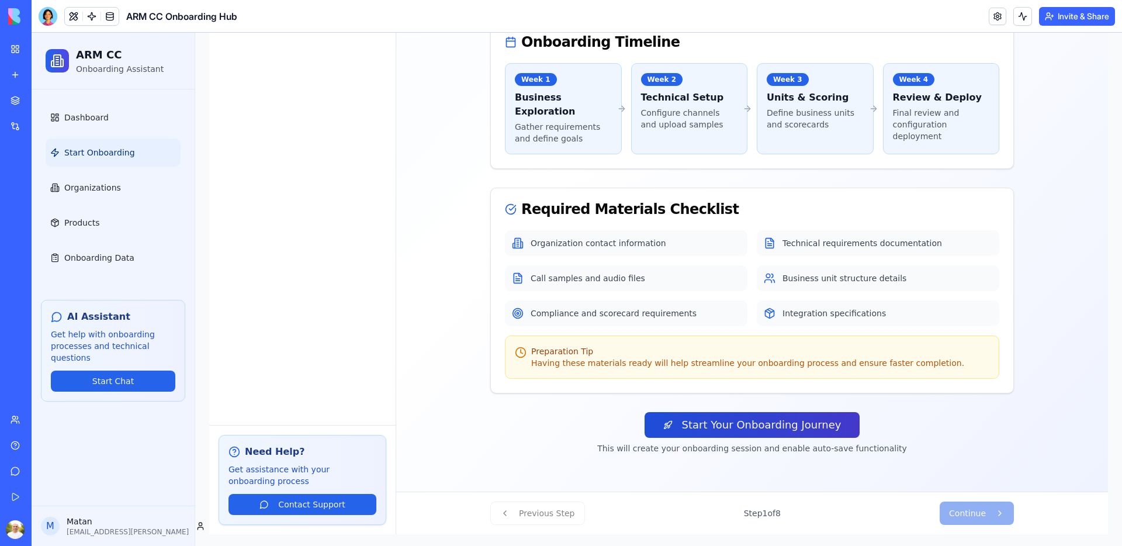
click at [749, 430] on button "Start Your Onboarding Journey" at bounding box center [753, 425] width 216 height 26
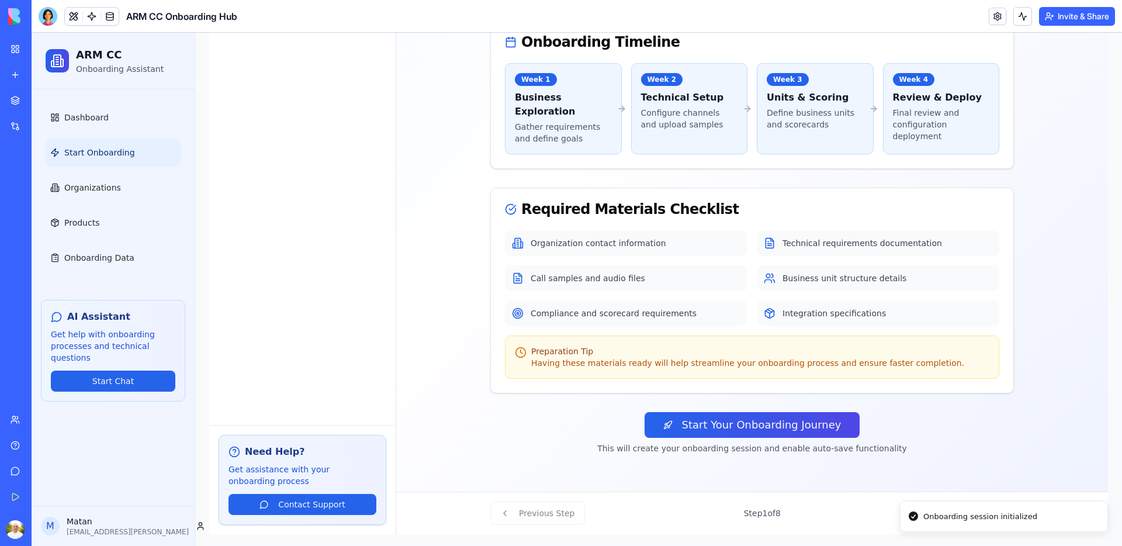
click at [958, 461] on div "Welcome to ARM CC Onboarding Your comprehensive journey to configure and deploy…" at bounding box center [752, 55] width 712 height 834
click at [1047, 501] on li "Onboarding session initialized" at bounding box center [1004, 517] width 208 height 32
click at [1036, 501] on li "Onboarding session initialized" at bounding box center [1004, 517] width 208 height 32
click at [969, 501] on li "Onboarding session initialized" at bounding box center [1004, 517] width 208 height 32
click at [975, 501] on li "Onboarding session initialized" at bounding box center [1004, 517] width 208 height 32
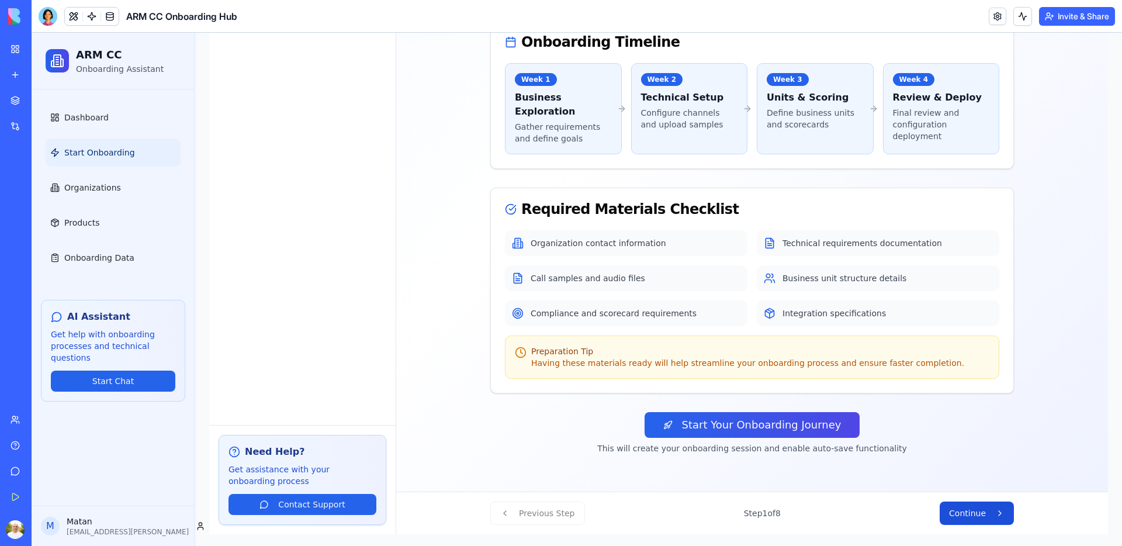
click at [979, 516] on span "Continue" at bounding box center [967, 513] width 37 height 12
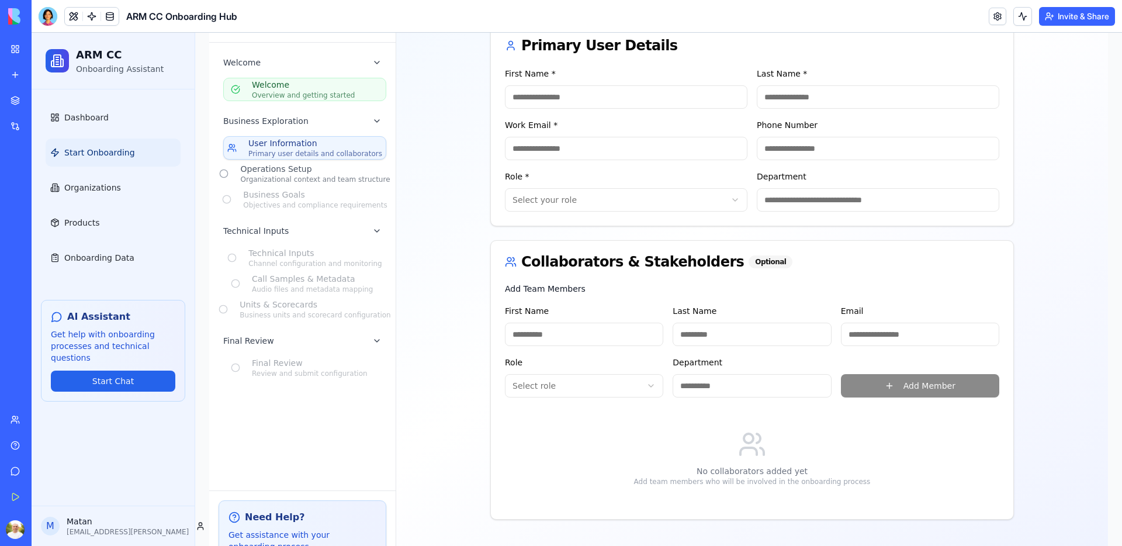
scroll to position [0, 0]
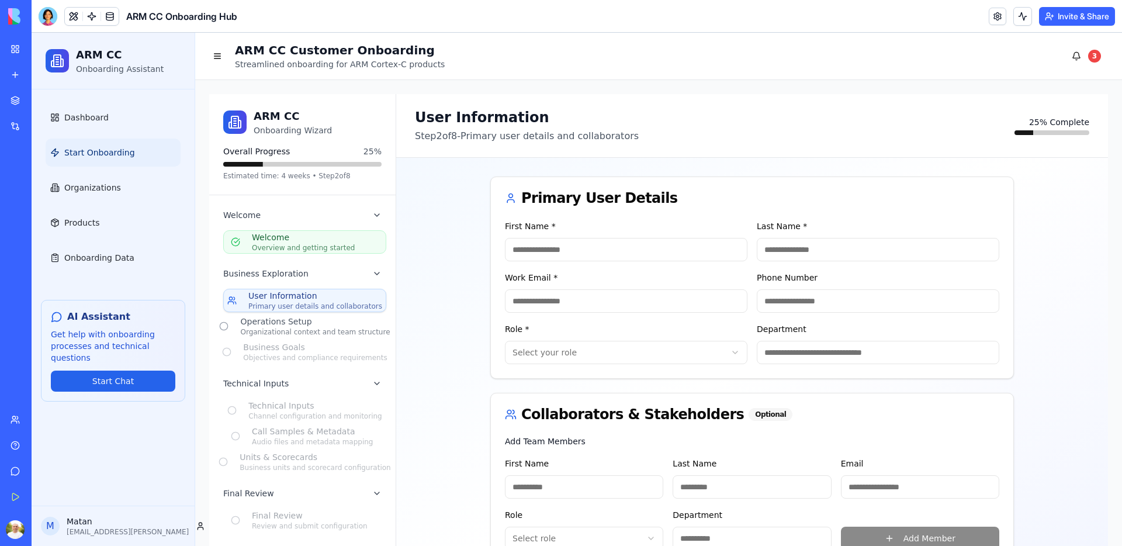
click at [611, 254] on input "First Name *" at bounding box center [626, 249] width 243 height 23
click at [821, 248] on input "Last Name *" at bounding box center [878, 249] width 243 height 23
click at [634, 302] on input "Work Email *" at bounding box center [626, 300] width 243 height 23
click at [782, 308] on input "Phone Number" at bounding box center [878, 300] width 243 height 23
click at [625, 344] on html "ARM CC Onboarding Assistant Dashboard Start Onboarding Organizations Products O…" at bounding box center [577, 399] width 1090 height 733
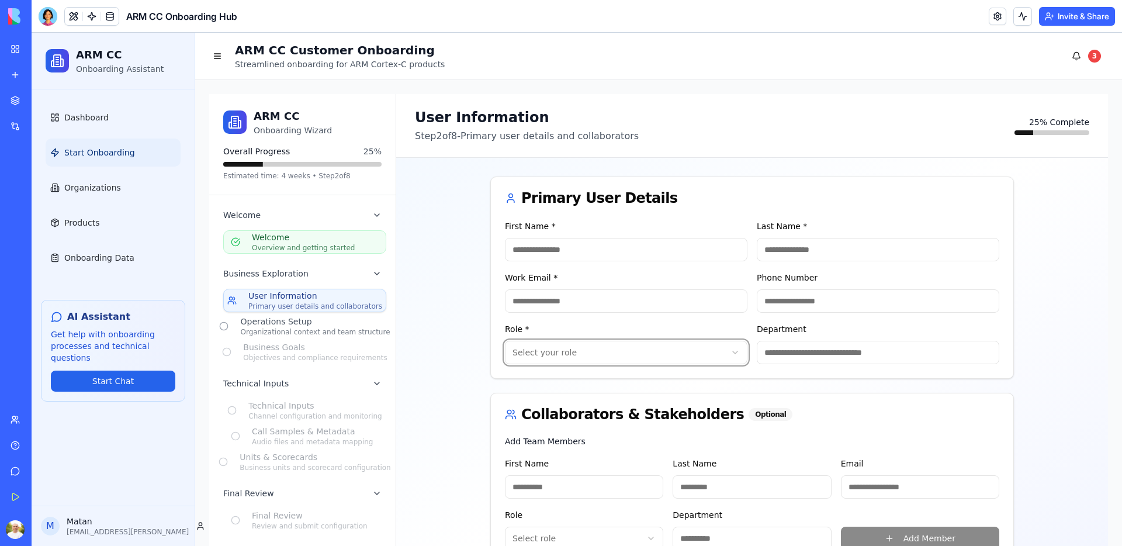
click at [850, 343] on html "ARM CC Onboarding Assistant Dashboard Start Onboarding Organizations Products O…" at bounding box center [577, 399] width 1090 height 733
click at [848, 349] on input "Department" at bounding box center [878, 352] width 243 height 23
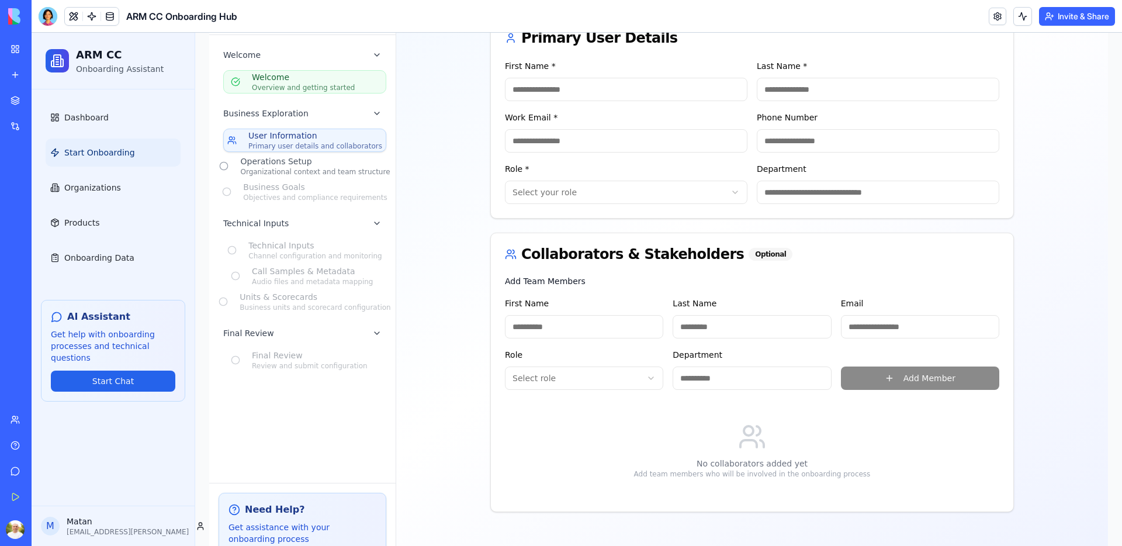
scroll to position [181, 0]
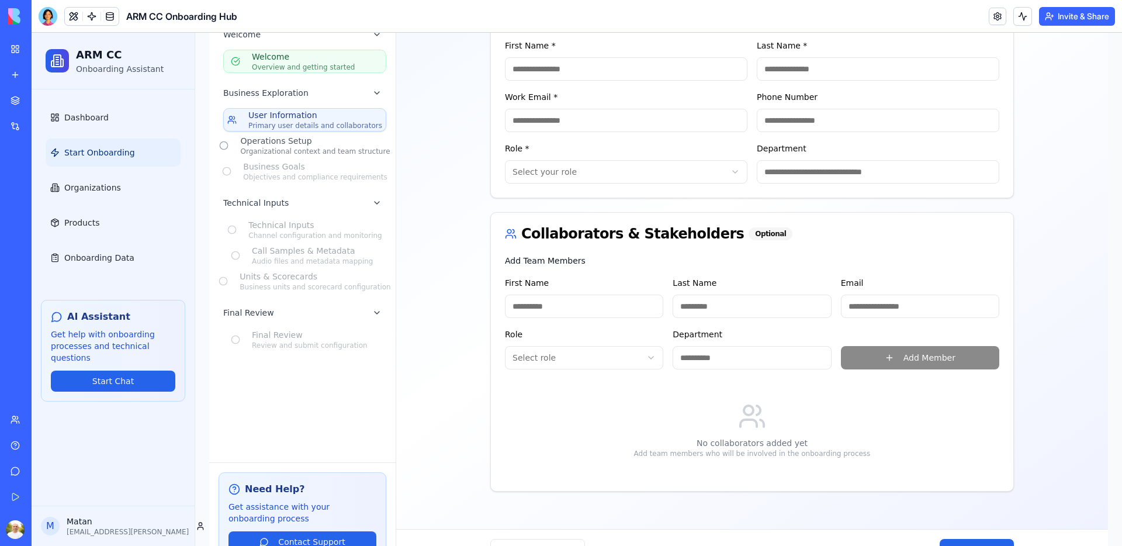
click at [580, 303] on input "First Name" at bounding box center [584, 306] width 158 height 23
drag, startPoint x: 780, startPoint y: 310, endPoint x: 802, endPoint y: 310, distance: 21.6
click at [780, 310] on input "Last Name" at bounding box center [752, 306] width 158 height 23
drag, startPoint x: 881, startPoint y: 302, endPoint x: 744, endPoint y: 329, distance: 140.0
click at [881, 302] on input "Email" at bounding box center [920, 306] width 158 height 23
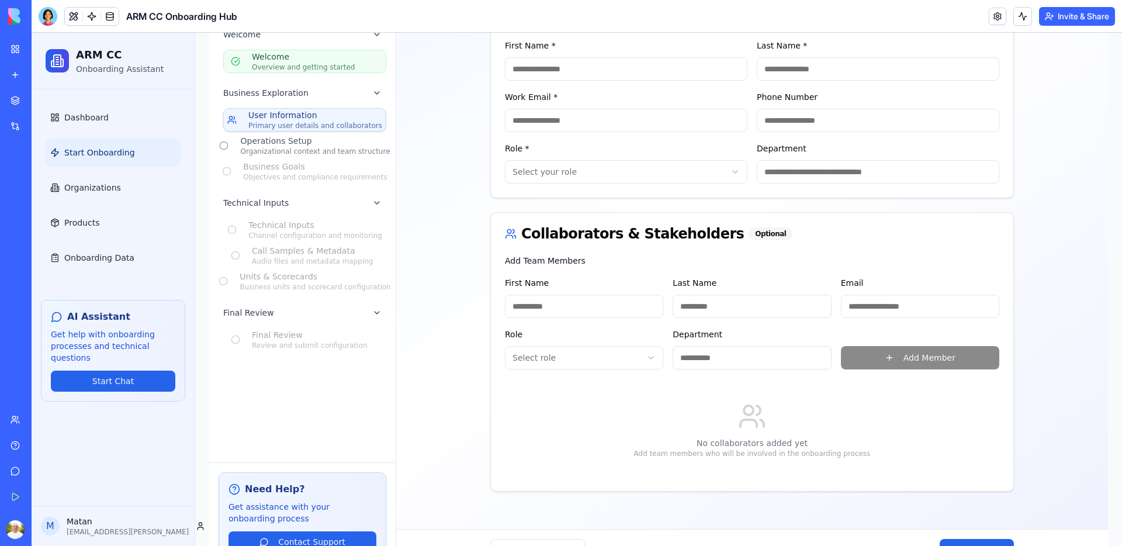
click at [556, 361] on html "ARM CC Onboarding Assistant Dashboard Start Onboarding Organizations Products O…" at bounding box center [577, 218] width 1090 height 733
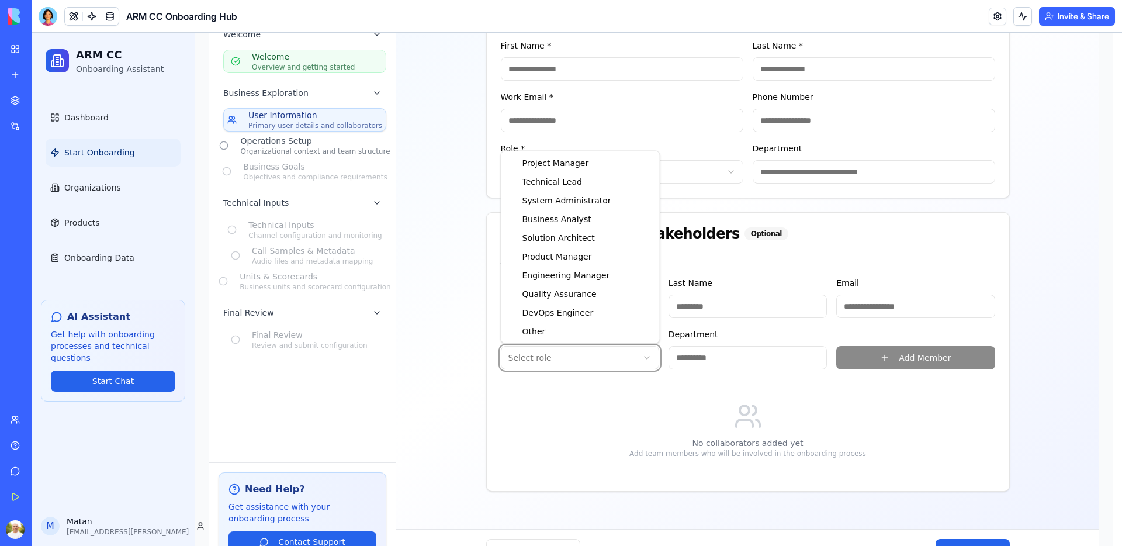
click at [759, 349] on html "ARM CC Onboarding Assistant Dashboard Start Onboarding Organizations Products O…" at bounding box center [577, 218] width 1090 height 733
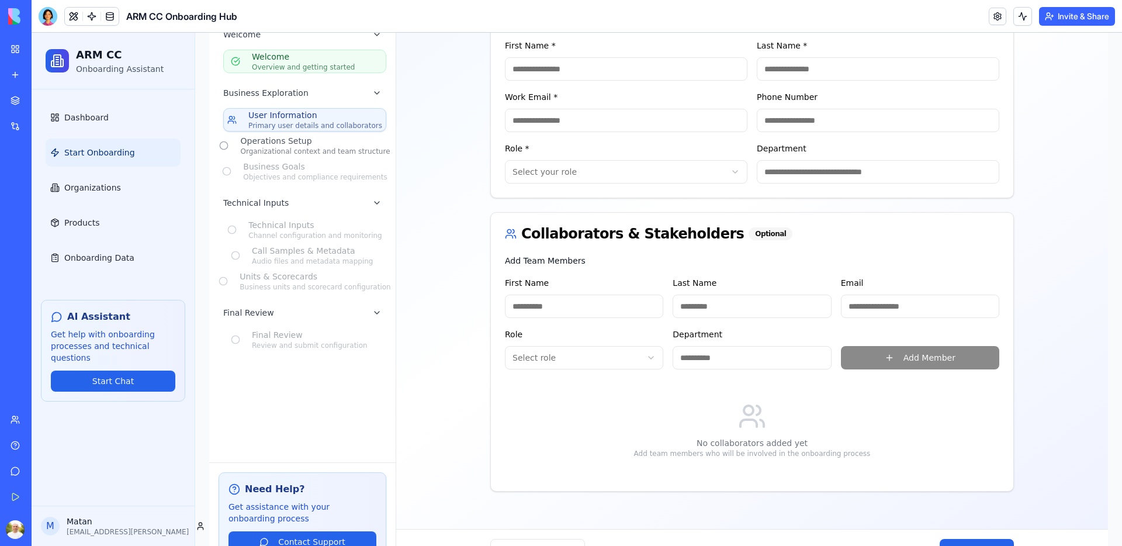
click at [754, 356] on input "Department" at bounding box center [752, 357] width 158 height 23
click at [659, 401] on div "No collaborators added yet Add team members who will be involved in the onboard…" at bounding box center [752, 429] width 494 height 93
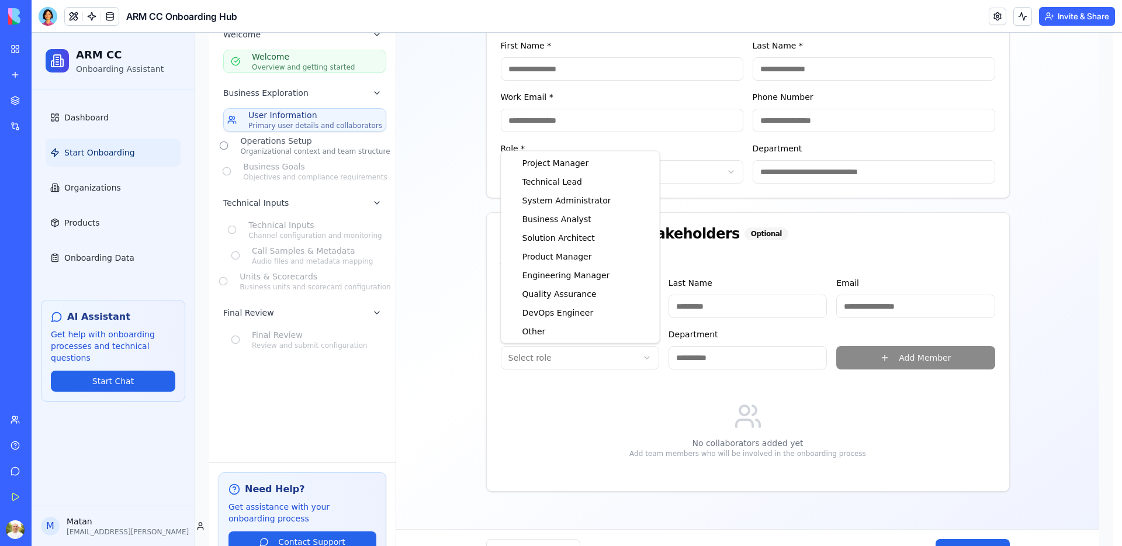
click at [628, 364] on html "ARM CC Onboarding Assistant Dashboard Start Onboarding Organizations Products O…" at bounding box center [577, 218] width 1090 height 733
drag, startPoint x: 611, startPoint y: 421, endPoint x: 621, endPoint y: 422, distance: 9.4
click at [611, 421] on html "ARM CC Onboarding Assistant Dashboard Start Onboarding Organizations Products O…" at bounding box center [577, 218] width 1090 height 733
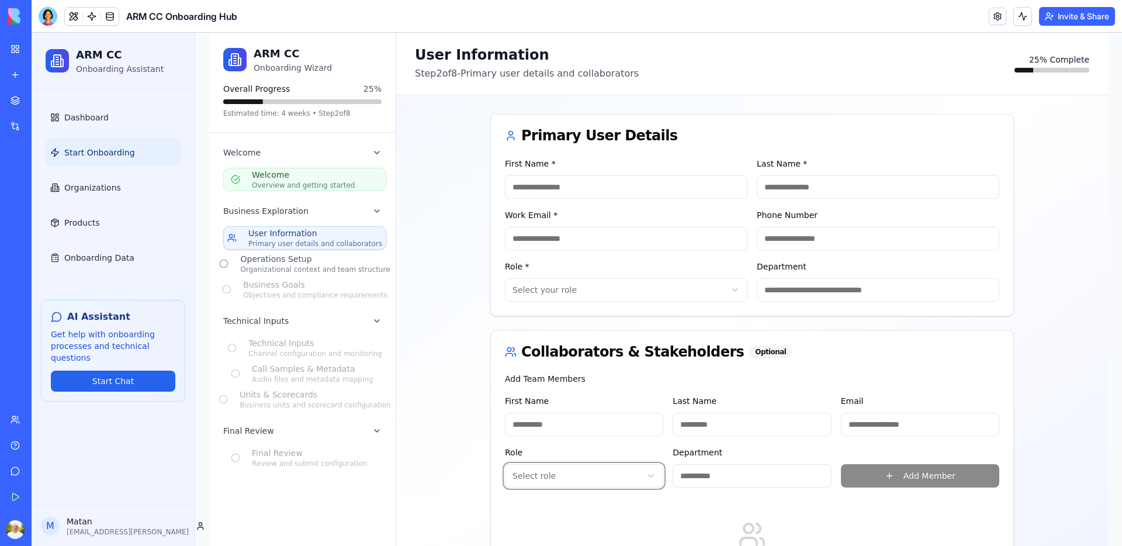
scroll to position [0, 0]
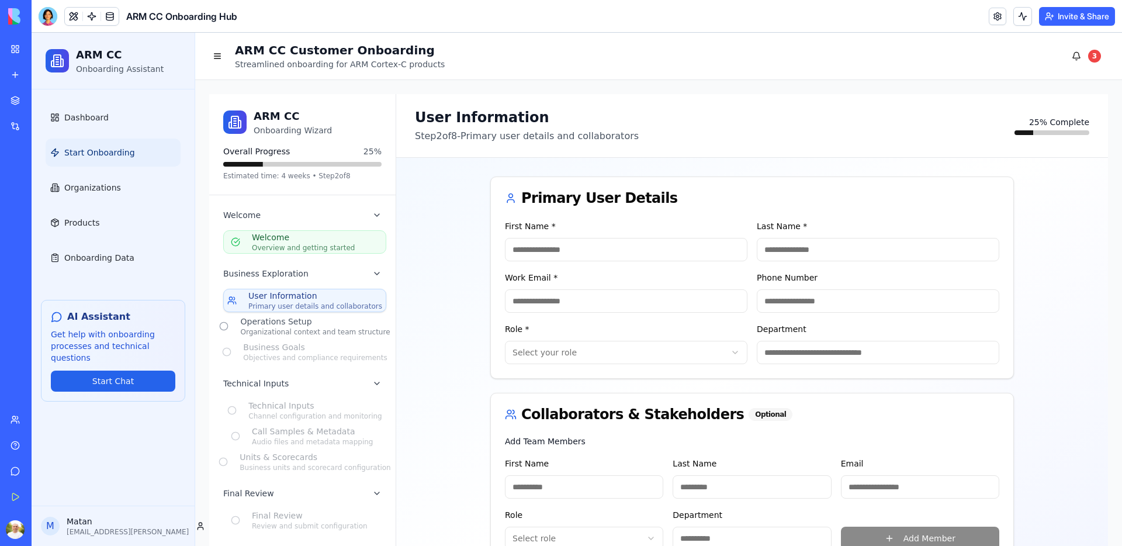
click at [590, 251] on input "First Name *" at bounding box center [626, 249] width 243 height 23
type input "*****"
type input "*******"
type input "**********"
click at [593, 354] on html "ARM CC Onboarding Assistant Dashboard Start Onboarding Organizations Products O…" at bounding box center [577, 399] width 1090 height 733
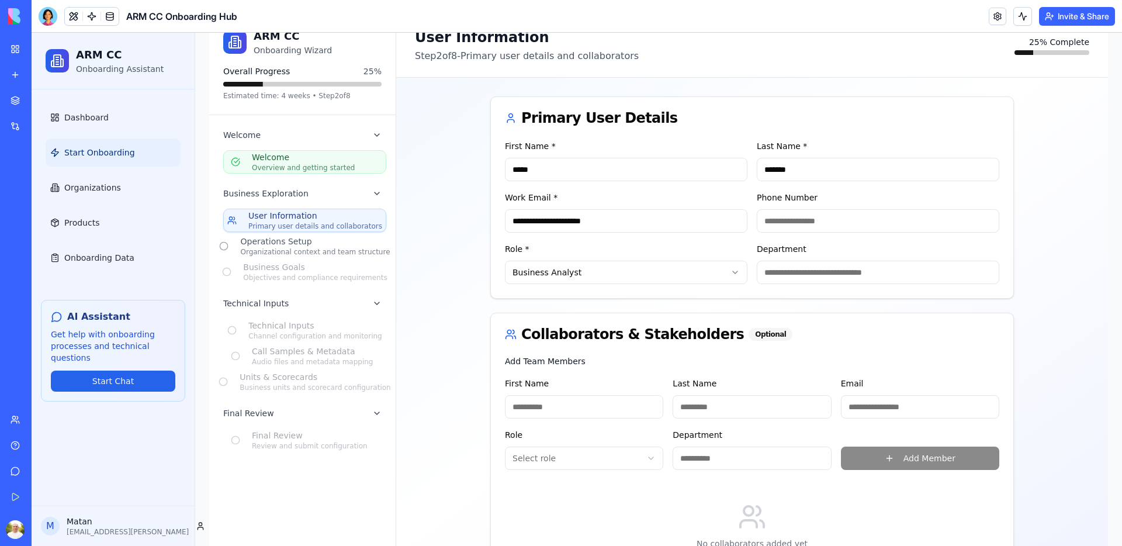
scroll to position [220, 0]
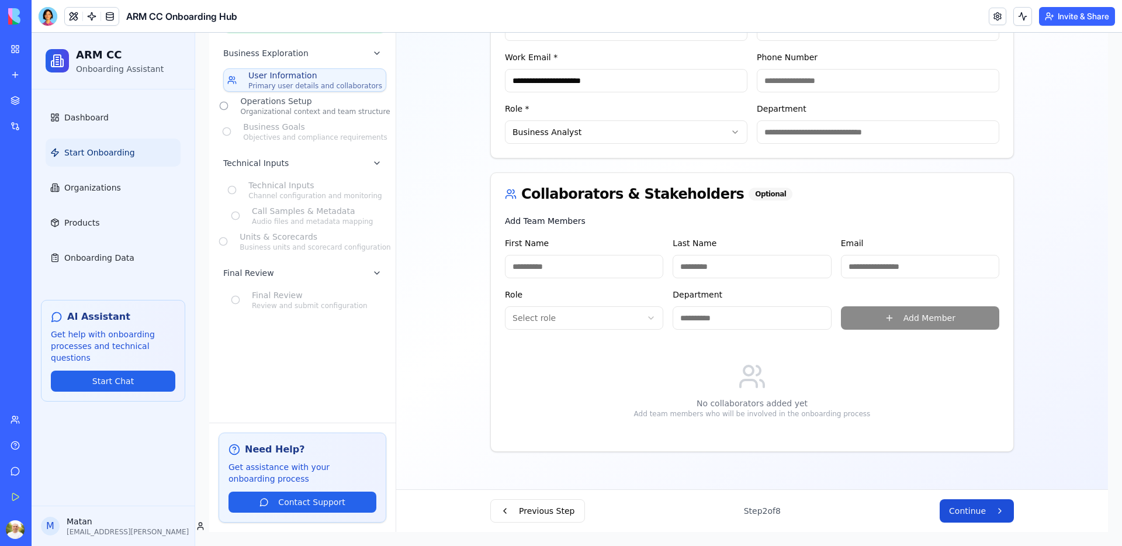
click at [968, 509] on span "Continue" at bounding box center [967, 511] width 37 height 12
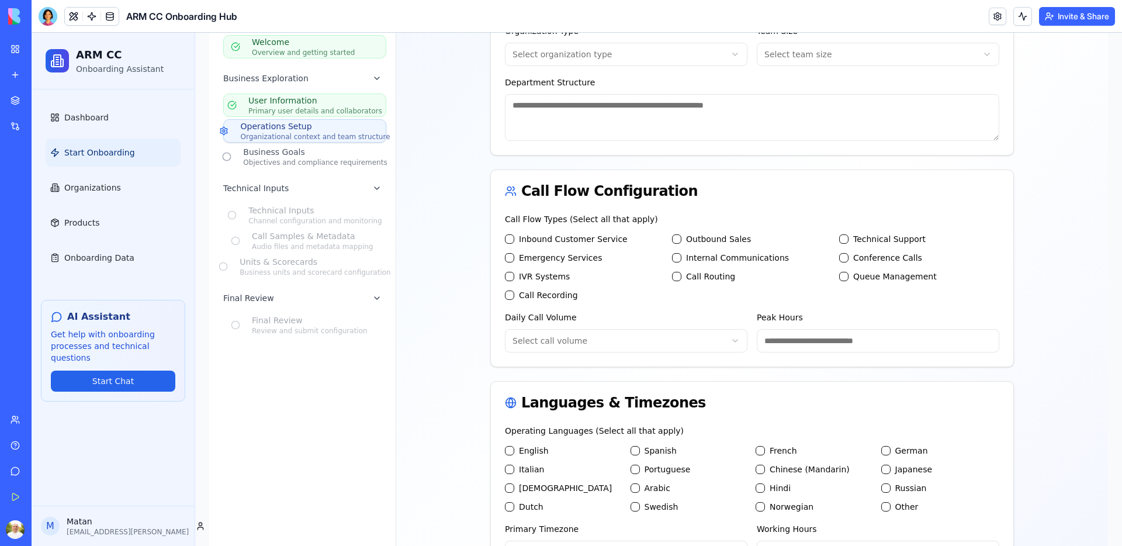
scroll to position [0, 0]
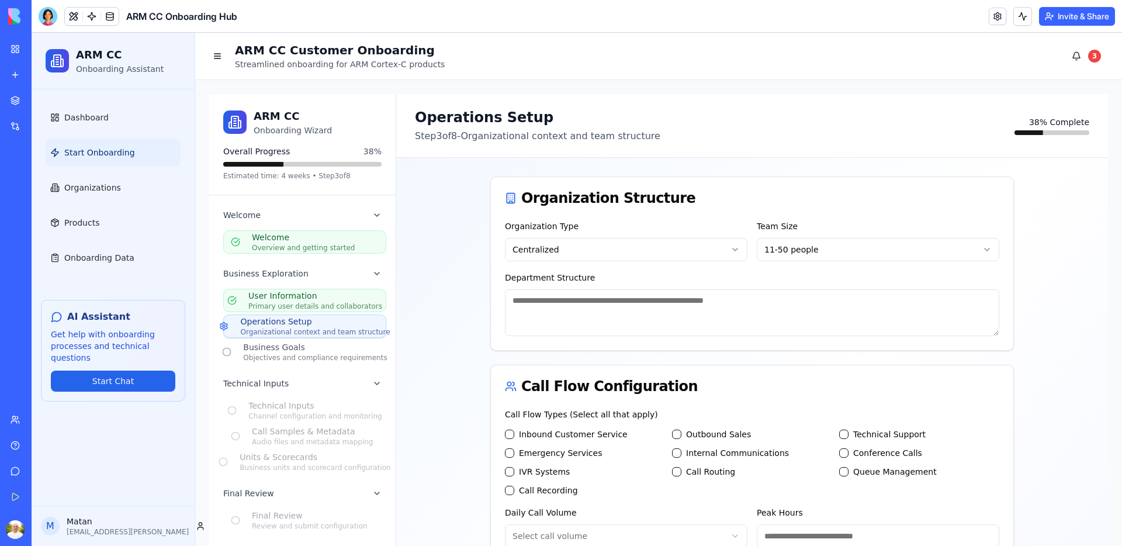
click at [613, 302] on textarea "Department Structure" at bounding box center [752, 312] width 494 height 47
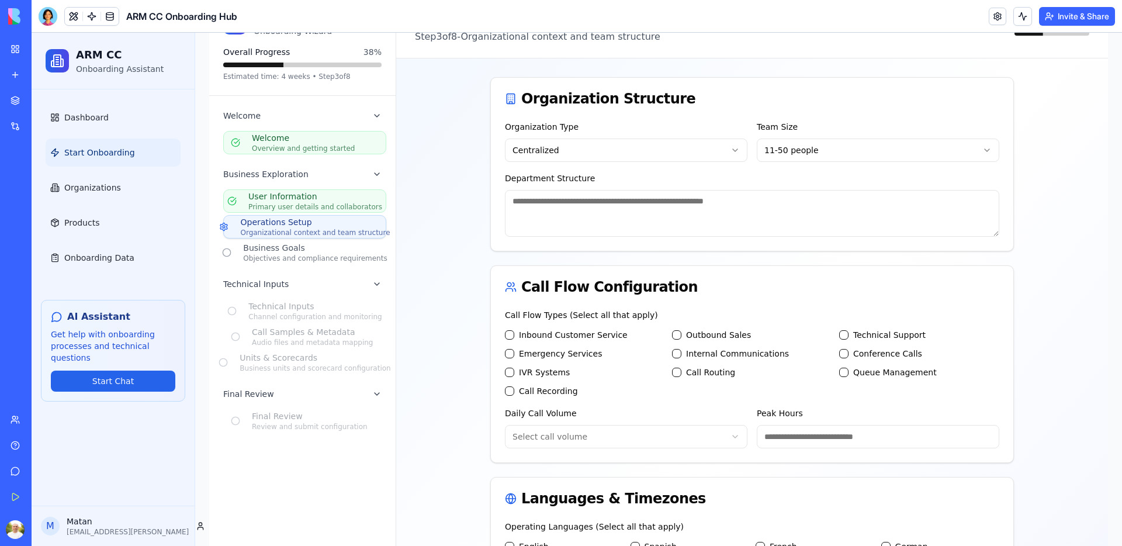
scroll to position [185, 0]
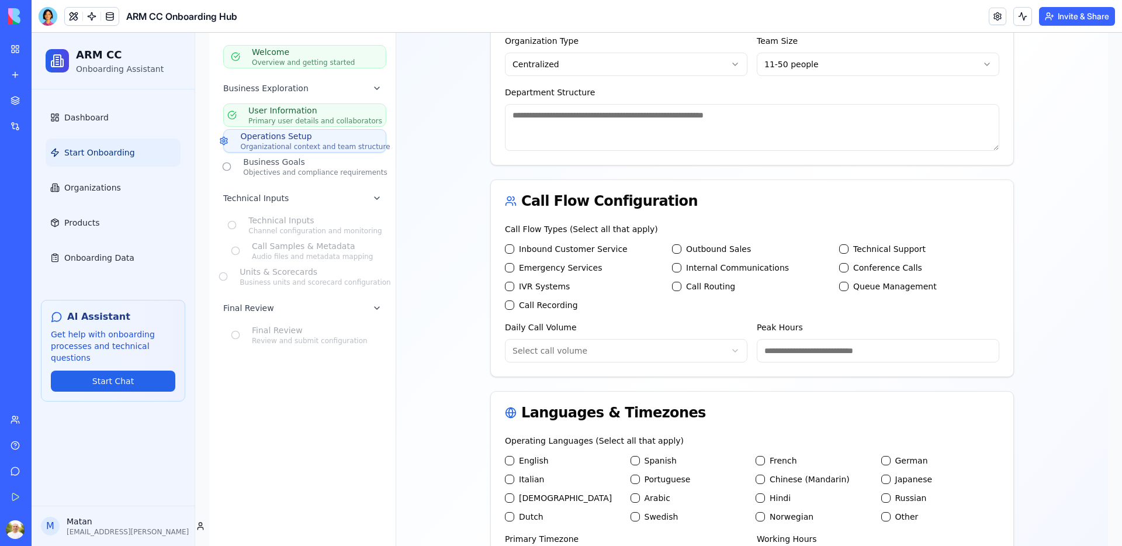
click at [545, 249] on label "Inbound Customer Service" at bounding box center [573, 249] width 109 height 12
click at [514, 249] on Service "Inbound Customer Service" at bounding box center [509, 248] width 9 height 9
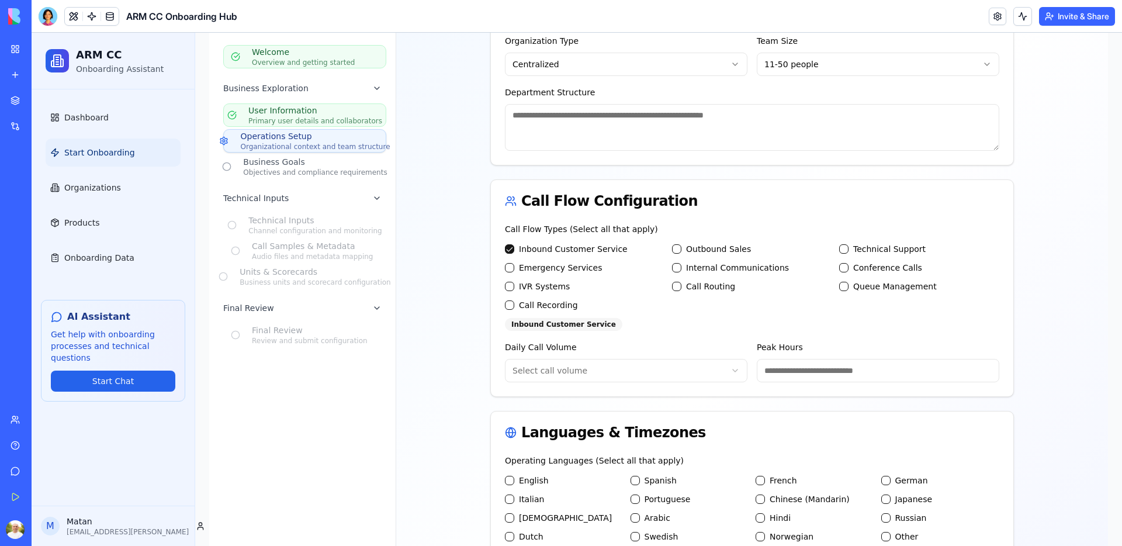
click at [709, 251] on label "Outbound Sales" at bounding box center [718, 249] width 65 height 12
click at [681, 251] on Sales "Outbound Sales" at bounding box center [676, 248] width 9 height 9
click at [865, 247] on label "Technical Support" at bounding box center [889, 249] width 72 height 12
click at [848, 247] on Support "Technical Support" at bounding box center [843, 248] width 9 height 9
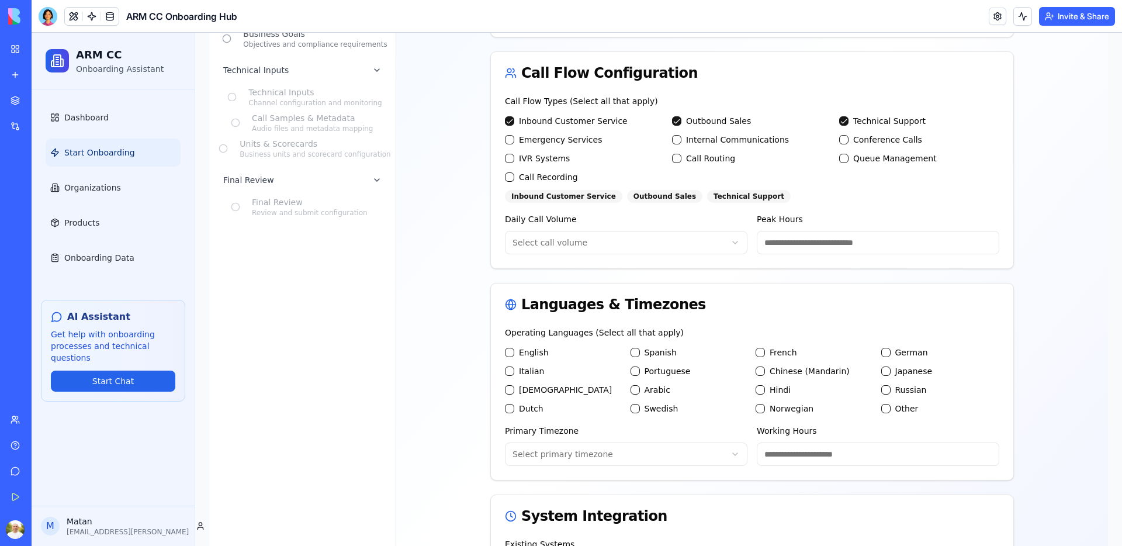
scroll to position [369, 0]
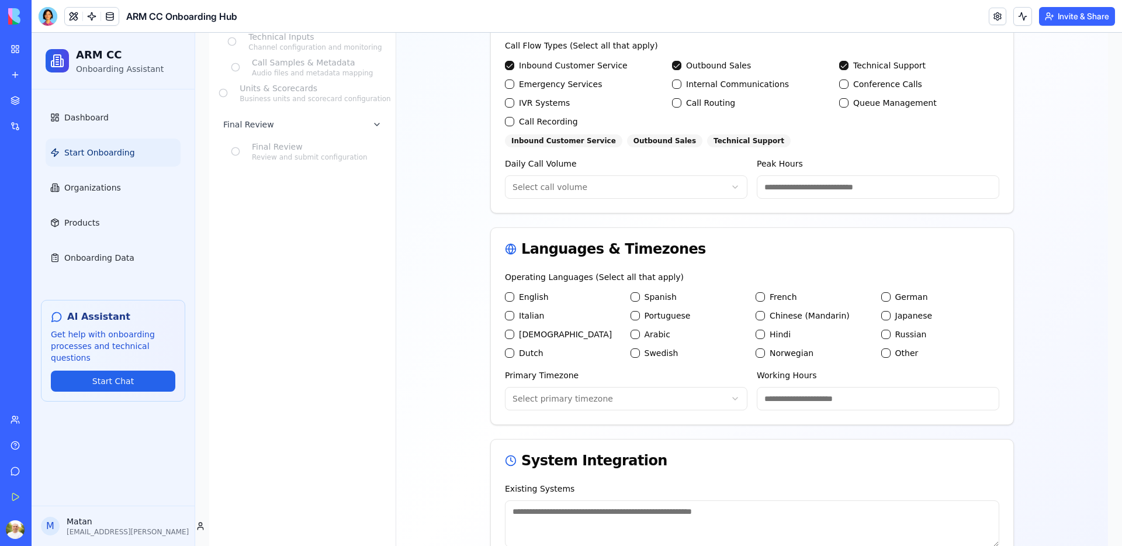
click at [592, 191] on html "ARM CC Onboarding Assistant Dashboard Start Onboarding Organizations Products O…" at bounding box center [577, 234] width 1090 height 1141
click at [853, 194] on input "Peak Hours" at bounding box center [878, 186] width 243 height 23
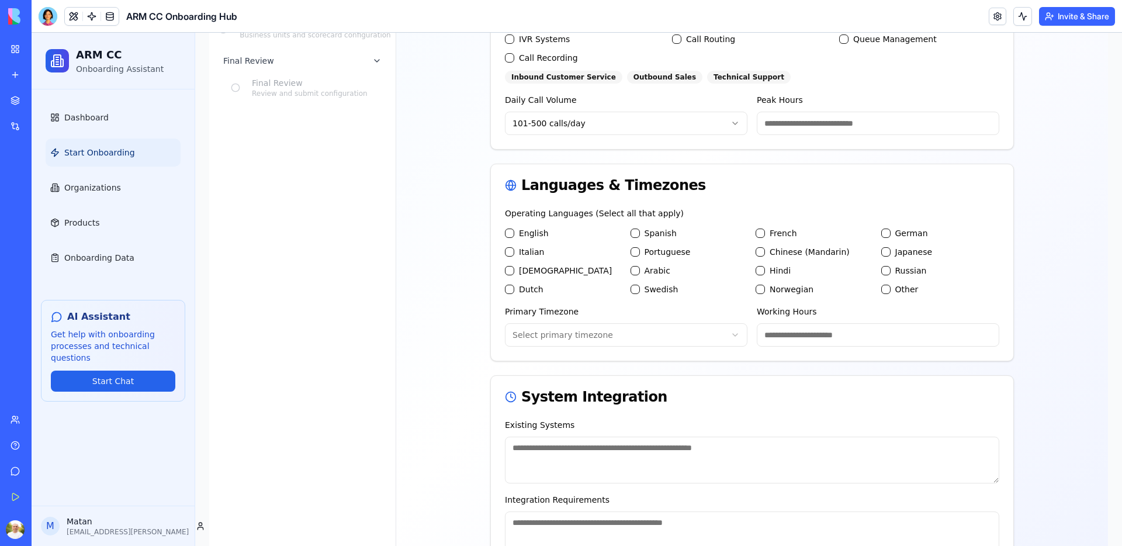
scroll to position [465, 0]
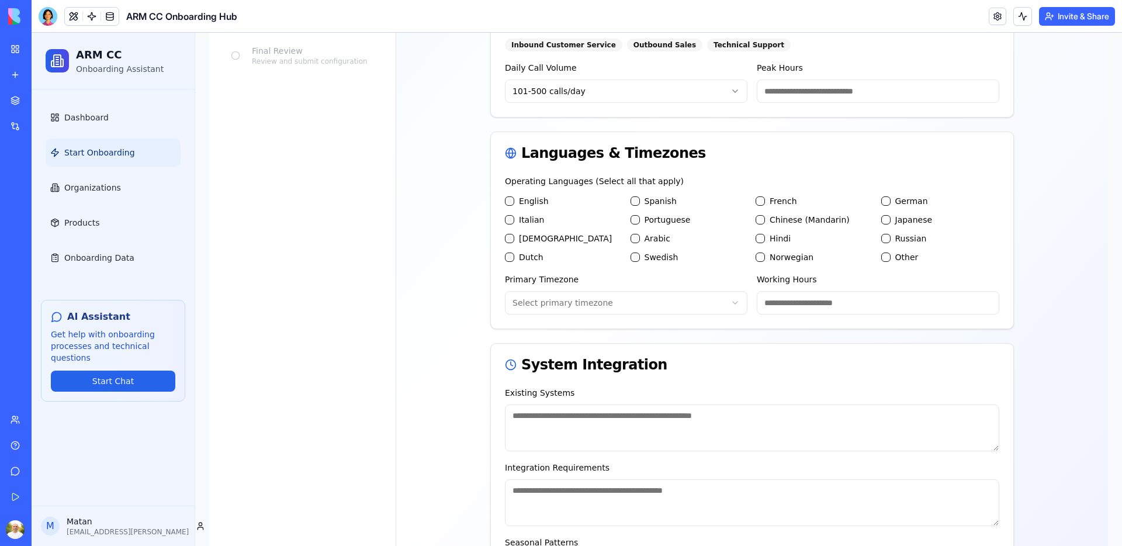
click at [531, 203] on label "English" at bounding box center [534, 201] width 30 height 12
click at [514, 203] on button "English" at bounding box center [509, 200] width 9 height 9
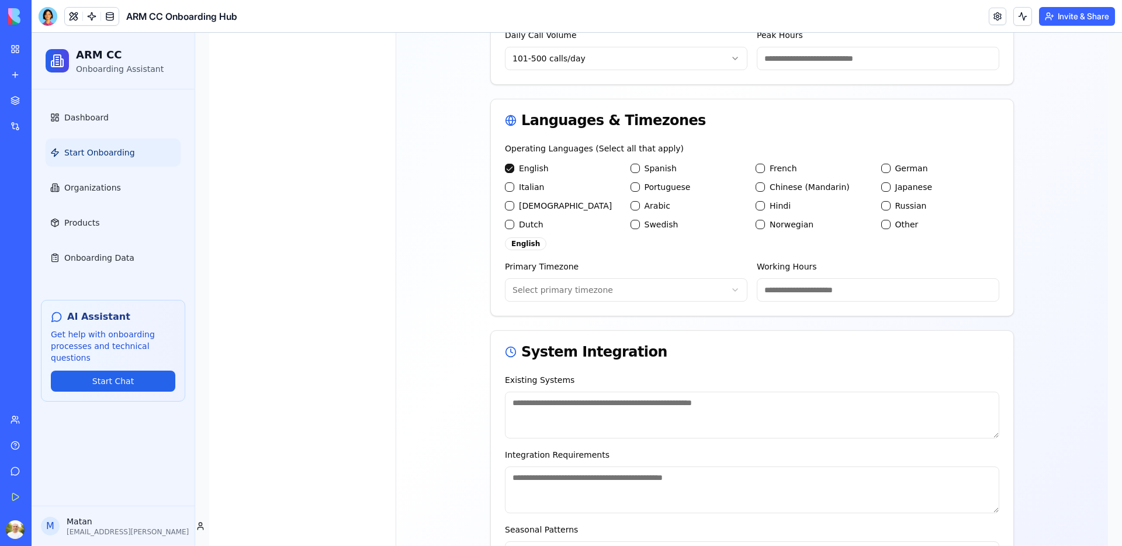
scroll to position [648, 0]
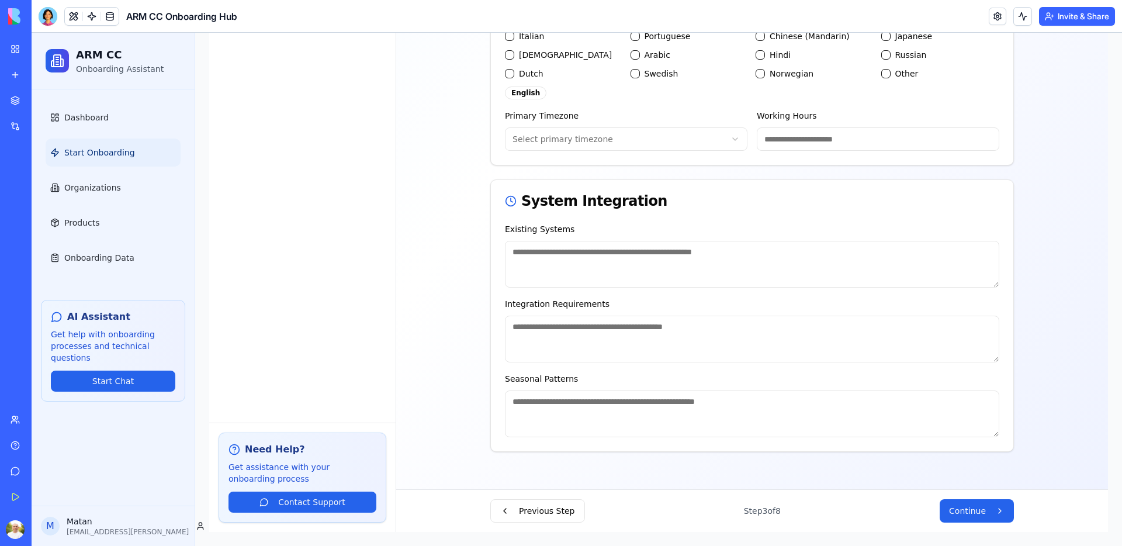
click at [598, 259] on textarea "Existing Systems" at bounding box center [752, 264] width 494 height 47
click at [532, 348] on textarea "Integration Requirements" at bounding box center [752, 339] width 494 height 47
click at [542, 424] on textarea "Seasonal Patterns" at bounding box center [752, 413] width 494 height 47
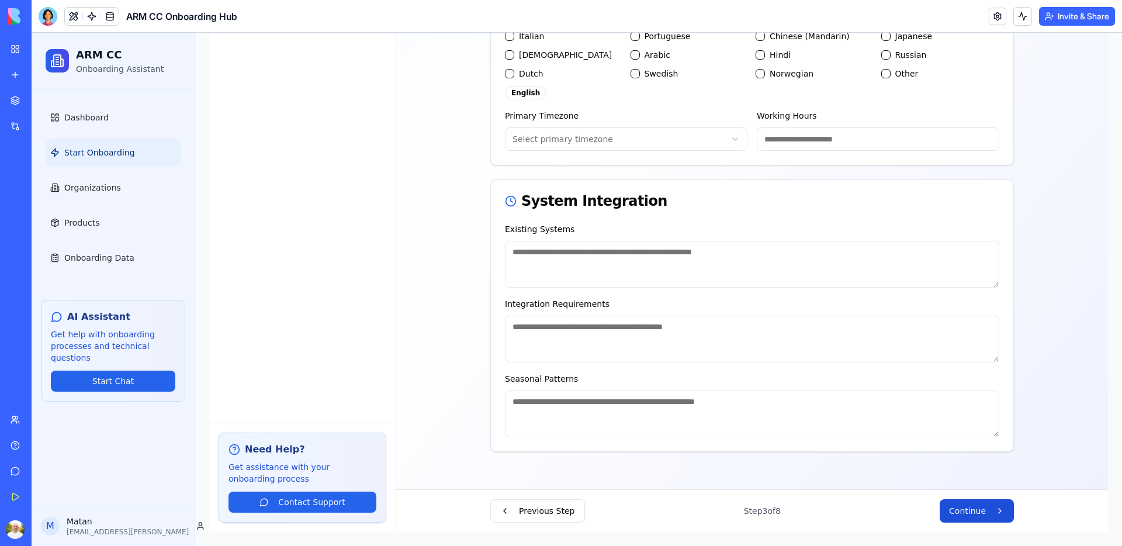
click at [971, 519] on button "Continue" at bounding box center [977, 510] width 74 height 23
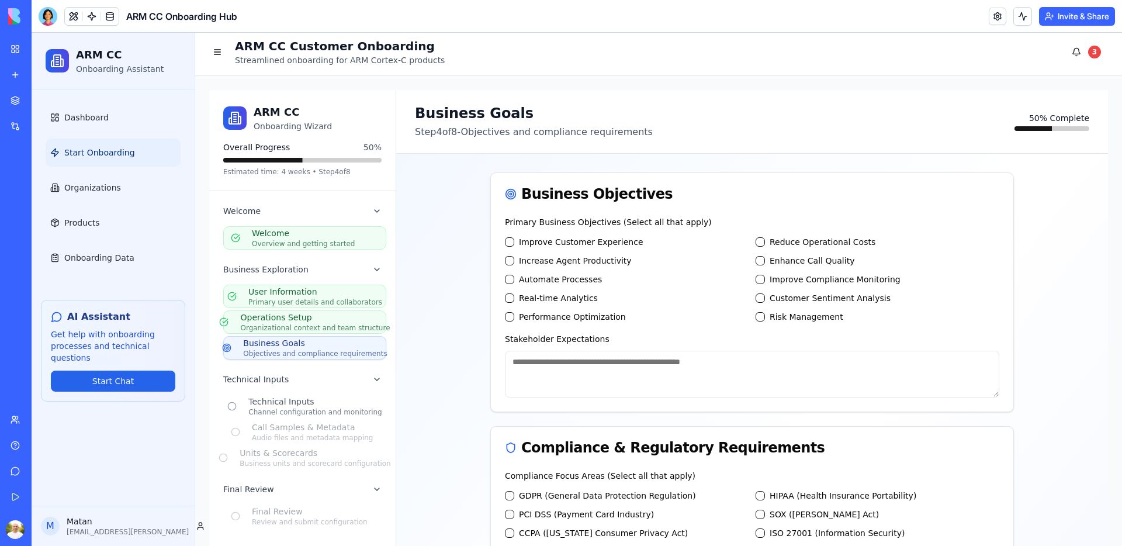
scroll to position [0, 0]
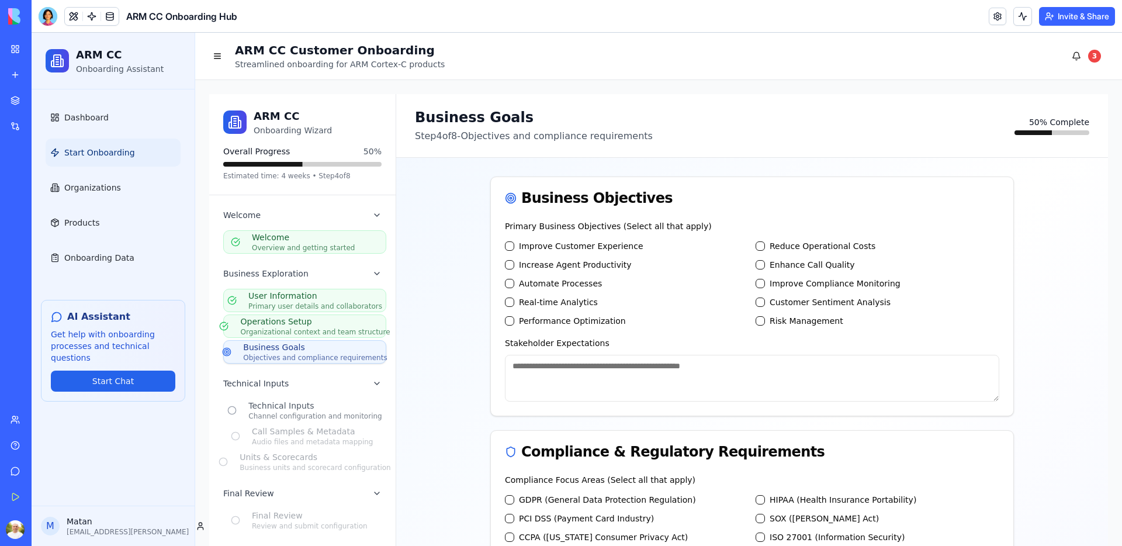
click at [537, 250] on label "Improve Customer Experience" at bounding box center [581, 246] width 124 height 12
click at [514, 250] on Experience "Improve Customer Experience" at bounding box center [509, 245] width 9 height 9
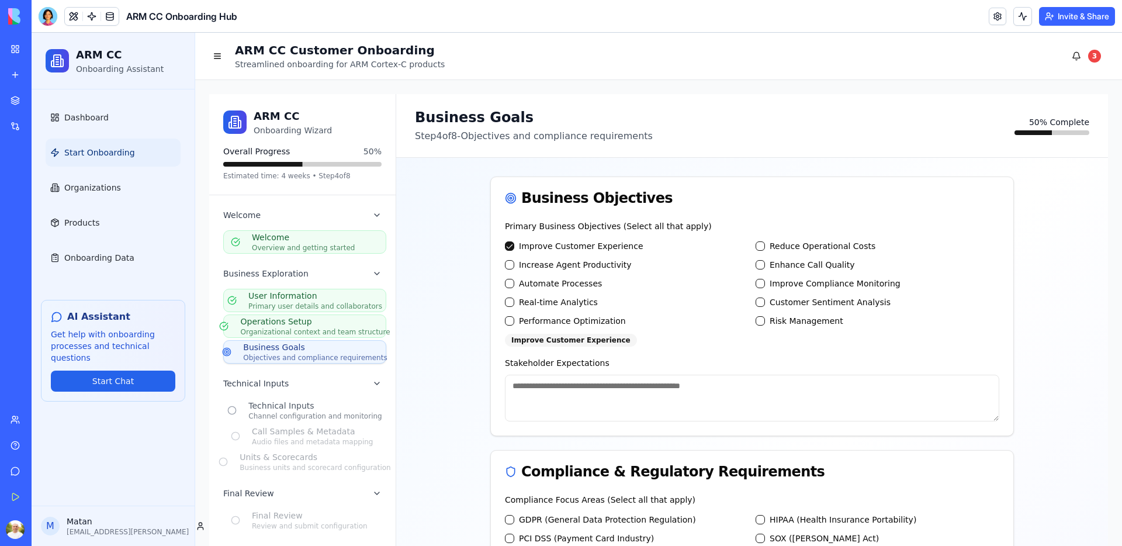
click at [788, 264] on label "Enhance Call Quality" at bounding box center [812, 265] width 85 height 12
click at [765, 264] on Quality "Enhance Call Quality" at bounding box center [760, 264] width 9 height 9
click at [782, 303] on label "Customer Sentiment Analysis" at bounding box center [830, 302] width 121 height 12
click at [765, 303] on Analysis "Customer Sentiment Analysis" at bounding box center [760, 301] width 9 height 9
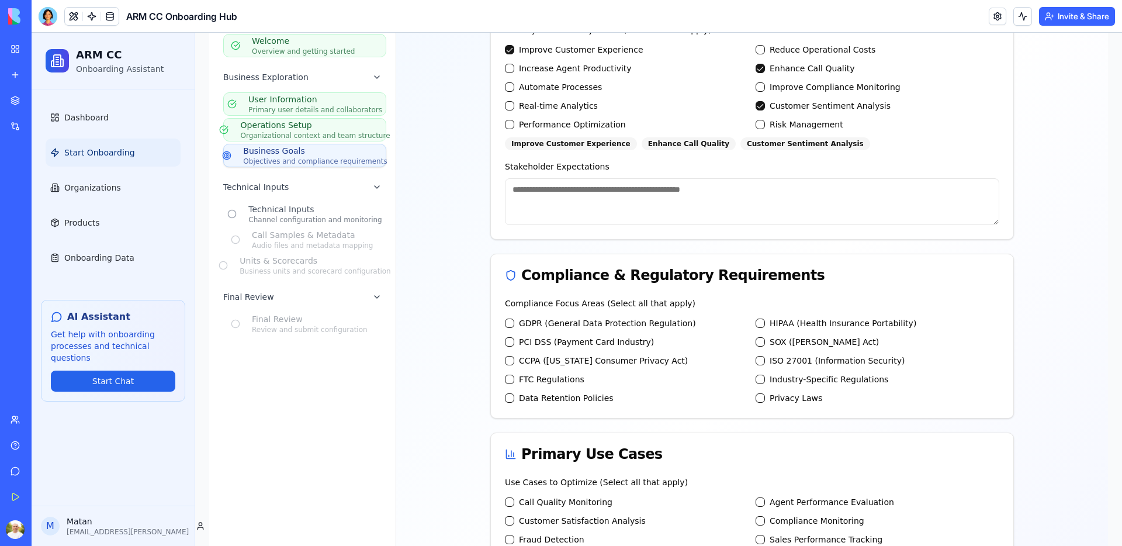
scroll to position [202, 0]
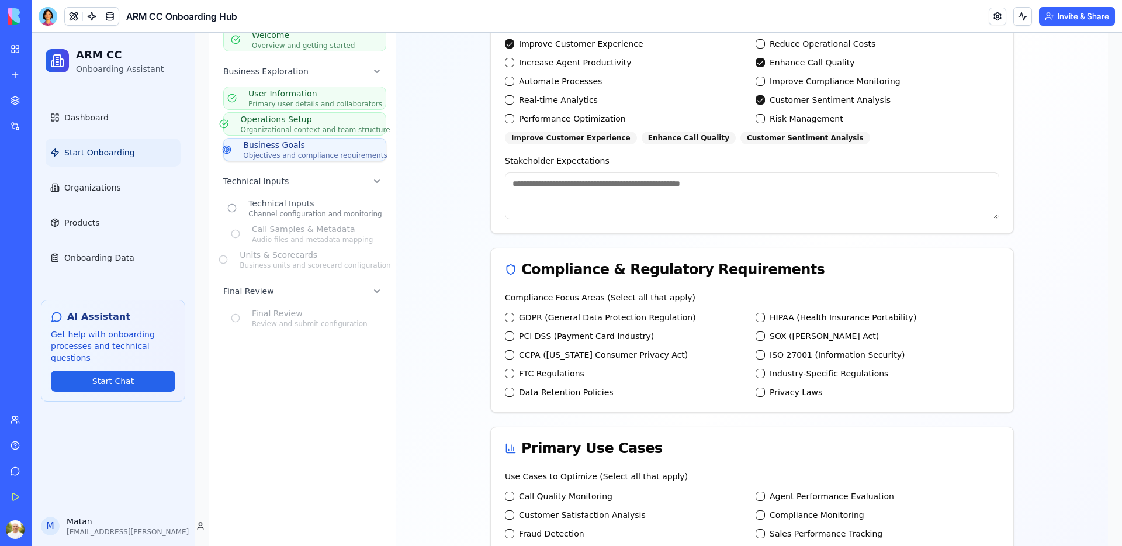
click at [542, 315] on label "GDPR (General Data Protection Regulation)" at bounding box center [607, 317] width 177 height 12
click at [514, 315] on Regulation\) "GDPR (General Data Protection Regulation)" at bounding box center [509, 317] width 9 height 9
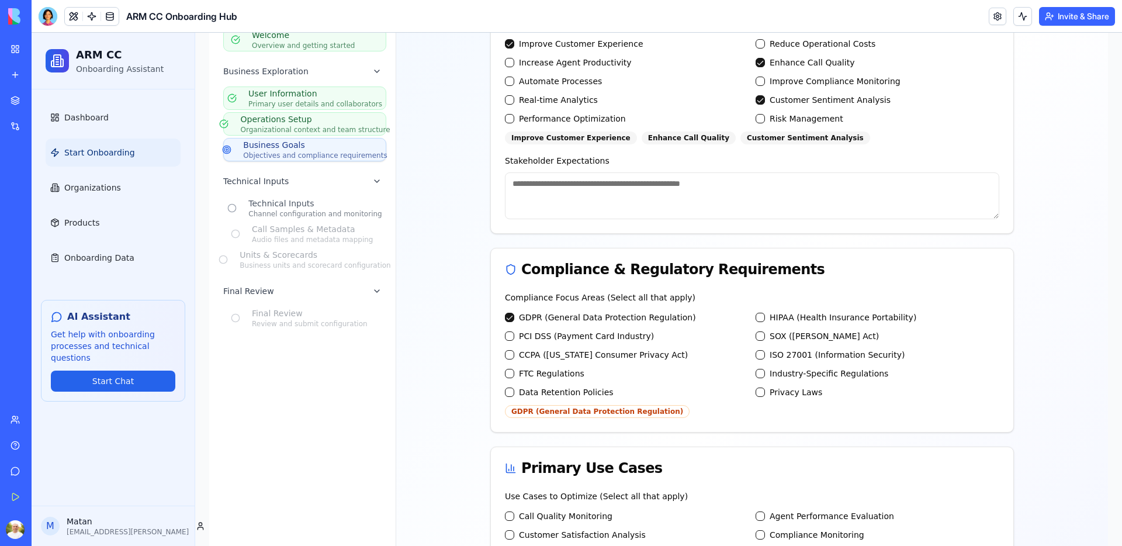
click at [541, 355] on label "CCPA (California Consumer Privacy Act)" at bounding box center [603, 355] width 169 height 12
click at [514, 355] on Act\) "CCPA (California Consumer Privacy Act)" at bounding box center [509, 354] width 9 height 9
click at [807, 352] on label "ISO 27001 (Information Security)" at bounding box center [837, 355] width 135 height 12
click at [765, 352] on Security\) "ISO 27001 (Information Security)" at bounding box center [760, 354] width 9 height 9
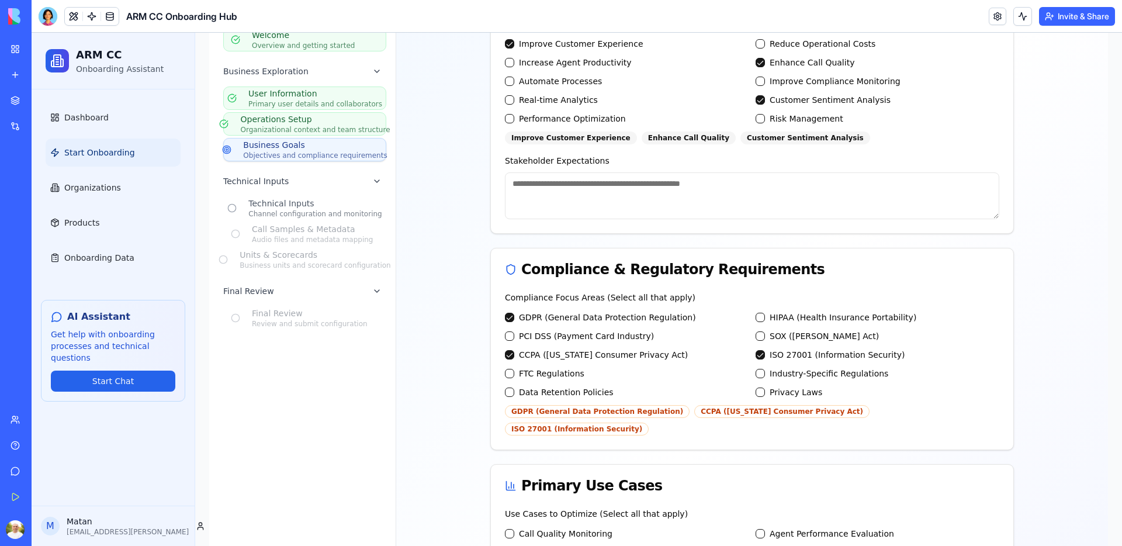
click at [796, 331] on label "SOX (Sarbanes-Oxley Act)" at bounding box center [824, 336] width 109 height 12
click at [765, 331] on Act\) "SOX (Sarbanes-Oxley Act)" at bounding box center [760, 335] width 9 height 9
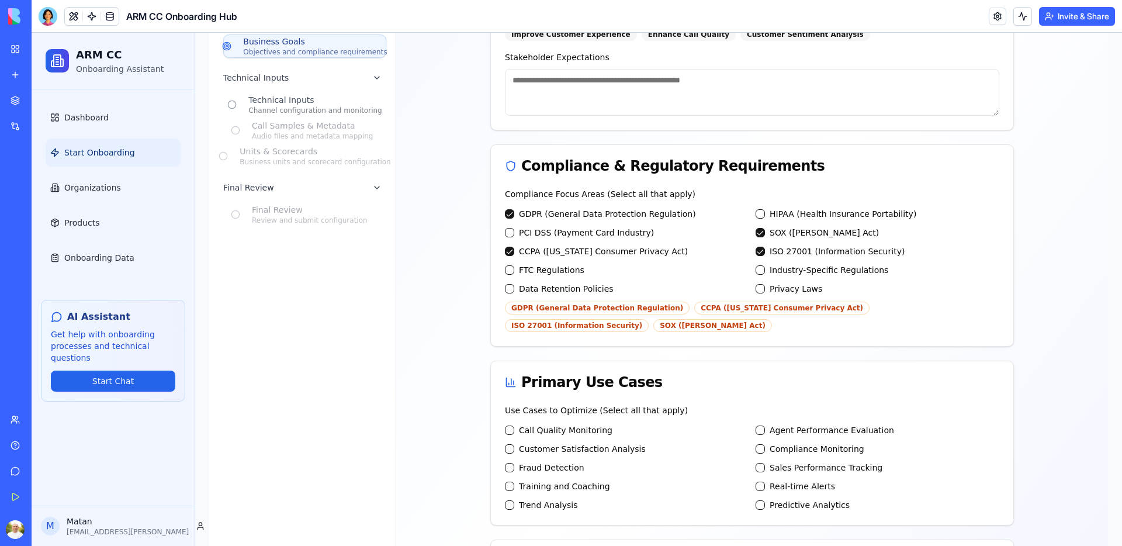
click at [802, 213] on label "HIPAA (Health Insurance Portability)" at bounding box center [843, 214] width 147 height 12
click at [765, 213] on Portability\) "HIPAA (Health Insurance Portability)" at bounding box center [760, 213] width 9 height 9
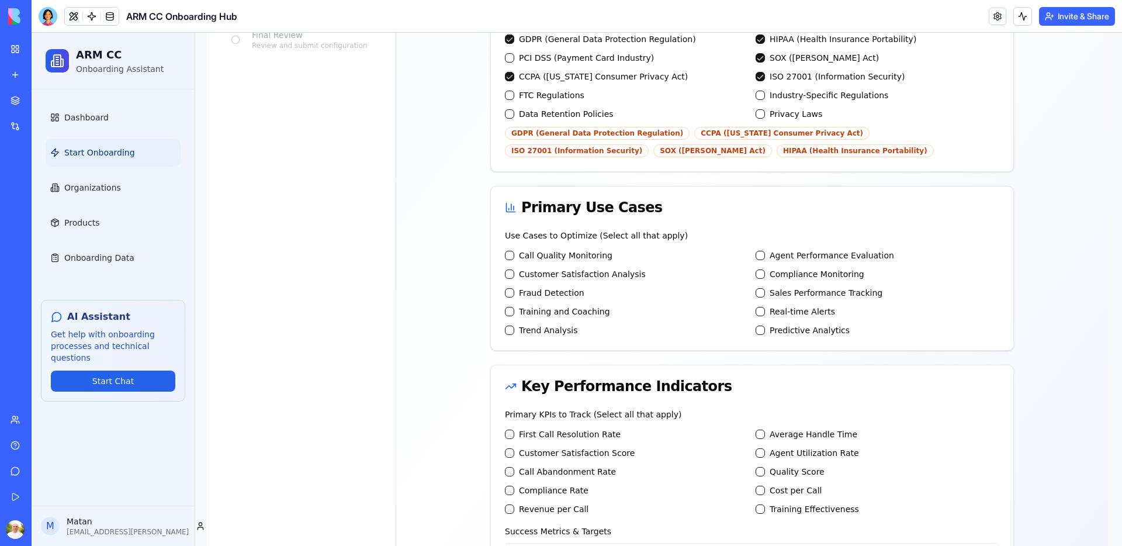
scroll to position [503, 0]
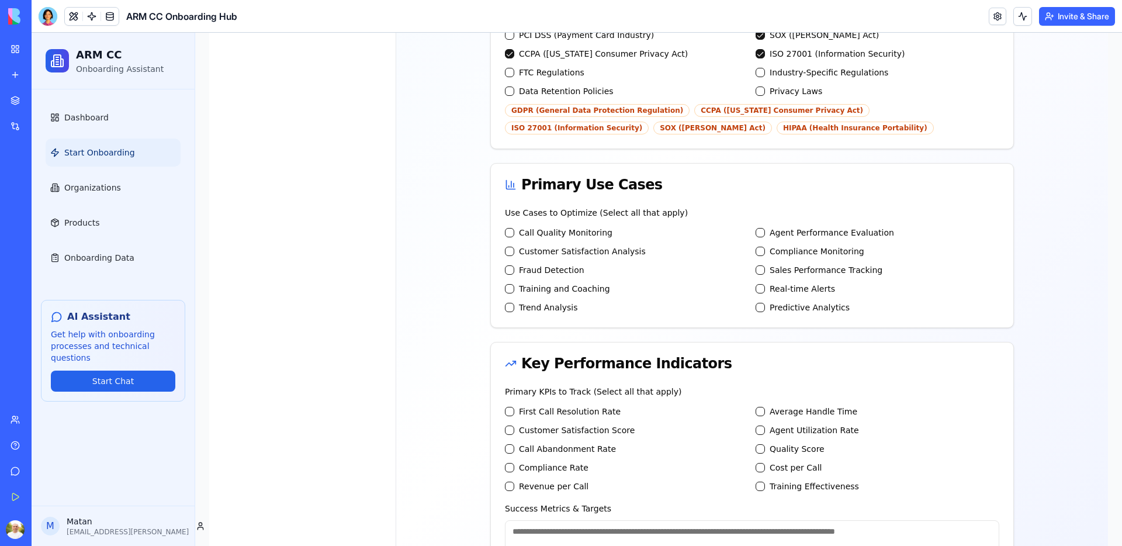
click at [557, 232] on label "Call Quality Monitoring" at bounding box center [565, 233] width 93 height 12
click at [514, 232] on Monitoring "Call Quality Monitoring" at bounding box center [509, 232] width 9 height 9
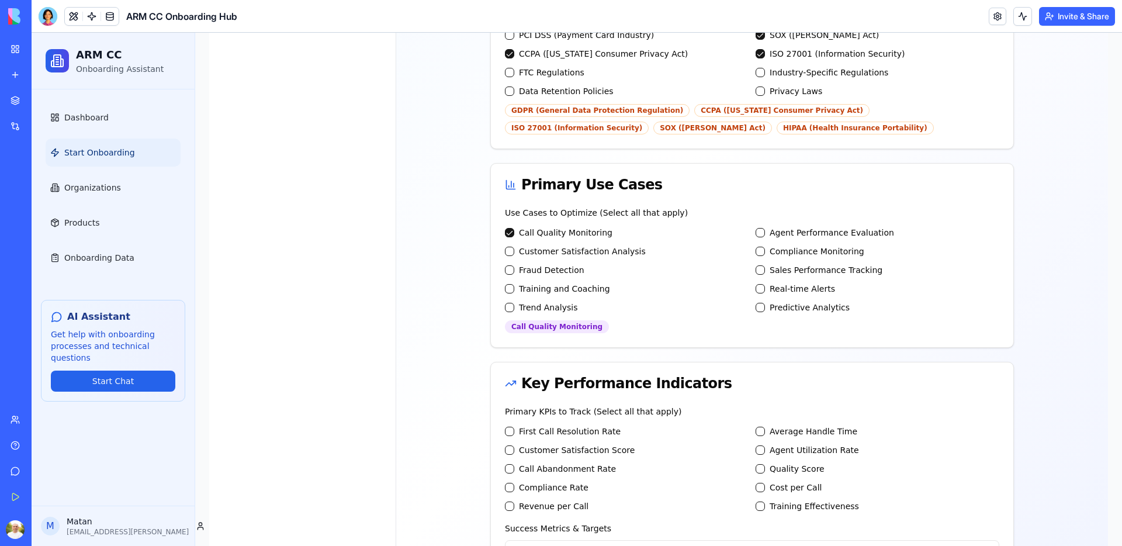
click at [538, 268] on label "Fraud Detection" at bounding box center [551, 270] width 65 height 12
click at [514, 268] on Detection "Fraud Detection" at bounding box center [509, 269] width 9 height 9
click at [795, 285] on label "Real-time Alerts" at bounding box center [802, 289] width 65 height 12
click at [765, 285] on Alerts "Real-time Alerts" at bounding box center [760, 288] width 9 height 9
click at [795, 266] on label "Sales Performance Tracking" at bounding box center [826, 270] width 113 height 12
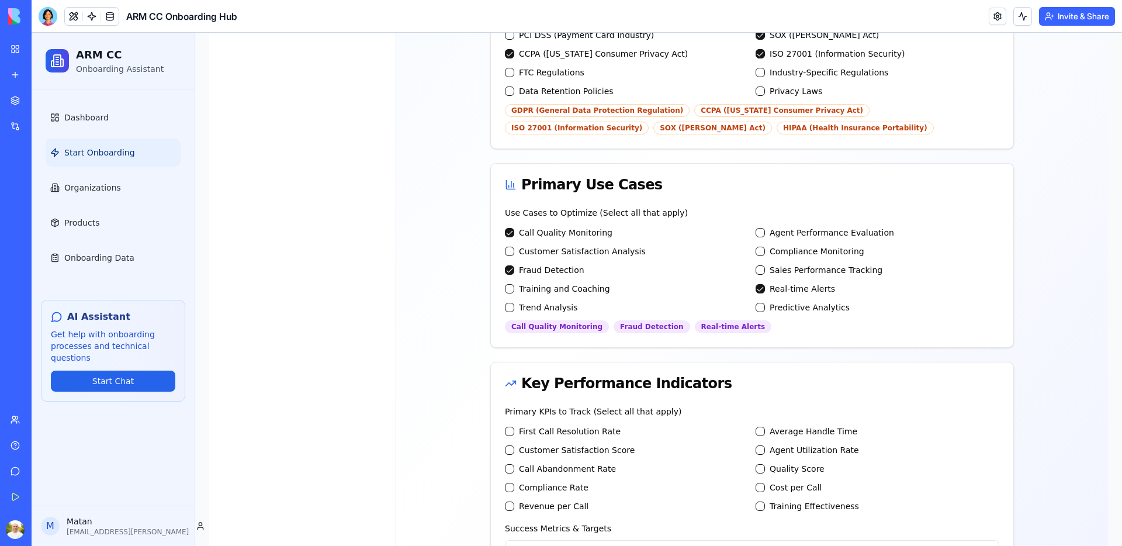
click at [765, 266] on Tracking "Sales Performance Tracking" at bounding box center [760, 269] width 9 height 9
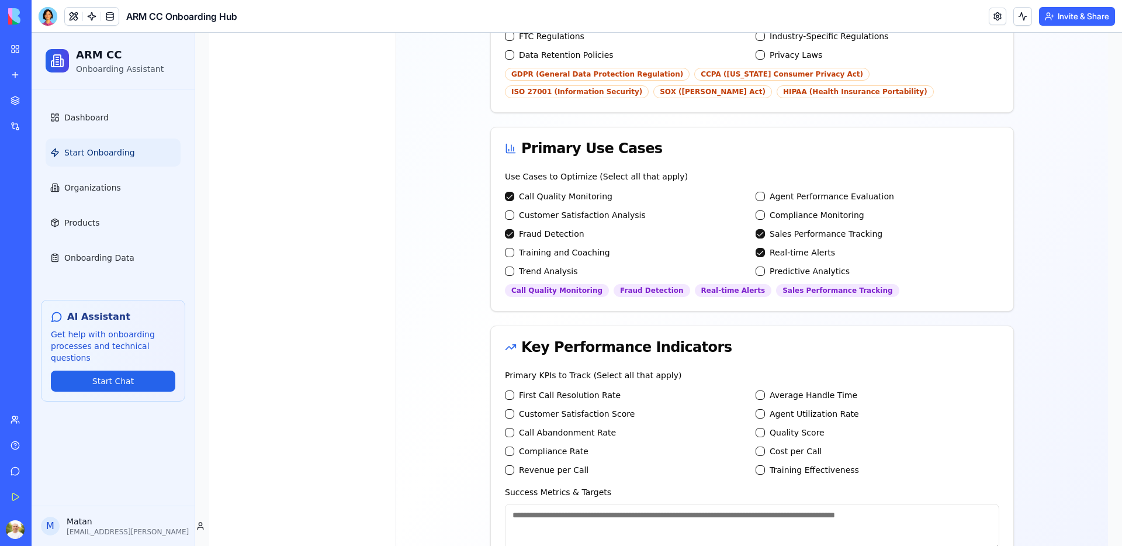
scroll to position [714, 0]
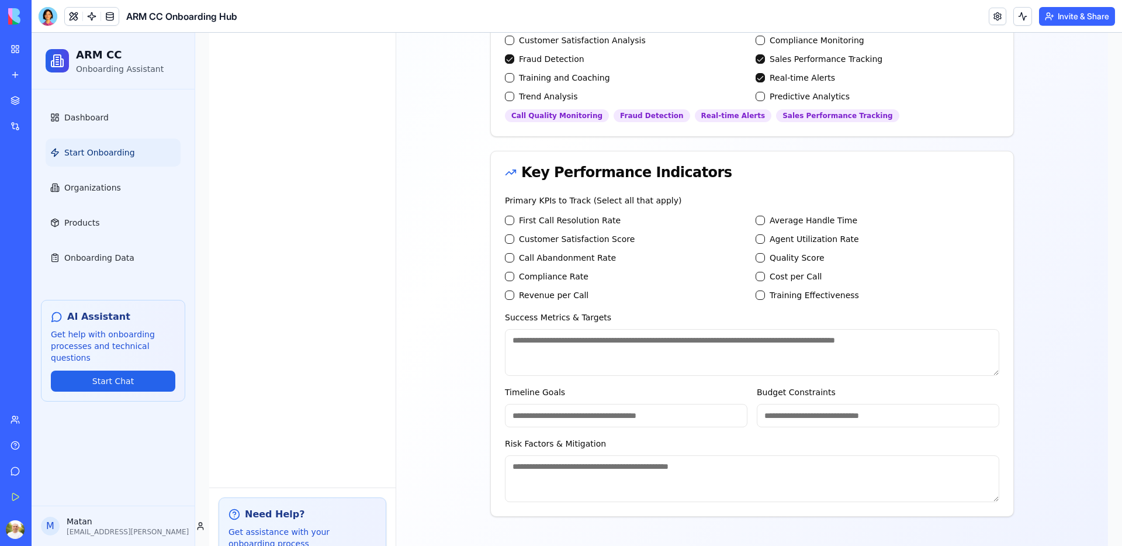
drag, startPoint x: 531, startPoint y: 279, endPoint x: 536, endPoint y: 275, distance: 6.7
click at [531, 279] on label "Compliance Rate" at bounding box center [554, 277] width 70 height 12
click at [514, 279] on Rate "Compliance Rate" at bounding box center [509, 276] width 9 height 9
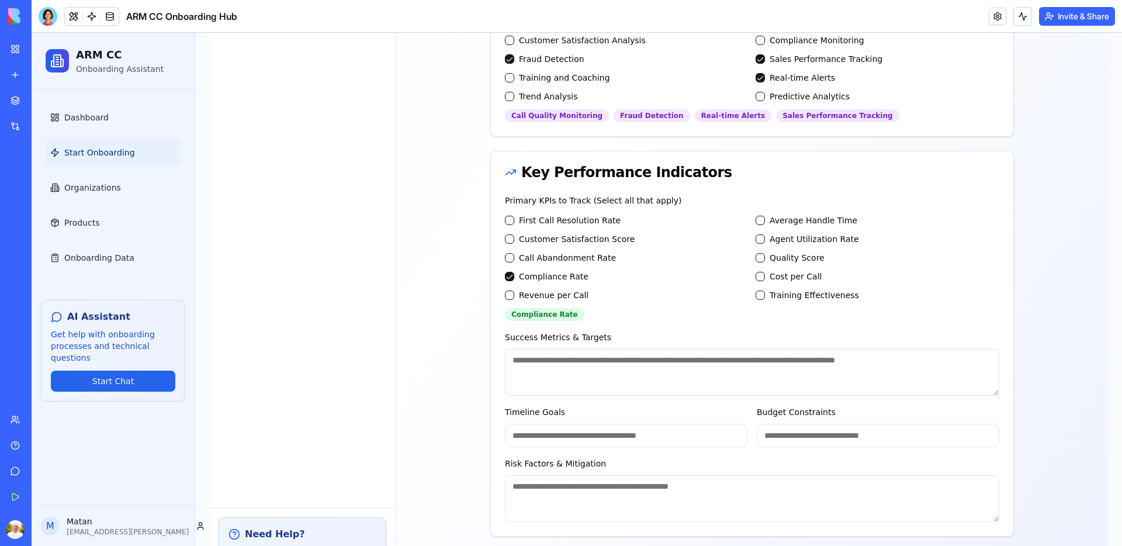
click at [551, 259] on label "Call Abandonment Rate" at bounding box center [567, 258] width 97 height 12
click at [514, 259] on Rate "Call Abandonment Rate" at bounding box center [509, 257] width 9 height 9
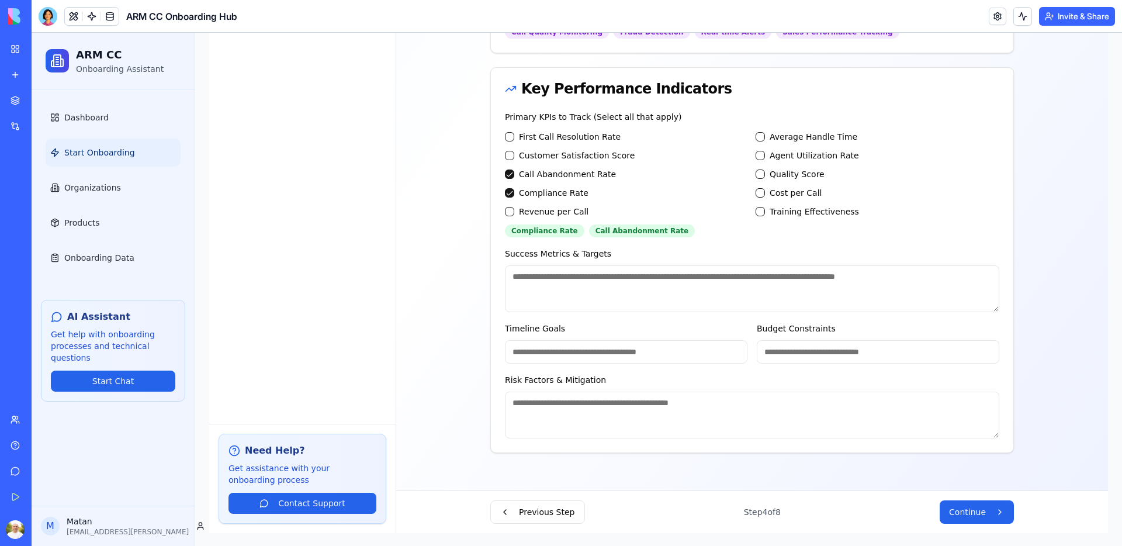
scroll to position [799, 0]
click at [958, 511] on span "Continue" at bounding box center [967, 511] width 37 height 12
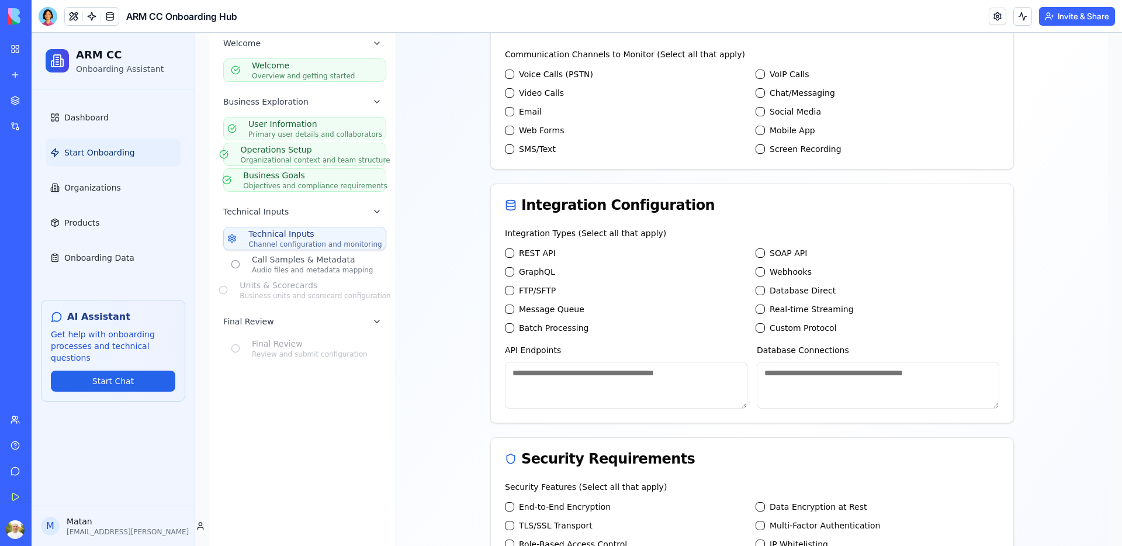
scroll to position [172, 0]
click at [519, 74] on label "Voice Calls (PSTN)" at bounding box center [556, 74] width 74 height 12
click at [514, 74] on \(PSTN\) "Voice Calls (PSTN)" at bounding box center [509, 74] width 9 height 9
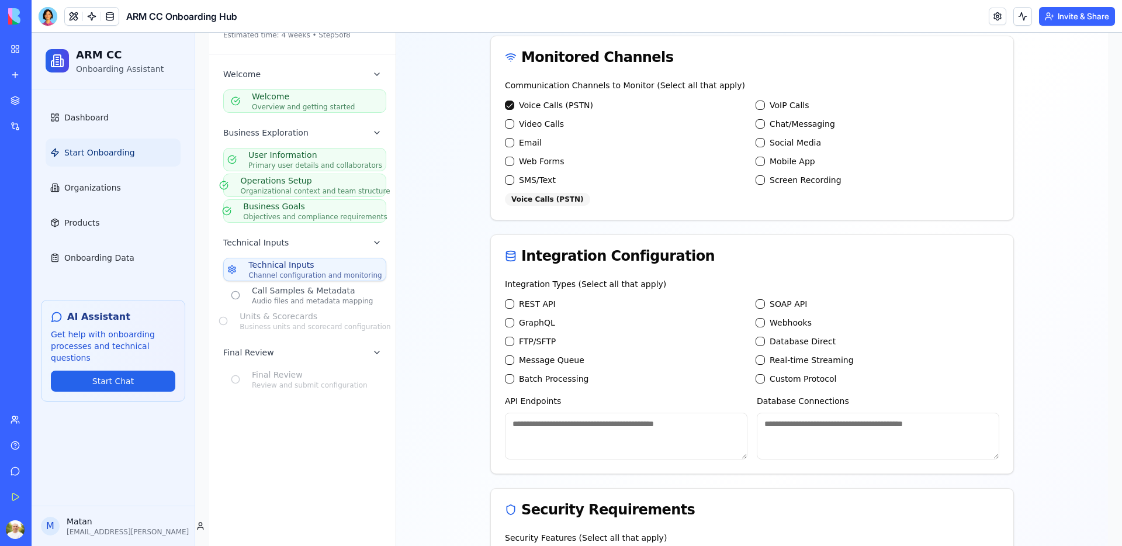
click at [783, 102] on label "VoIP Calls" at bounding box center [790, 105] width 40 height 12
click at [765, 102] on Calls "VoIP Calls" at bounding box center [760, 105] width 9 height 9
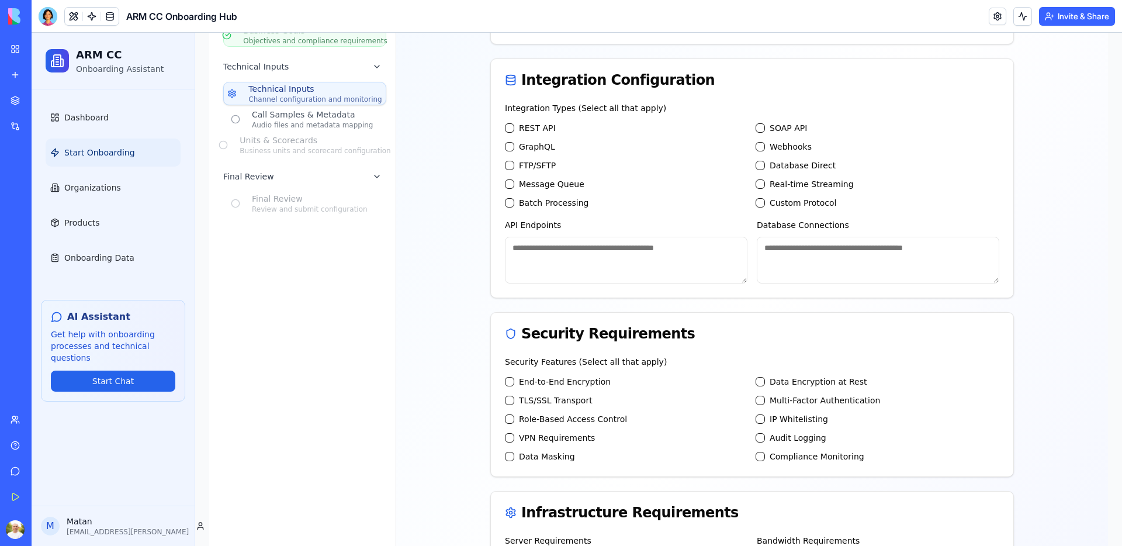
scroll to position [320, 0]
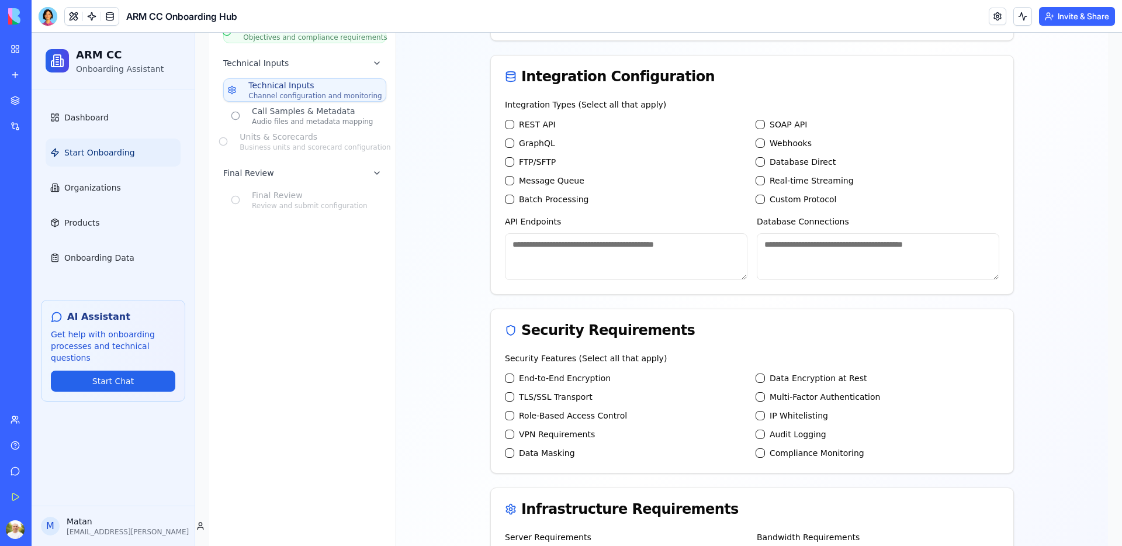
click at [519, 123] on label "REST API" at bounding box center [537, 125] width 37 height 12
click at [514, 123] on API "REST API" at bounding box center [509, 124] width 9 height 9
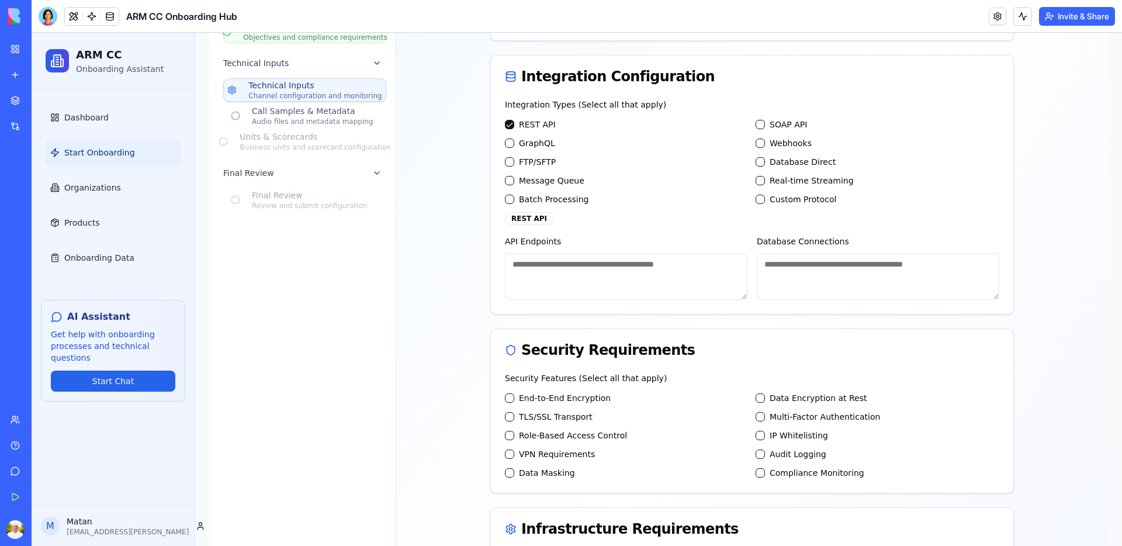
click at [534, 161] on label "FTP/SFTP" at bounding box center [537, 162] width 37 height 12
click at [514, 161] on button "FTP/SFTP" at bounding box center [509, 161] width 9 height 9
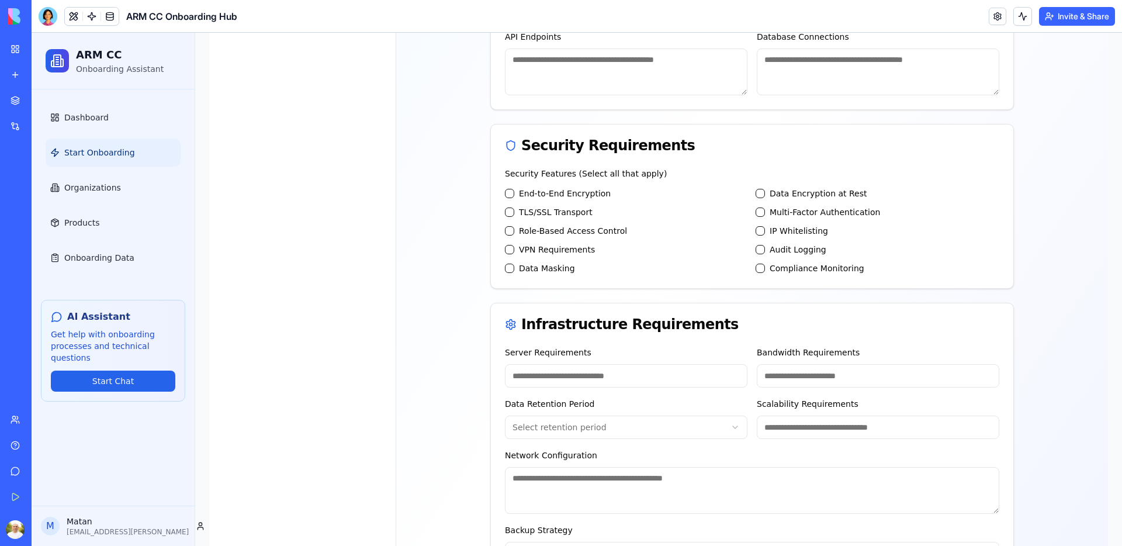
scroll to position [525, 0]
click at [532, 193] on label "End-to-End Encryption" at bounding box center [565, 193] width 92 height 12
click at [514, 193] on Encryption "End-to-End Encryption" at bounding box center [509, 192] width 9 height 9
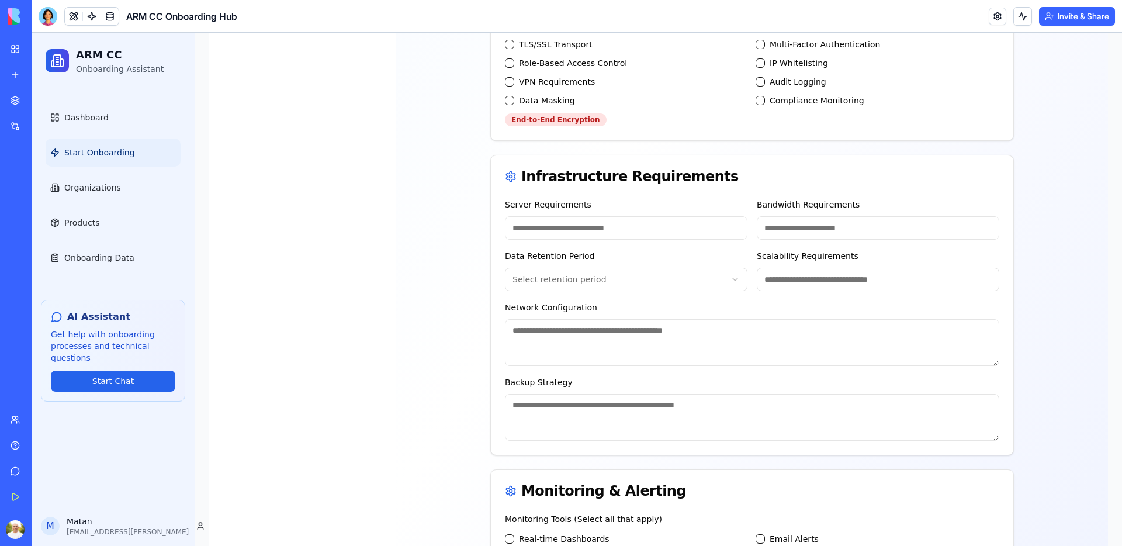
scroll to position [741, 0]
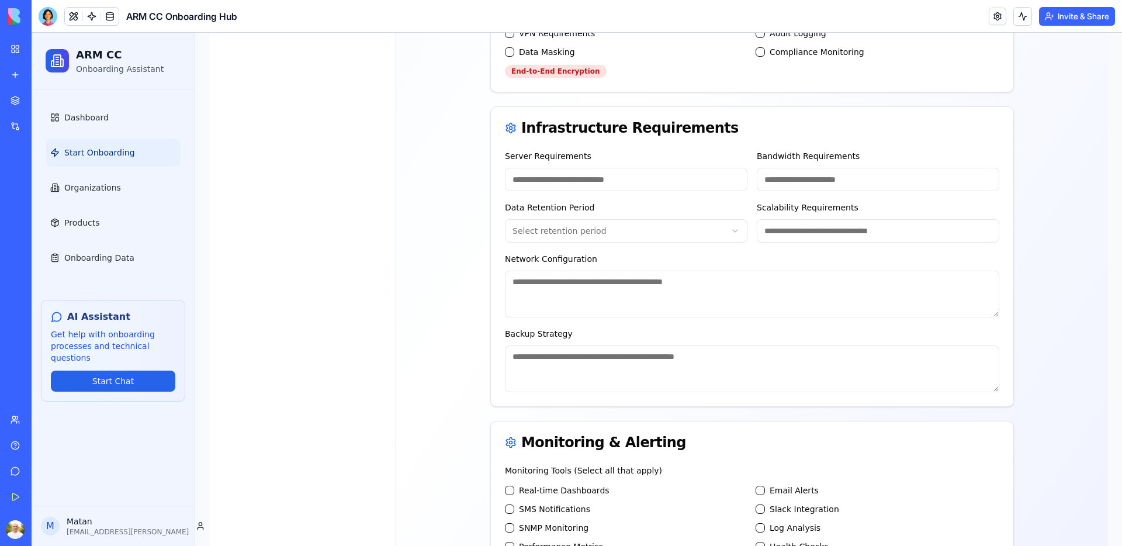
click at [628, 183] on input "Server Requirements" at bounding box center [626, 179] width 243 height 23
click at [635, 213] on div "Data Retention Period Select retention period" at bounding box center [626, 221] width 243 height 42
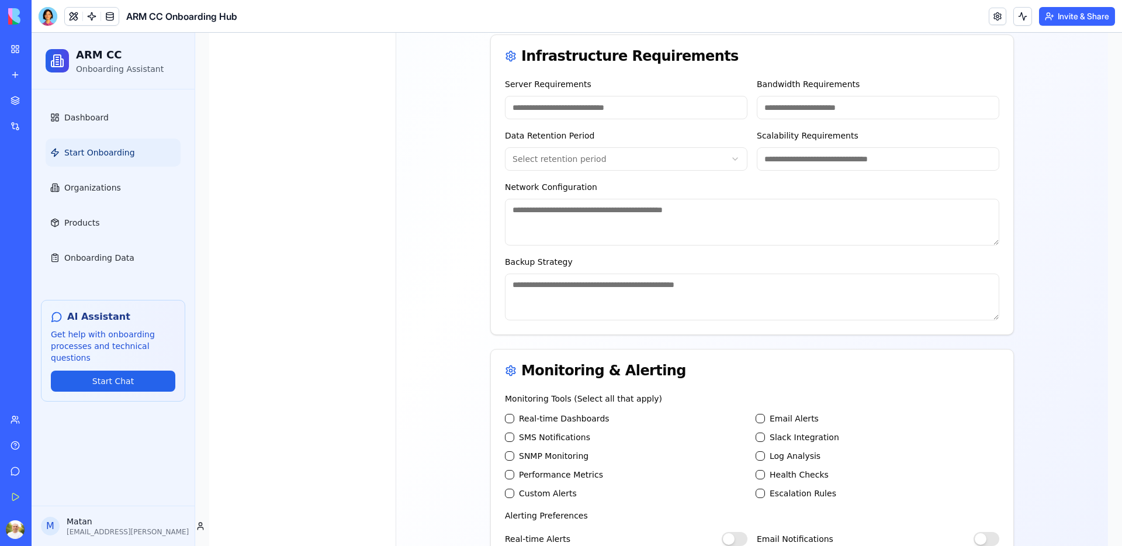
scroll to position [945, 0]
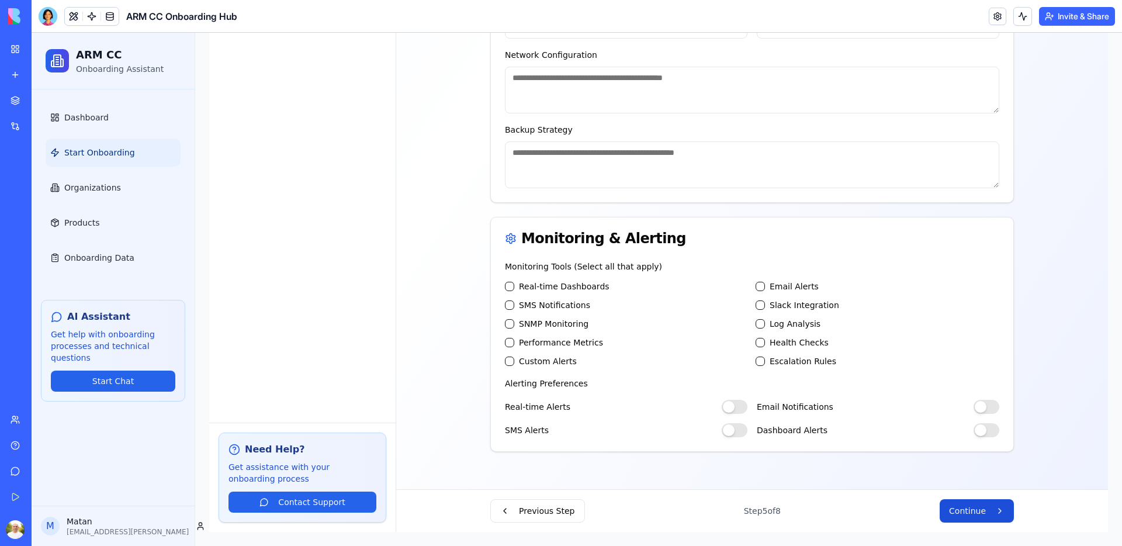
click at [974, 517] on button "Continue" at bounding box center [977, 510] width 74 height 23
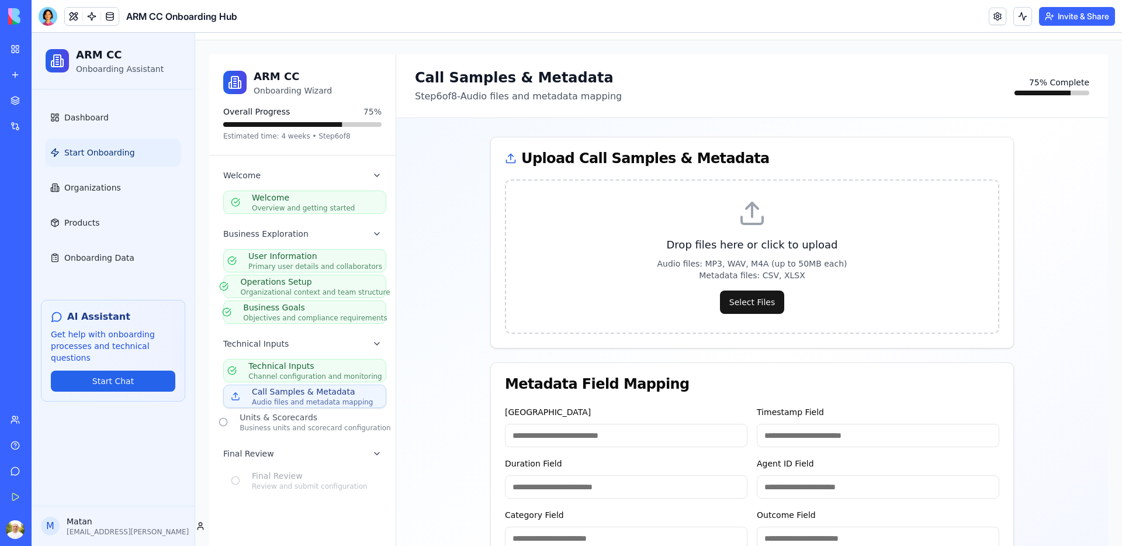
scroll to position [0, 0]
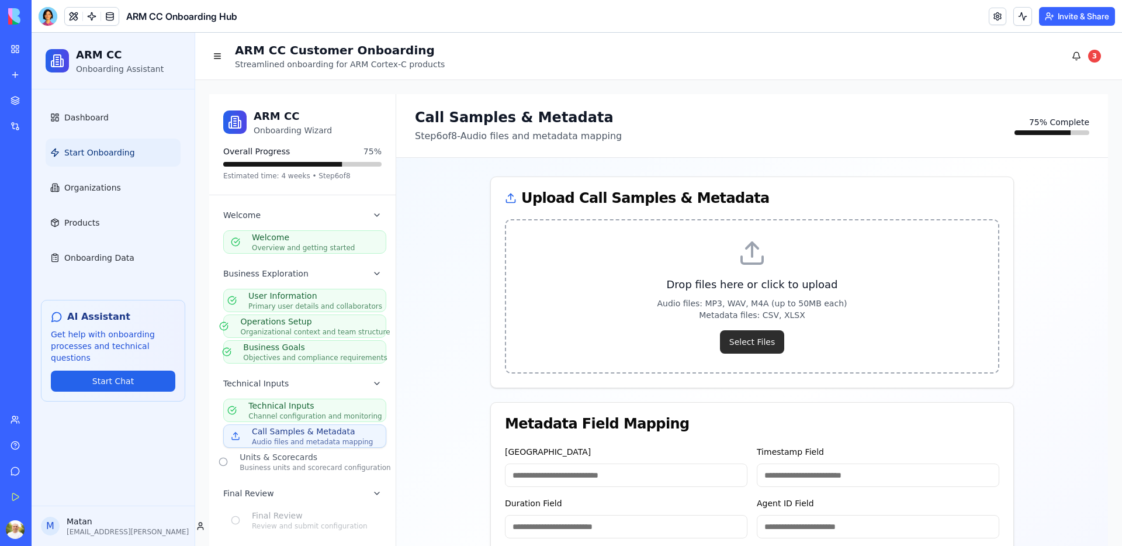
click at [729, 342] on label "Select Files" at bounding box center [752, 341] width 64 height 23
click at [32, 33] on input "Select Files" at bounding box center [32, 33] width 0 height 0
click at [752, 342] on label "Select Files" at bounding box center [752, 341] width 64 height 23
click at [32, 33] on input "Select Files" at bounding box center [32, 33] width 0 height 0
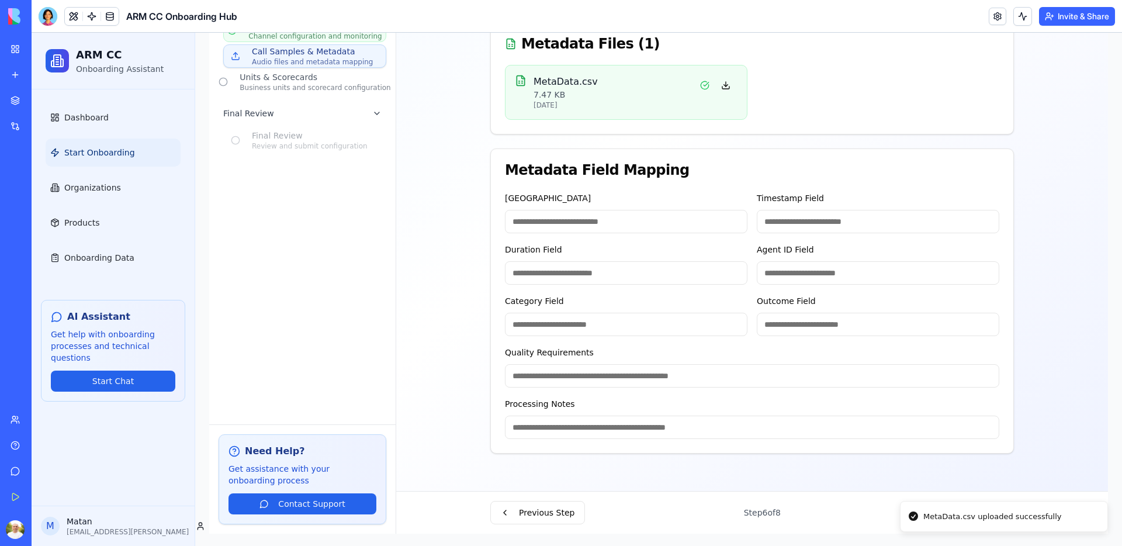
scroll to position [382, 0]
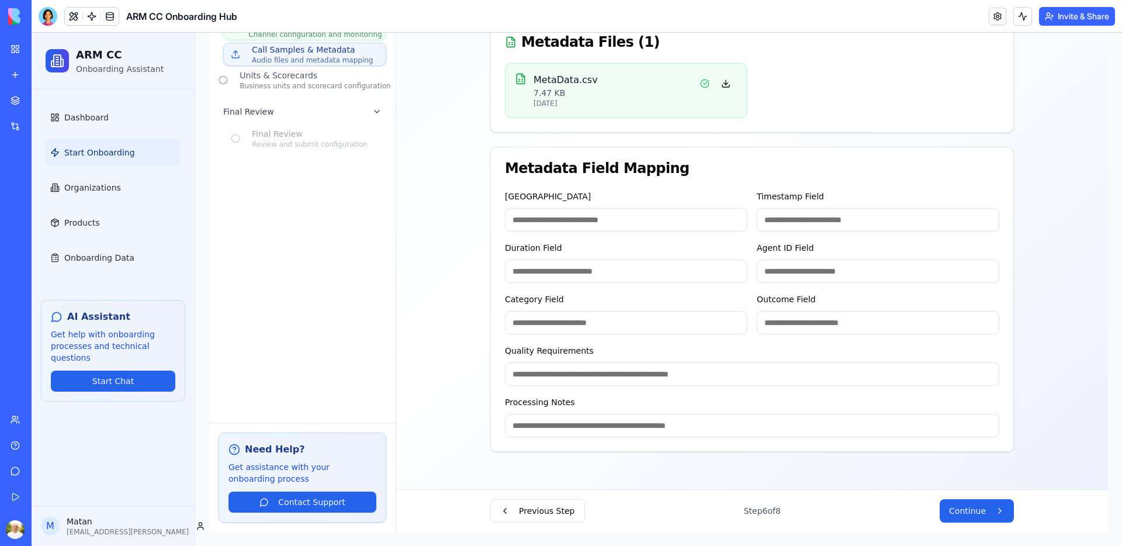
click at [597, 217] on input "Caller ID Field" at bounding box center [626, 219] width 243 height 23
click at [607, 250] on div "Duration Field" at bounding box center [626, 262] width 243 height 42
click at [744, 242] on div "Caller ID Field Timestamp Field Duration Field Agent ID Field Category Field Ou…" at bounding box center [752, 261] width 494 height 145
click at [969, 512] on span "Continue" at bounding box center [967, 511] width 37 height 12
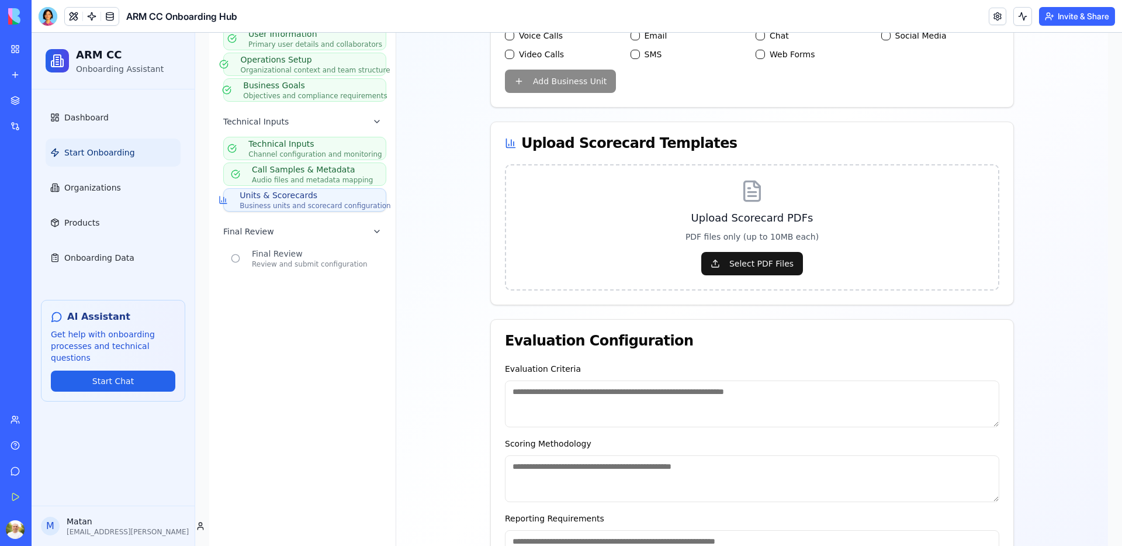
scroll to position [0, 0]
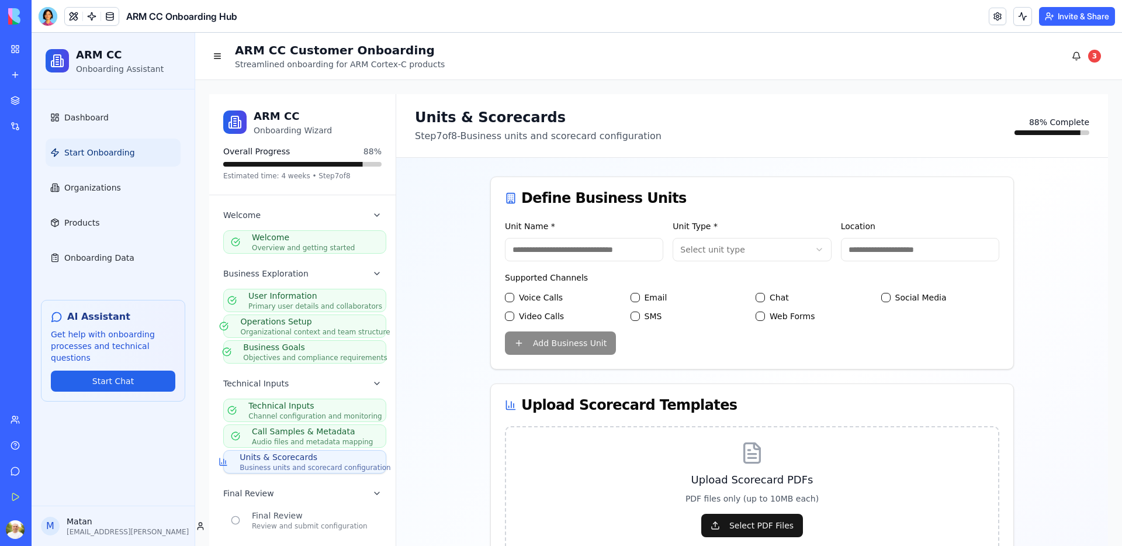
click at [607, 248] on input "Unit Name *" at bounding box center [584, 249] width 158 height 23
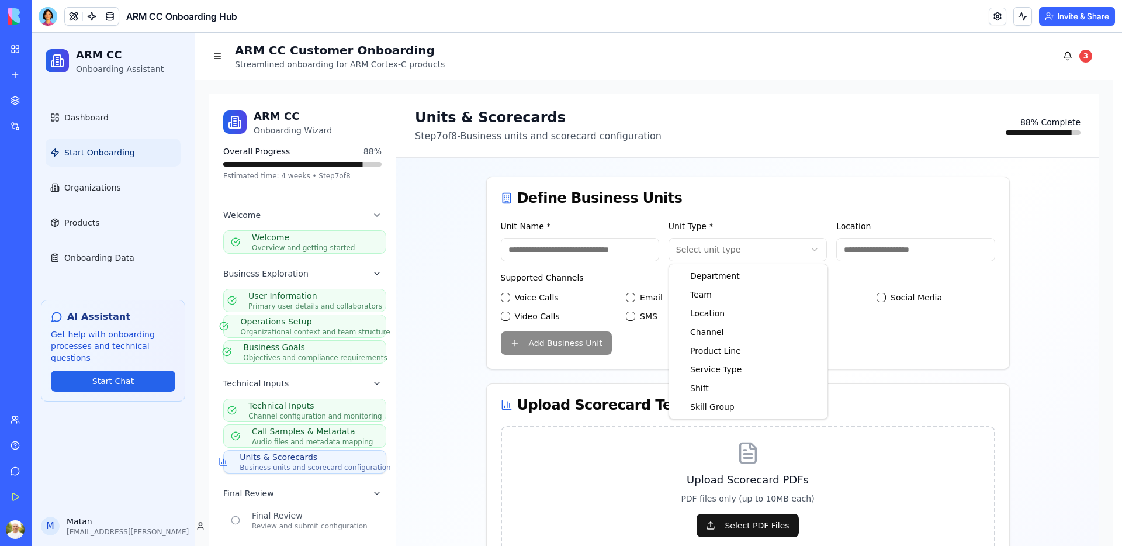
click at [737, 254] on html "ARM CC Onboarding Assistant Dashboard Start Onboarding Organizations Products O…" at bounding box center [577, 553] width 1090 height 1040
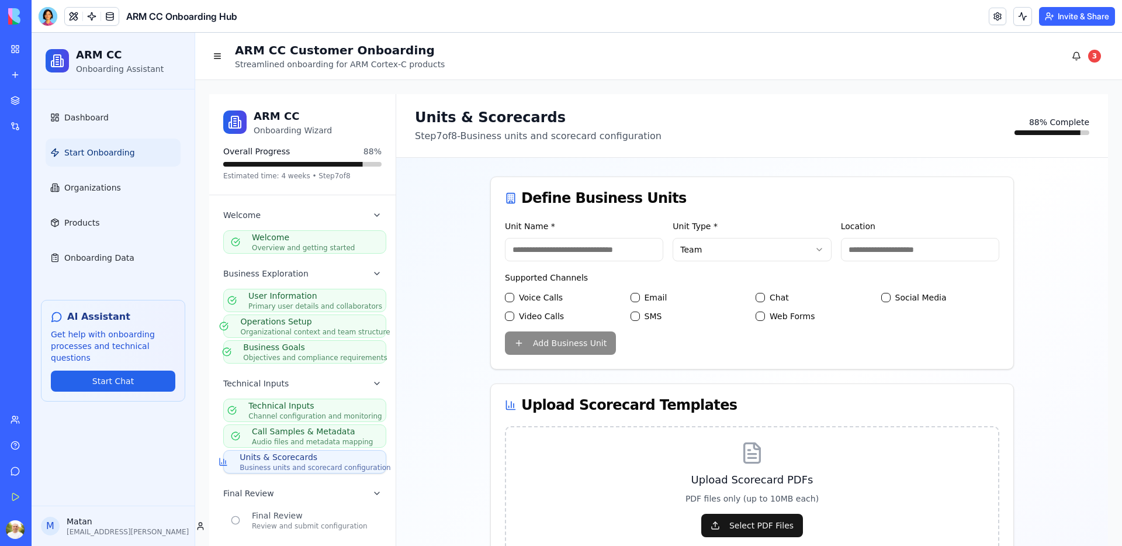
click at [538, 299] on label "Voice Calls" at bounding box center [541, 298] width 44 height 12
click at [514, 299] on Calls "Voice Calls" at bounding box center [509, 297] width 9 height 9
click at [535, 311] on label "Video Calls" at bounding box center [541, 316] width 45 height 12
click at [514, 311] on Calls "Video Calls" at bounding box center [509, 315] width 9 height 9
drag, startPoint x: 637, startPoint y: 314, endPoint x: 648, endPoint y: 296, distance: 21.2
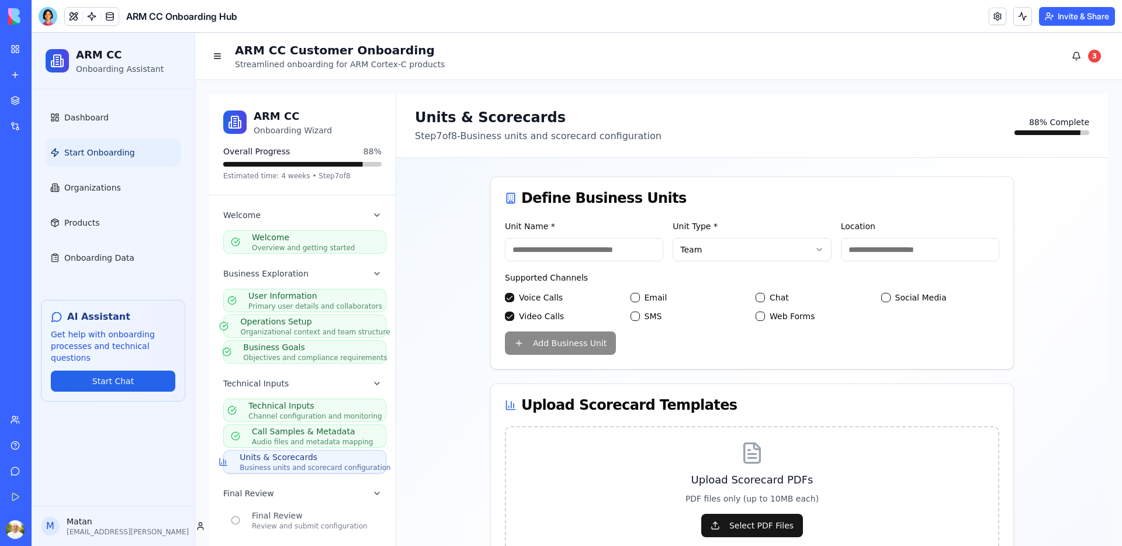
click at [637, 314] on div "SMS" at bounding box center [690, 316] width 119 height 12
click at [648, 294] on label "Email" at bounding box center [656, 298] width 23 height 12
click at [640, 294] on button "Email" at bounding box center [635, 297] width 9 height 9
click at [564, 346] on div "Unit Name * Unit Type * Team Location Supported Channels Voice Calls Email Chat…" at bounding box center [752, 294] width 522 height 150
click at [648, 349] on div "Unit Name * Unit Type * Team Location Supported Channels Voice Calls Email Chat…" at bounding box center [752, 294] width 522 height 150
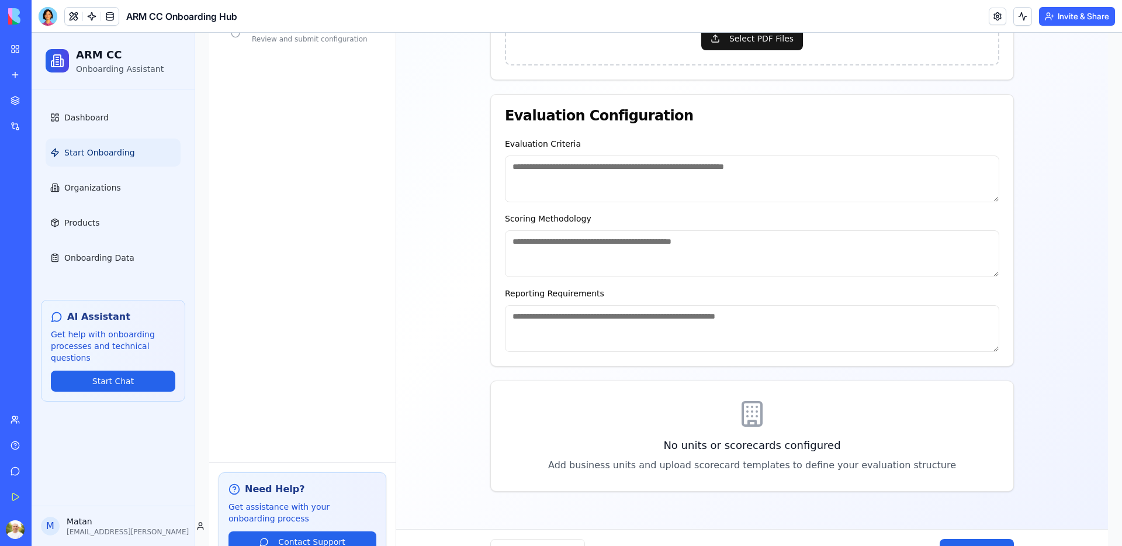
scroll to position [526, 0]
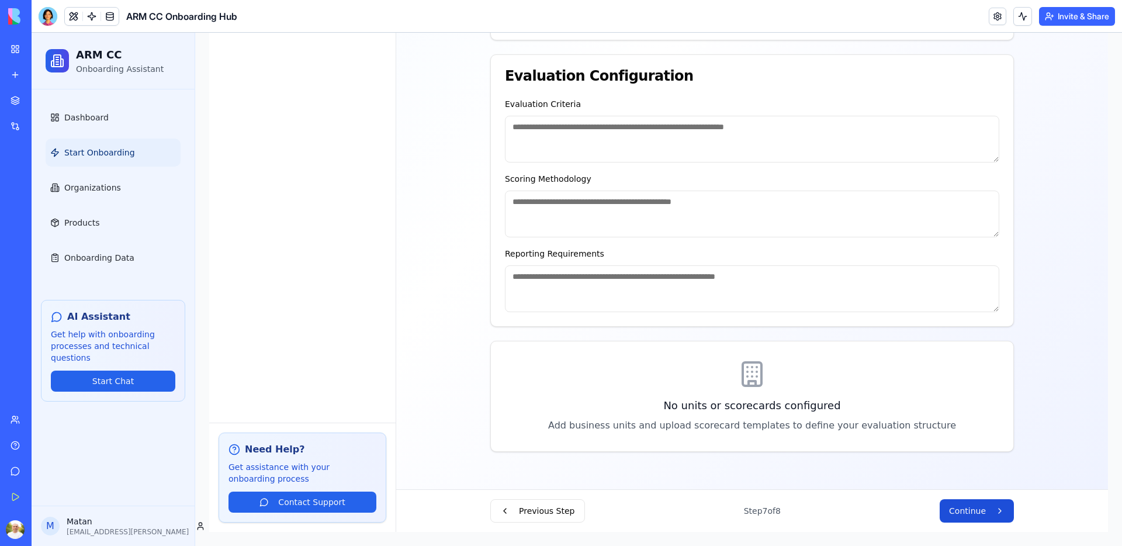
click at [964, 518] on button "Continue" at bounding box center [977, 510] width 74 height 23
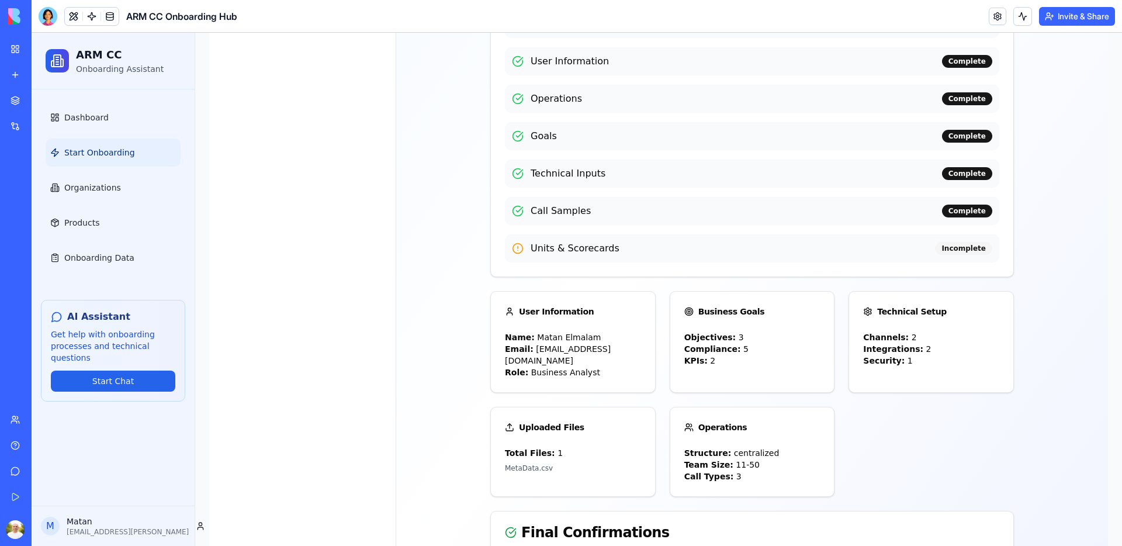
scroll to position [710, 0]
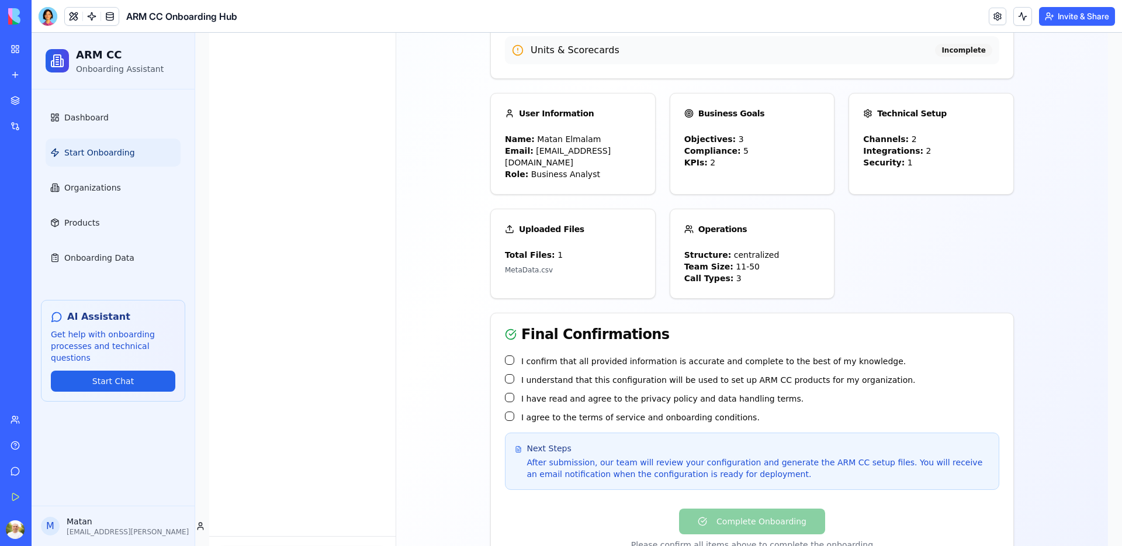
click at [534, 355] on label "I confirm that all provided information is accurate and complete to the best of…" at bounding box center [713, 361] width 384 height 12
click at [514, 355] on button "I confirm that all provided information is accurate and complete to the best of…" at bounding box center [509, 359] width 9 height 9
click at [535, 374] on label "I understand that this configuration will be used to set up ARM CC products for…" at bounding box center [718, 380] width 394 height 12
click at [514, 374] on button "I understand that this configuration will be used to set up ARM CC products for…" at bounding box center [509, 378] width 9 height 9
click at [531, 393] on label "I have read and agree to the privacy policy and data handling terms." at bounding box center [662, 399] width 282 height 12
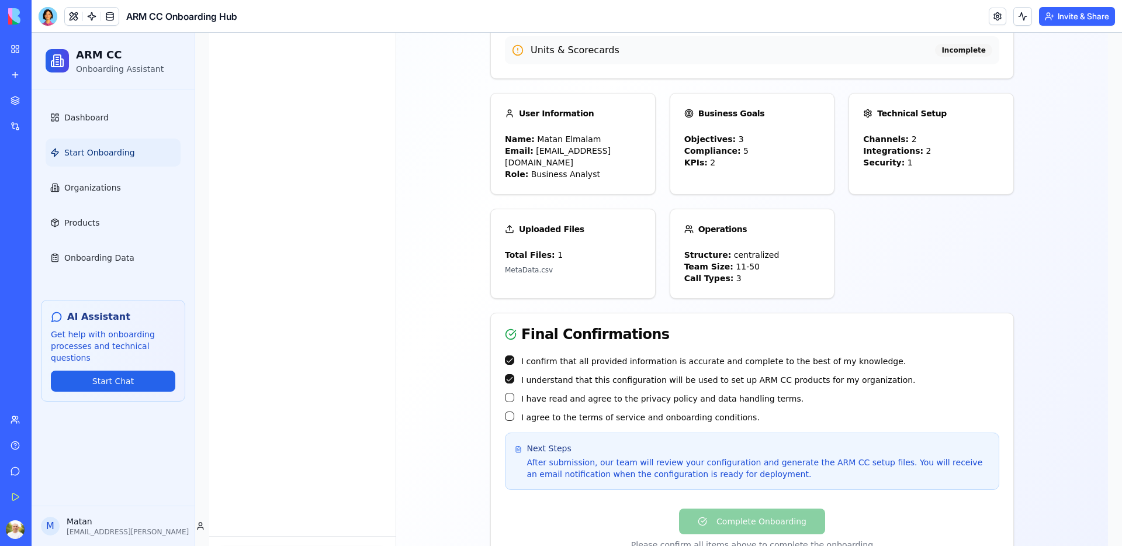
click at [514, 393] on button "I have read and agree to the privacy policy and data handling terms." at bounding box center [509, 397] width 9 height 9
drag, startPoint x: 535, startPoint y: 394, endPoint x: 603, endPoint y: 394, distance: 67.8
click at [536, 411] on label "I agree to the terms of service and onboarding conditions." at bounding box center [640, 417] width 238 height 12
click at [514, 411] on button "I agree to the terms of service and onboarding conditions." at bounding box center [509, 415] width 9 height 9
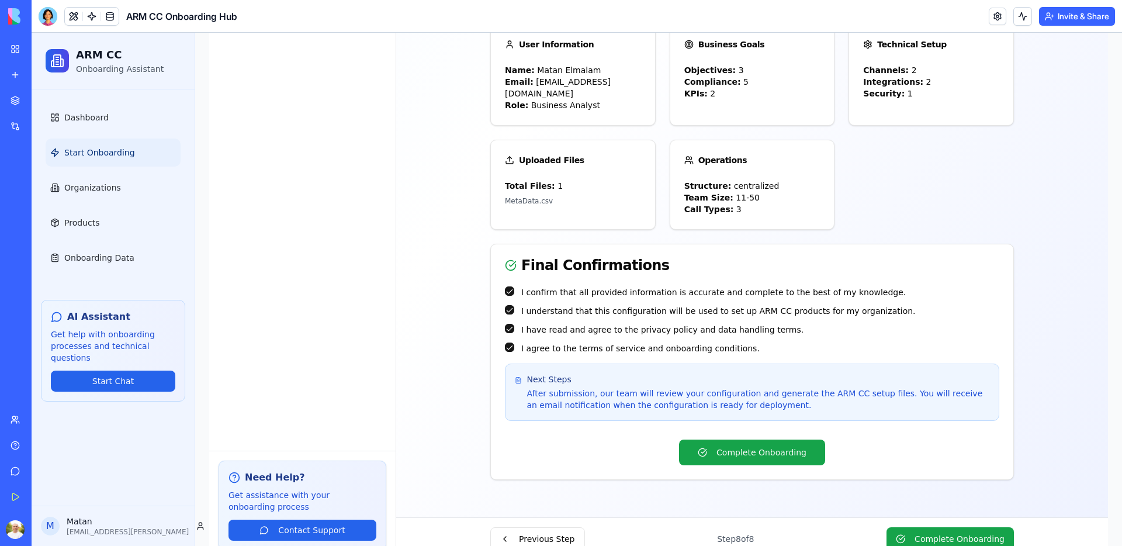
scroll to position [784, 0]
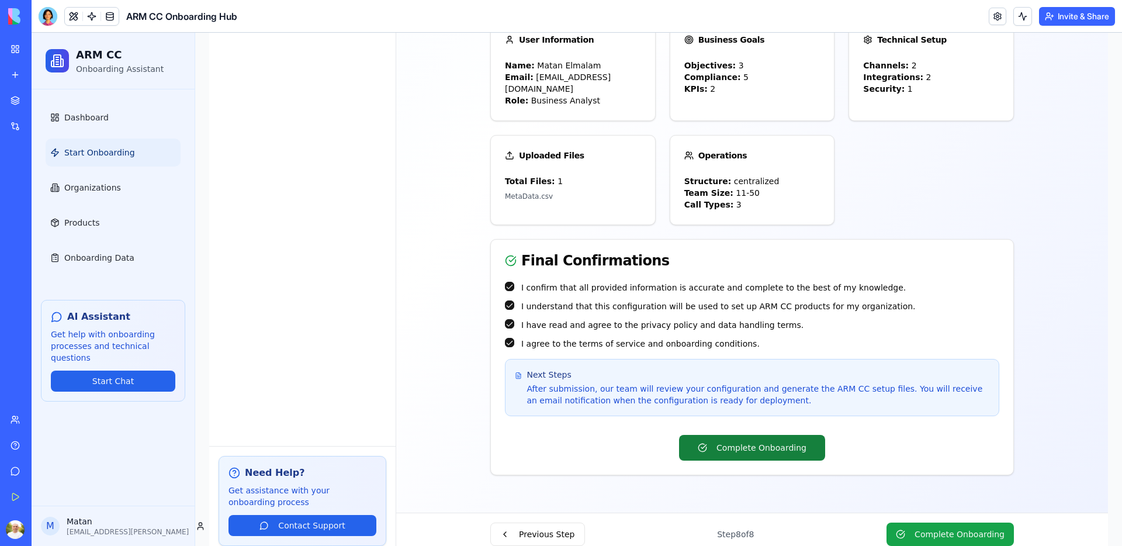
click at [764, 435] on button "Complete Onboarding" at bounding box center [752, 448] width 146 height 26
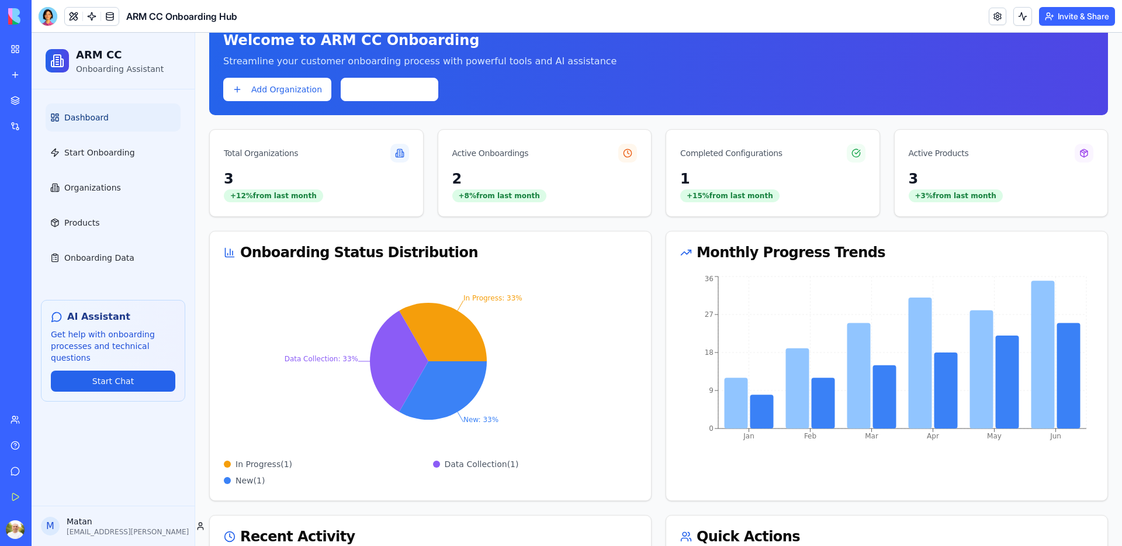
scroll to position [44, 0]
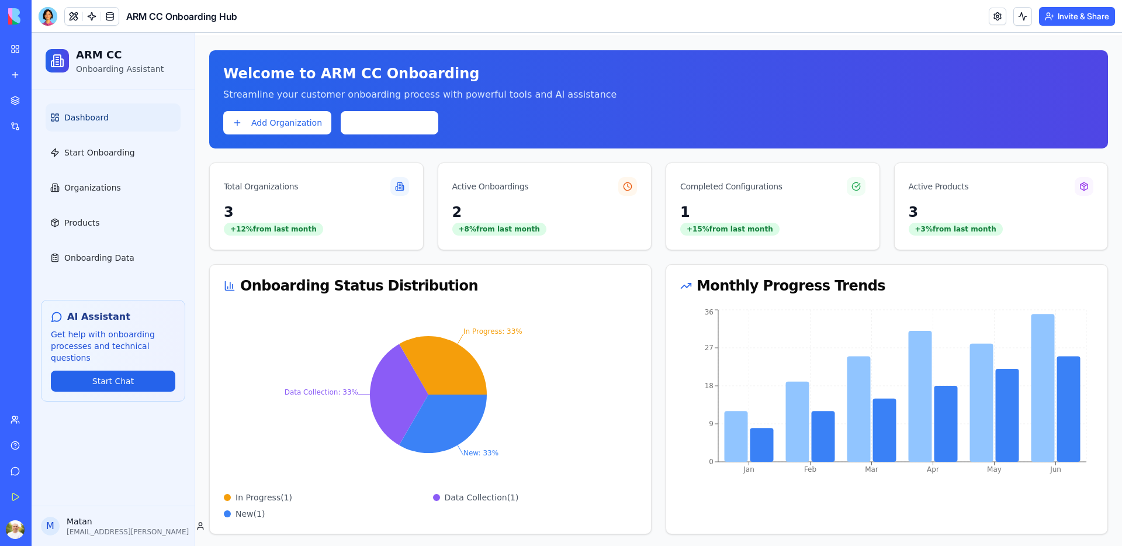
click at [106, 116] on span "Dashboard" at bounding box center [86, 118] width 44 height 12
click at [103, 261] on span "Onboarding Data" at bounding box center [99, 258] width 70 height 12
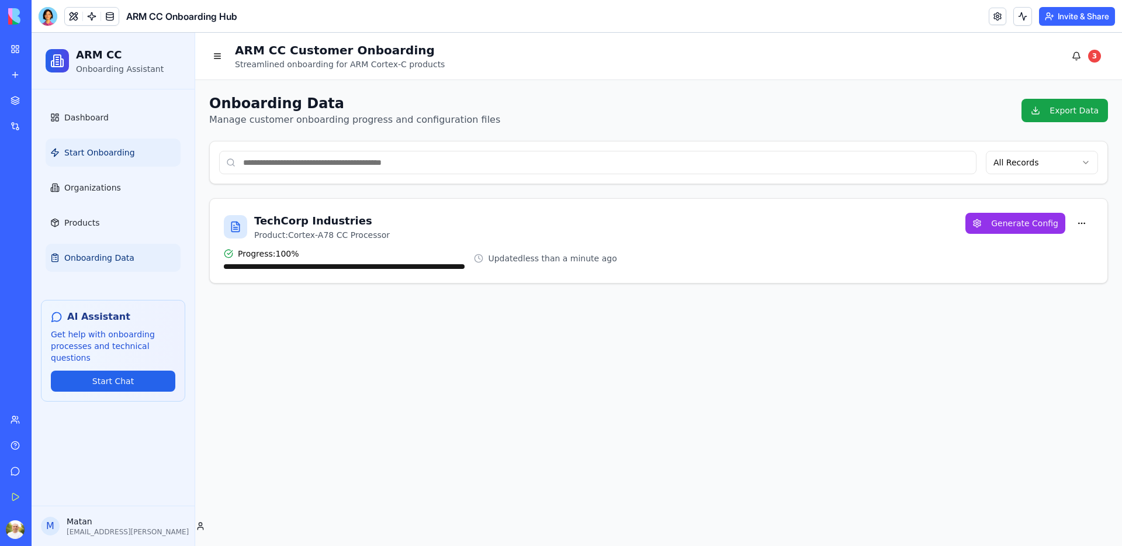
click at [95, 150] on span "Start Onboarding" at bounding box center [99, 153] width 71 height 12
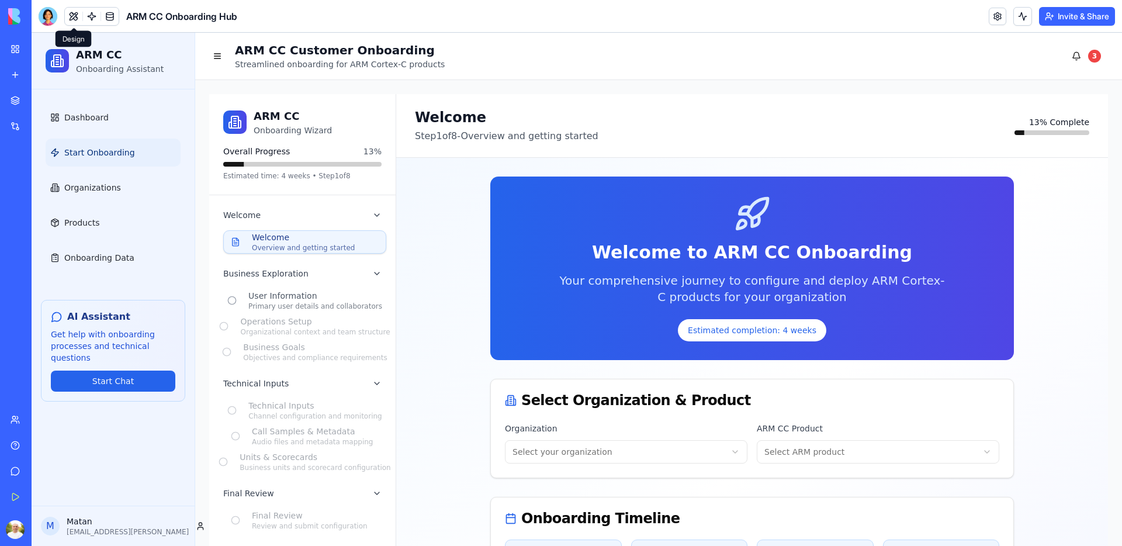
click at [75, 16] on button at bounding box center [74, 17] width 18 height 18
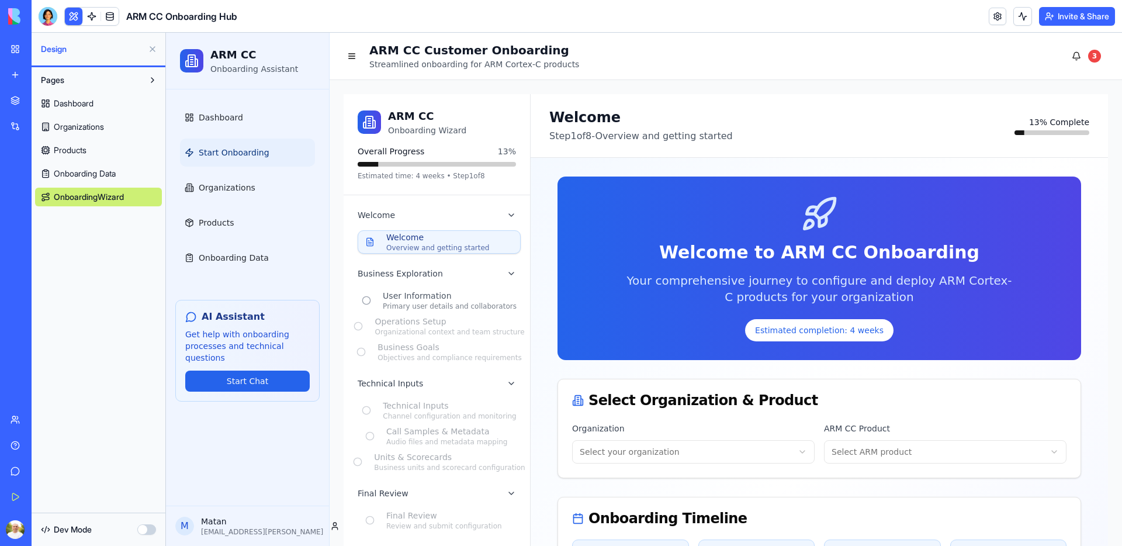
click at [102, 200] on span "OnboardingWizard" at bounding box center [89, 197] width 70 height 12
click at [148, 531] on button "button" at bounding box center [146, 529] width 19 height 11
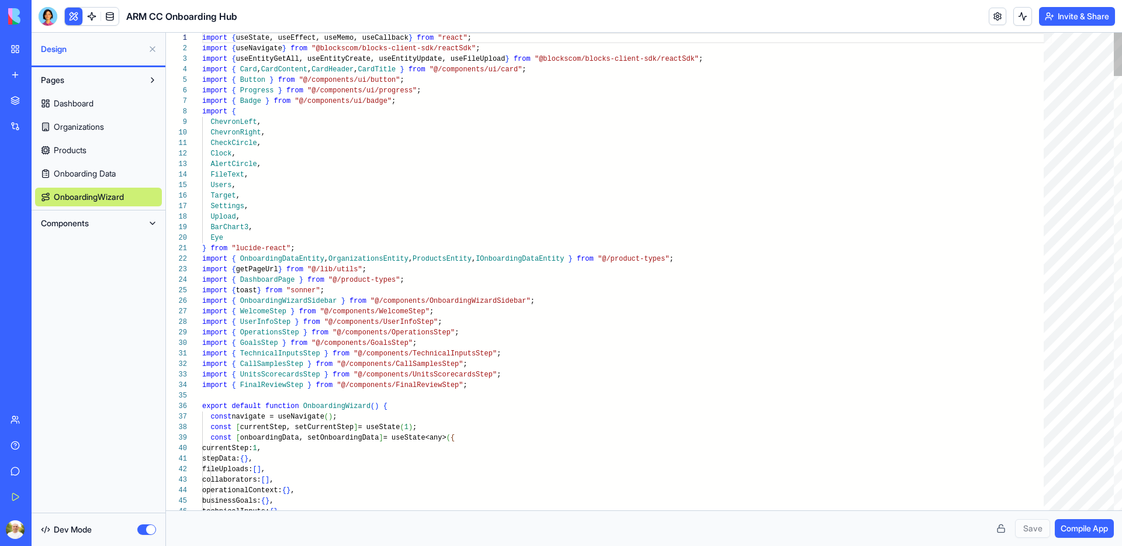
scroll to position [84, 0]
click at [153, 222] on button at bounding box center [152, 223] width 19 height 19
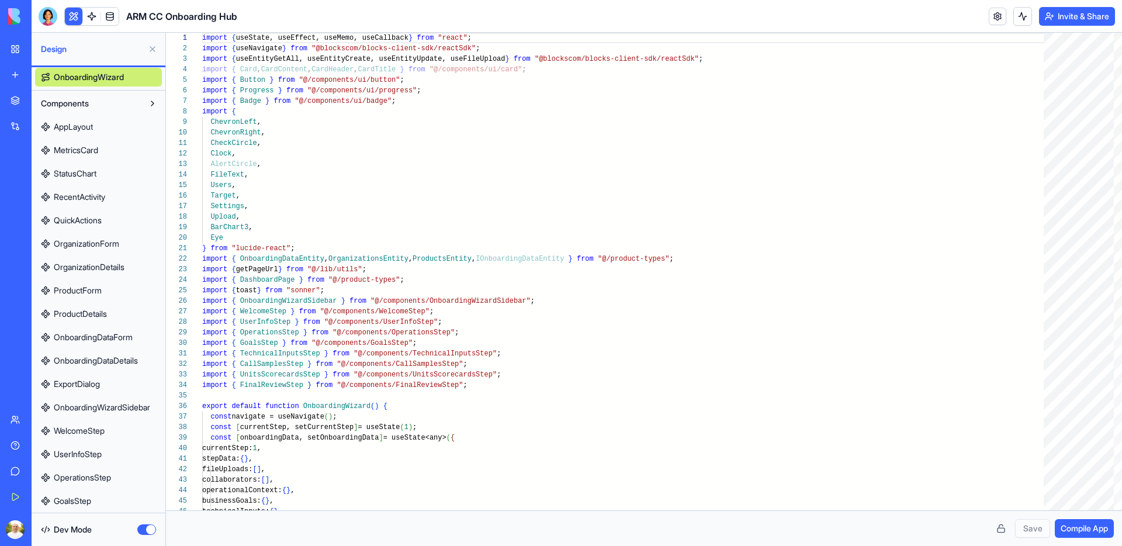
scroll to position [214, 0]
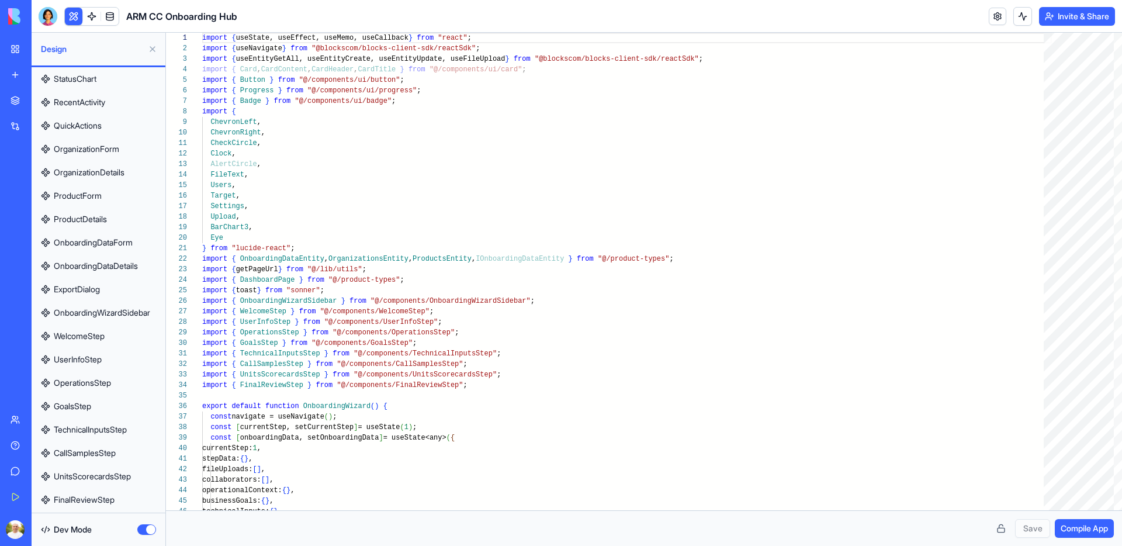
click at [85, 501] on span "FinalReviewStep" at bounding box center [84, 500] width 61 height 12
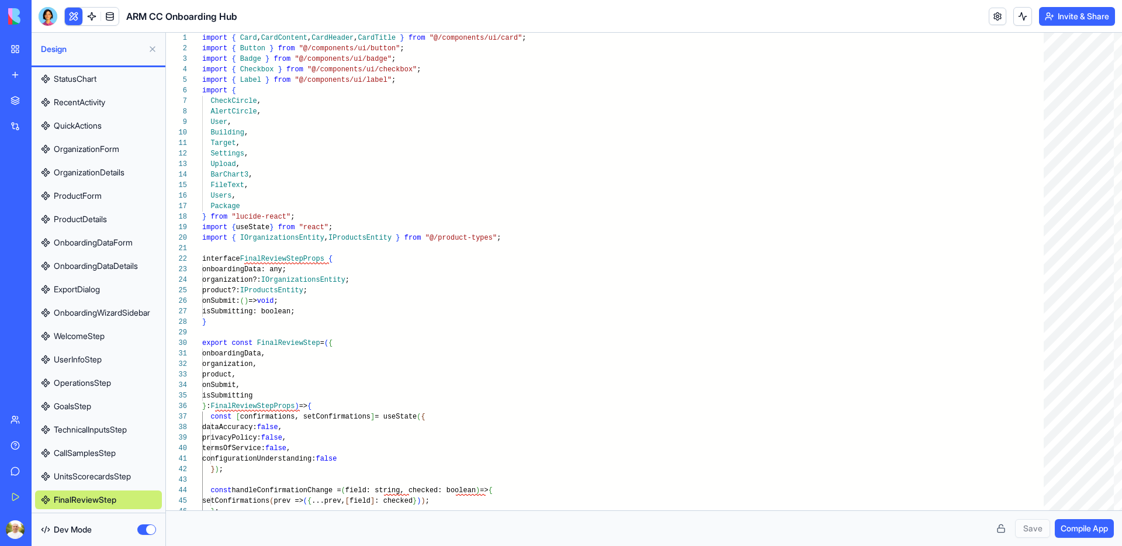
click at [102, 362] on span "UserInfoStep" at bounding box center [78, 360] width 48 height 12
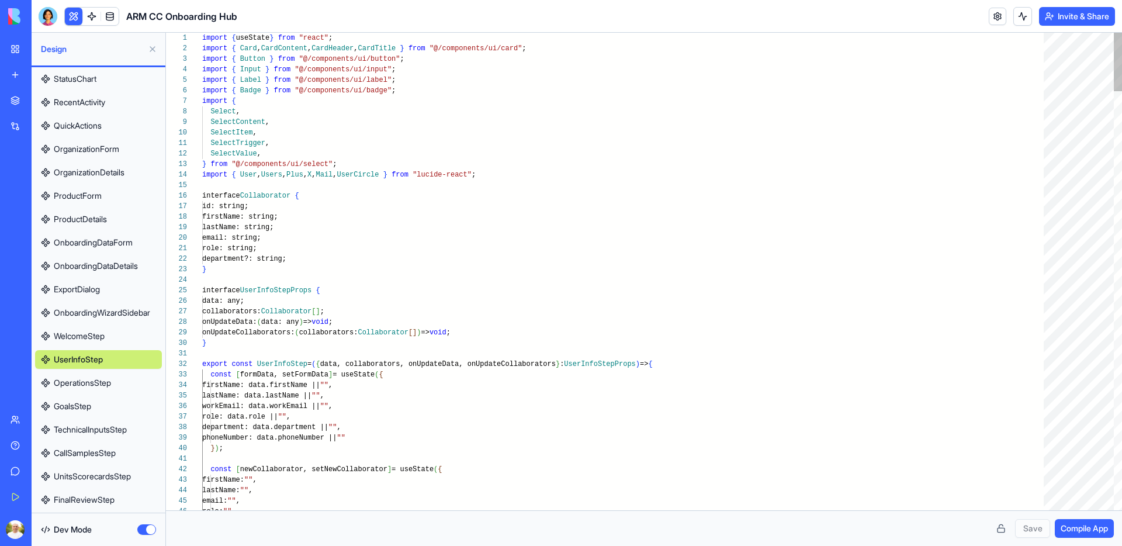
click at [100, 273] on link "OnboardingDataDetails" at bounding box center [98, 266] width 127 height 19
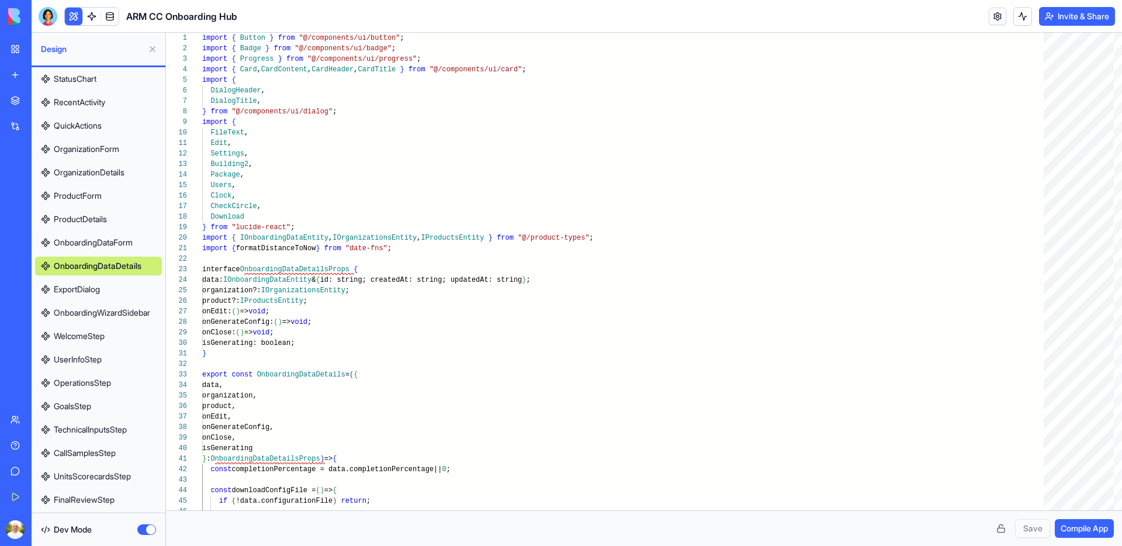
click at [112, 214] on link "ProductDetails" at bounding box center [98, 219] width 127 height 19
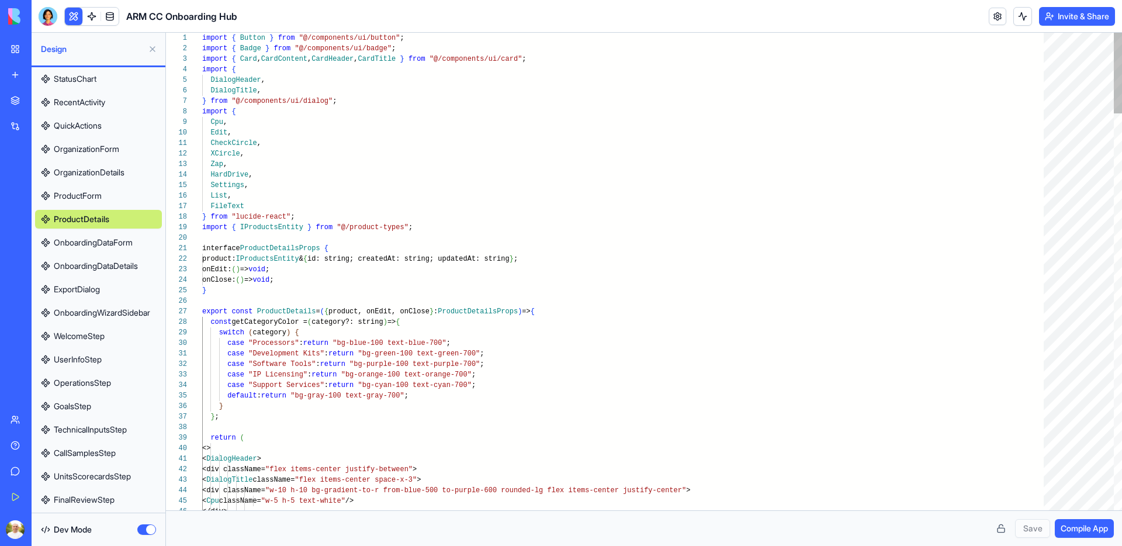
click at [106, 198] on link "ProductForm" at bounding box center [98, 195] width 127 height 19
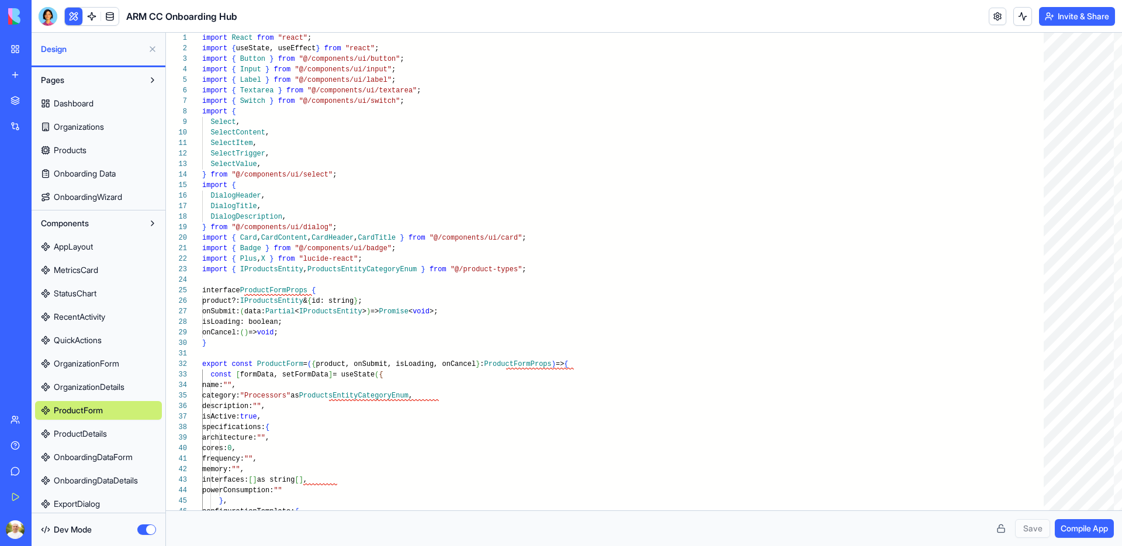
click at [101, 230] on button "Components" at bounding box center [89, 223] width 108 height 19
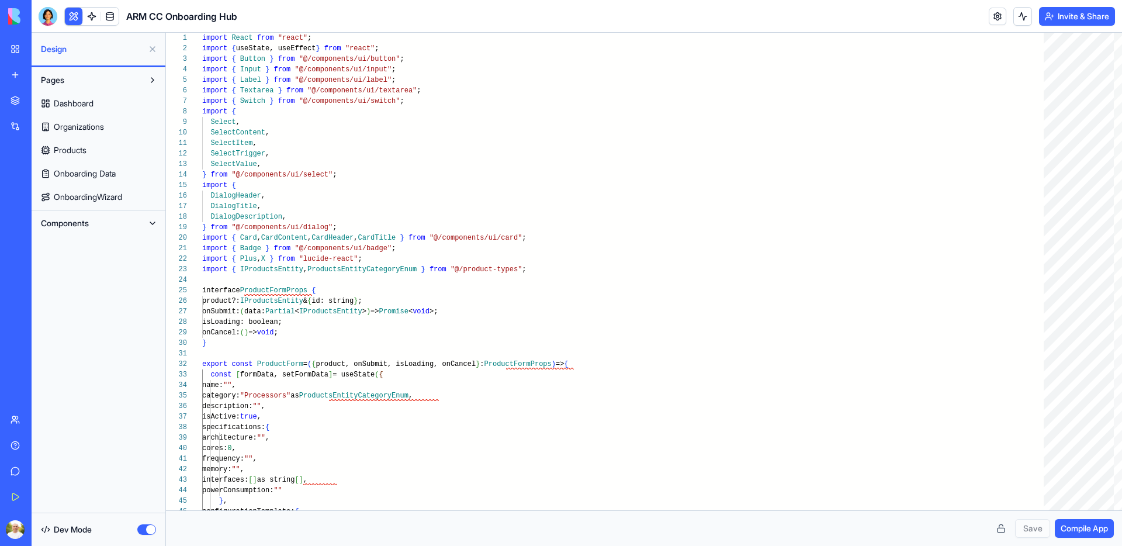
click at [98, 259] on div "Pages Dashboard Organizations Products Onboarding Data OnboardingWizard Compone…" at bounding box center [99, 289] width 134 height 445
click at [110, 101] on link "Dashboard" at bounding box center [98, 103] width 127 height 19
type textarea "**********"
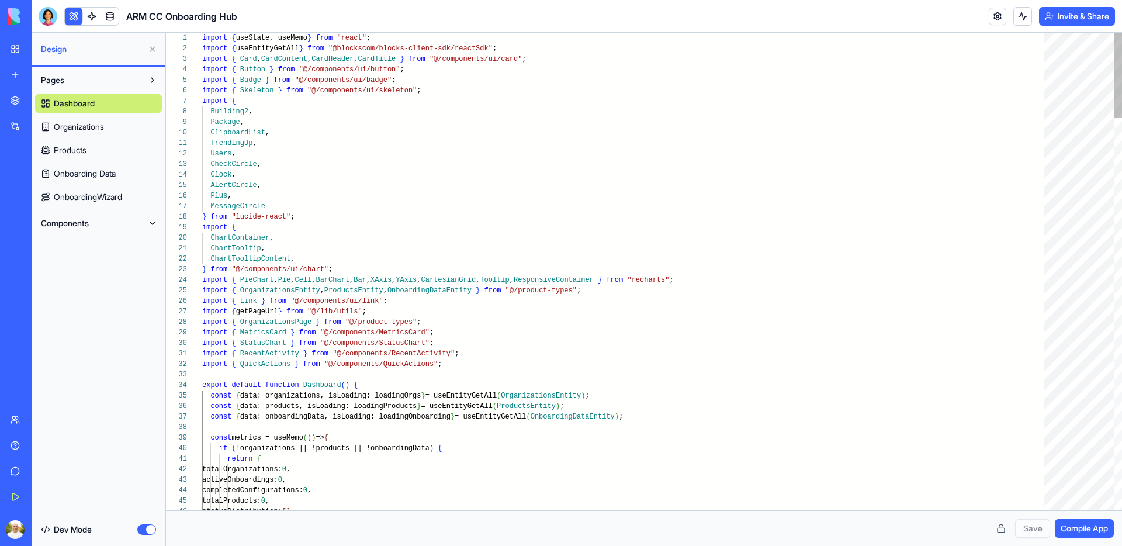
scroll to position [84, 0]
click at [151, 47] on button at bounding box center [152, 49] width 19 height 19
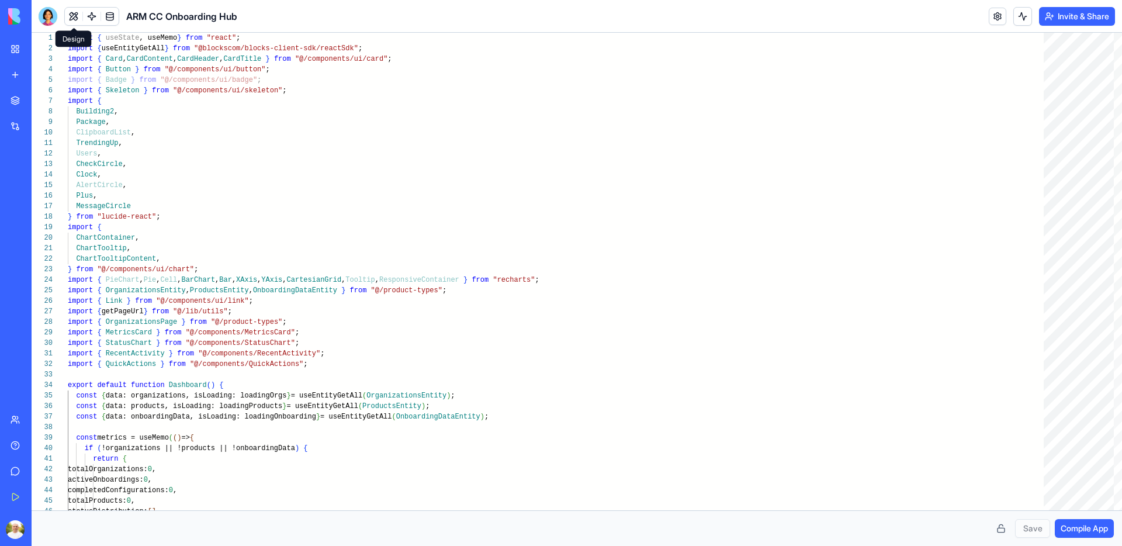
click at [72, 21] on button at bounding box center [74, 17] width 18 height 18
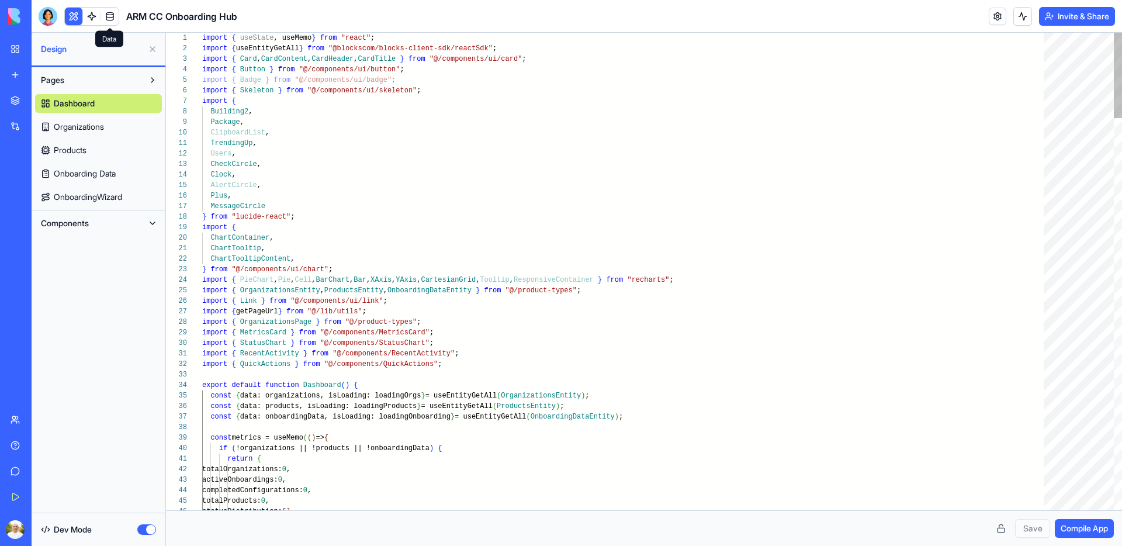
click at [111, 20] on span at bounding box center [109, 16] width 33 height 33
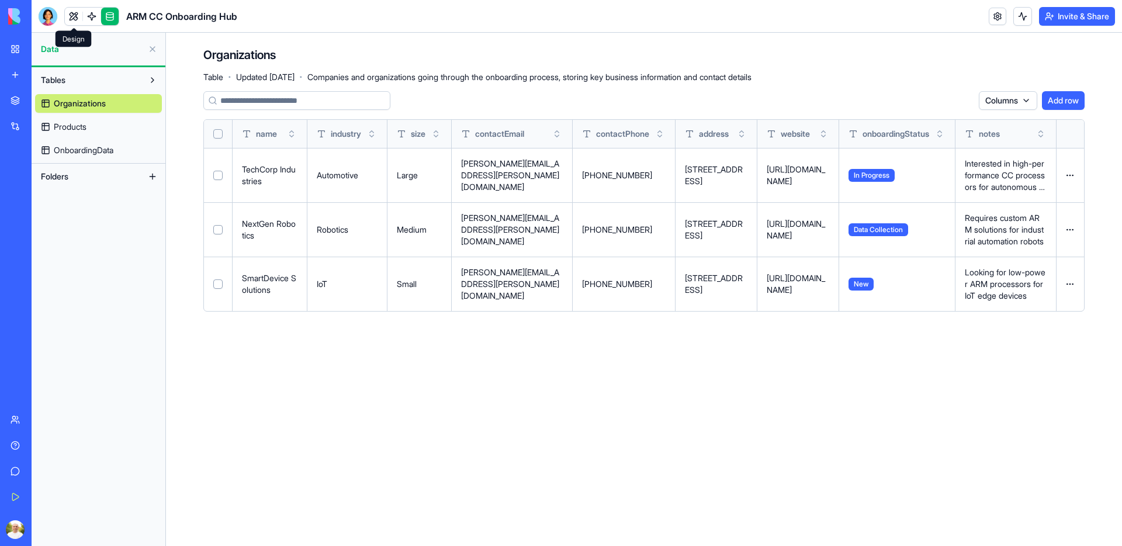
click at [70, 18] on link at bounding box center [74, 17] width 18 height 18
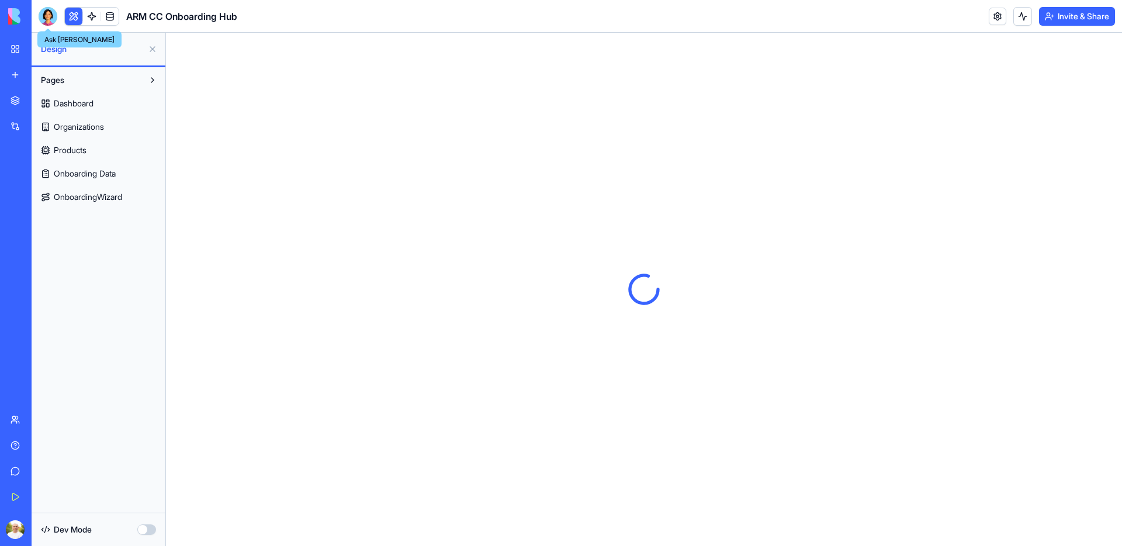
click at [47, 19] on div at bounding box center [48, 16] width 19 height 19
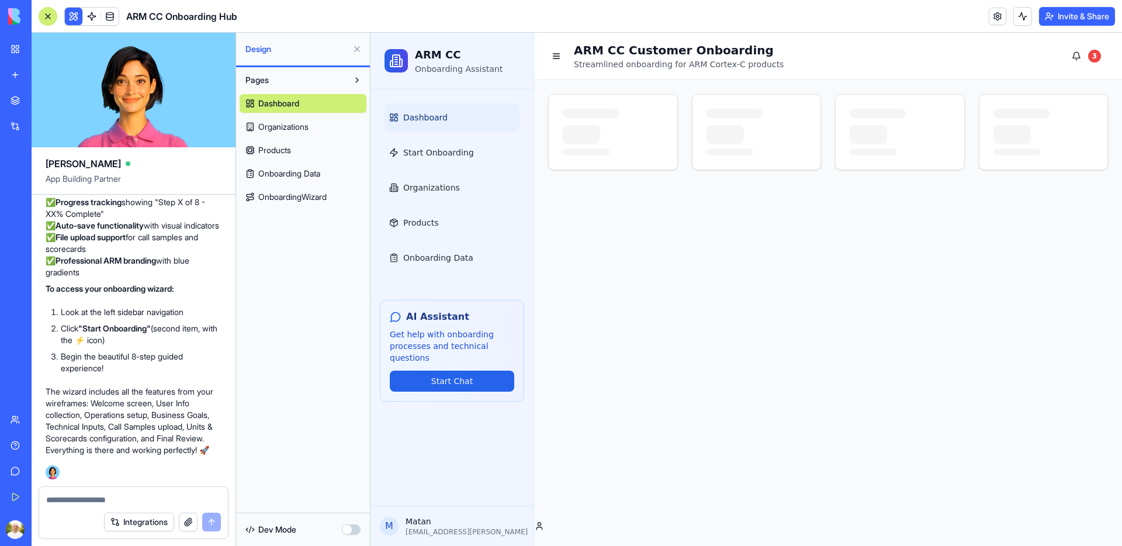
click at [332, 284] on div "Pages Dashboard Organizations Products Onboarding Data OnboardingWizard" at bounding box center [303, 289] width 134 height 445
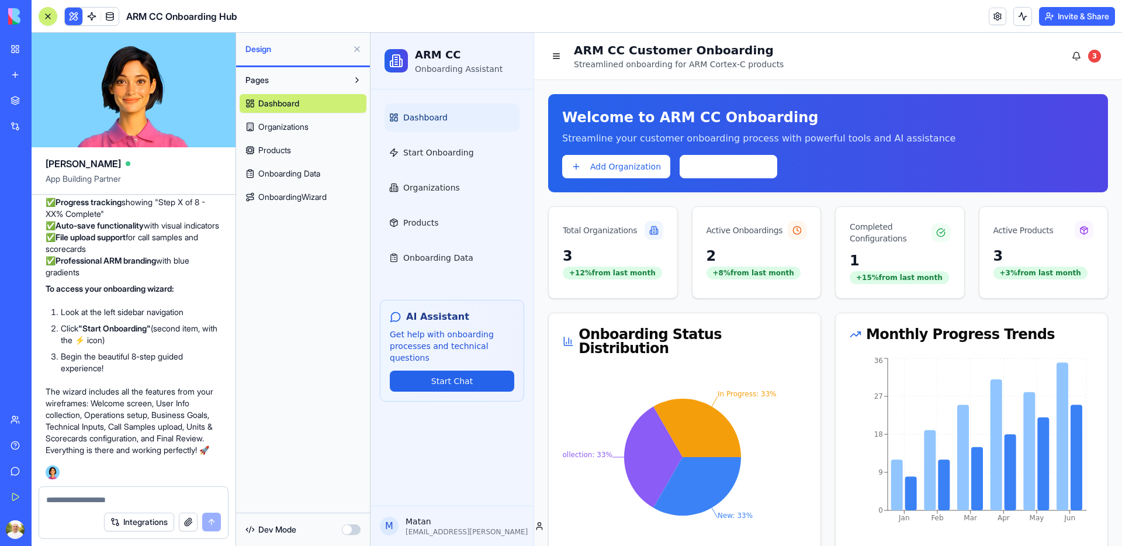
scroll to position [3287, 0]
click at [144, 522] on button "Integrations" at bounding box center [139, 521] width 70 height 19
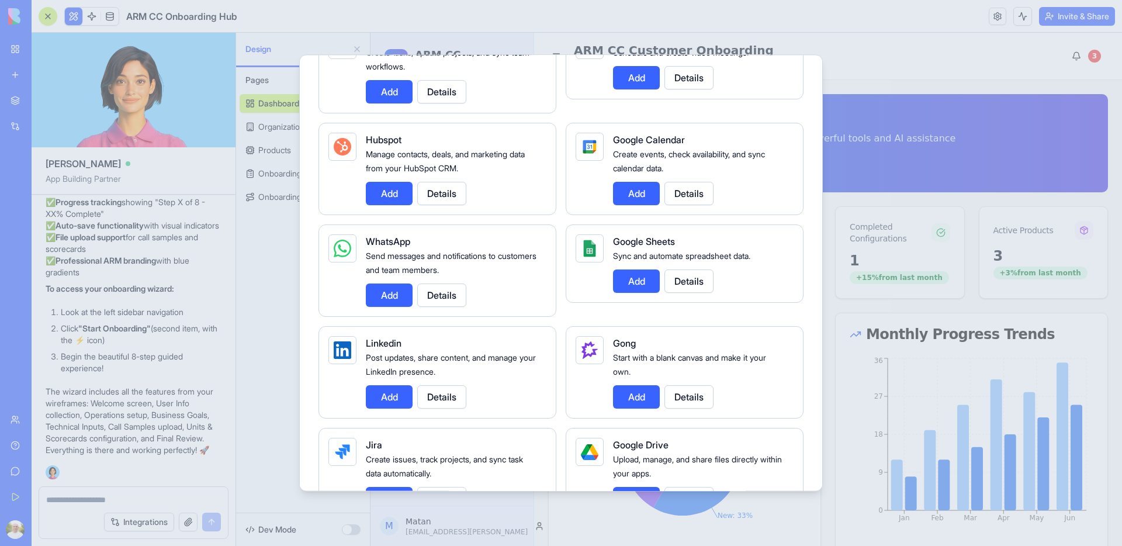
scroll to position [0, 0]
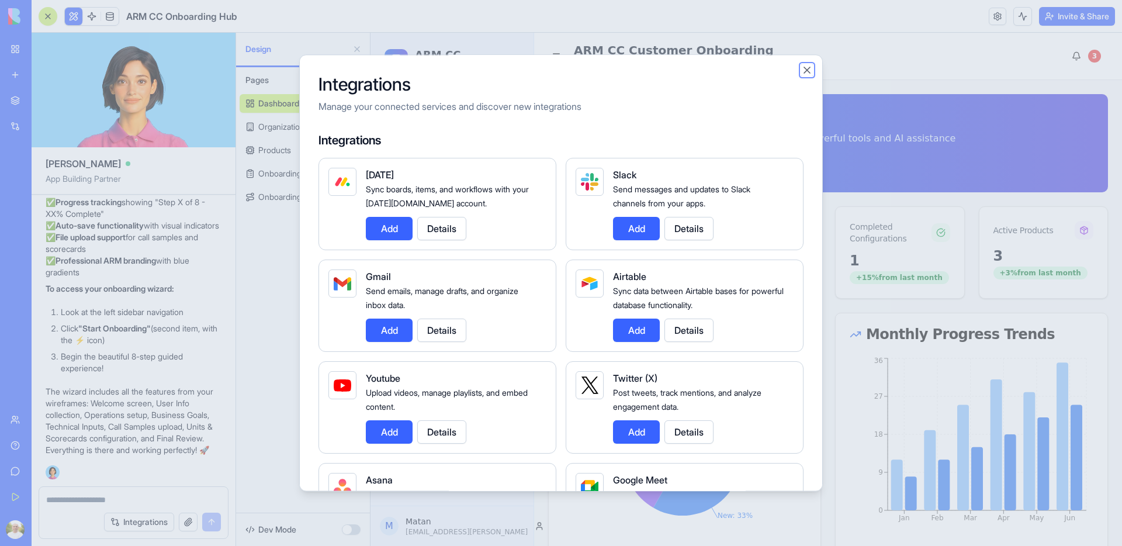
click at [806, 71] on button "Close" at bounding box center [807, 70] width 12 height 12
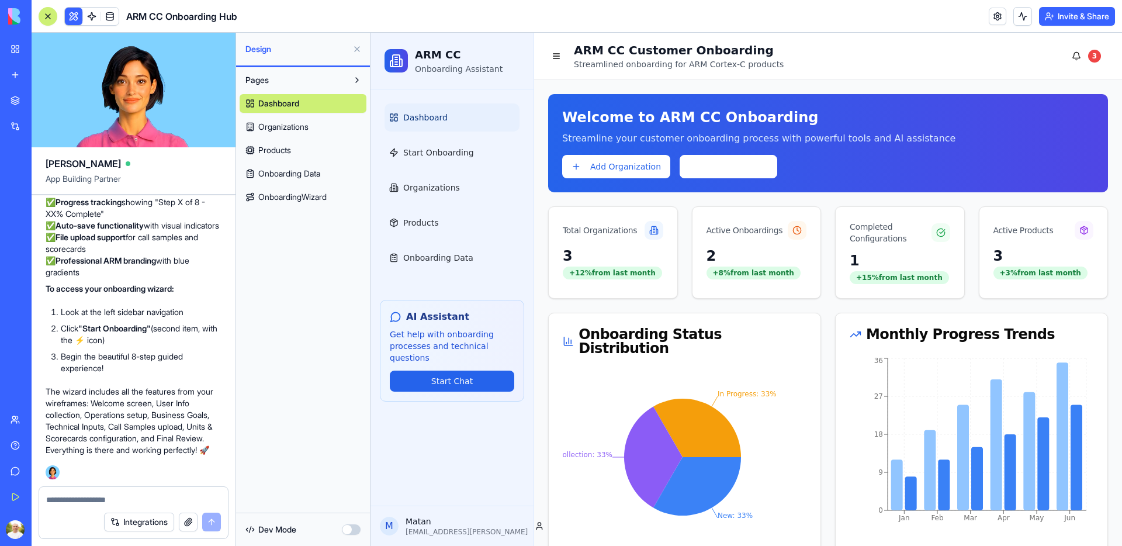
click at [101, 505] on div "Integrations" at bounding box center [133, 521] width 189 height 33
click at [98, 499] on textarea at bounding box center [133, 500] width 175 height 12
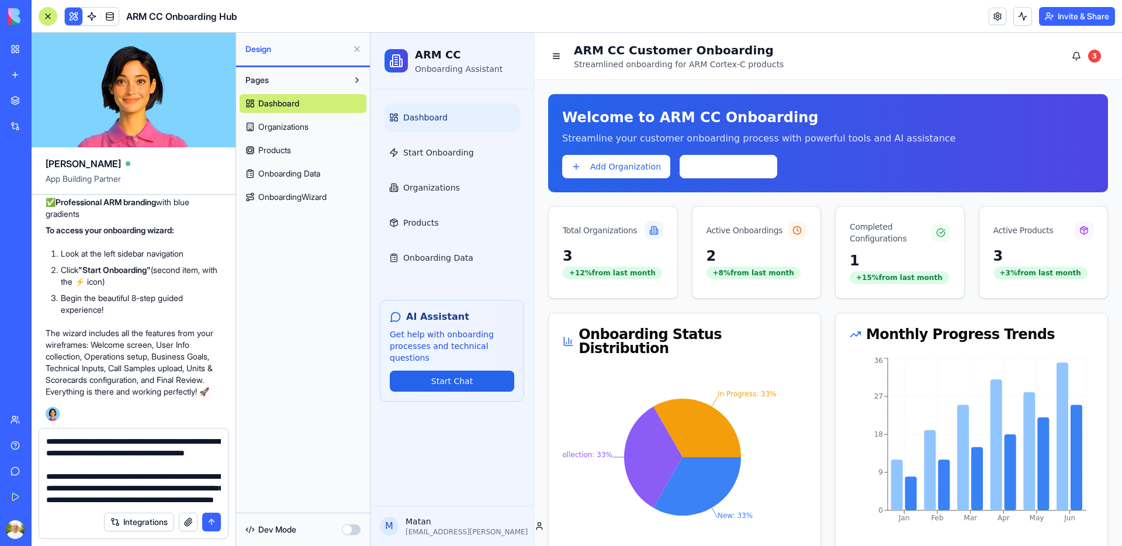
scroll to position [34, 0]
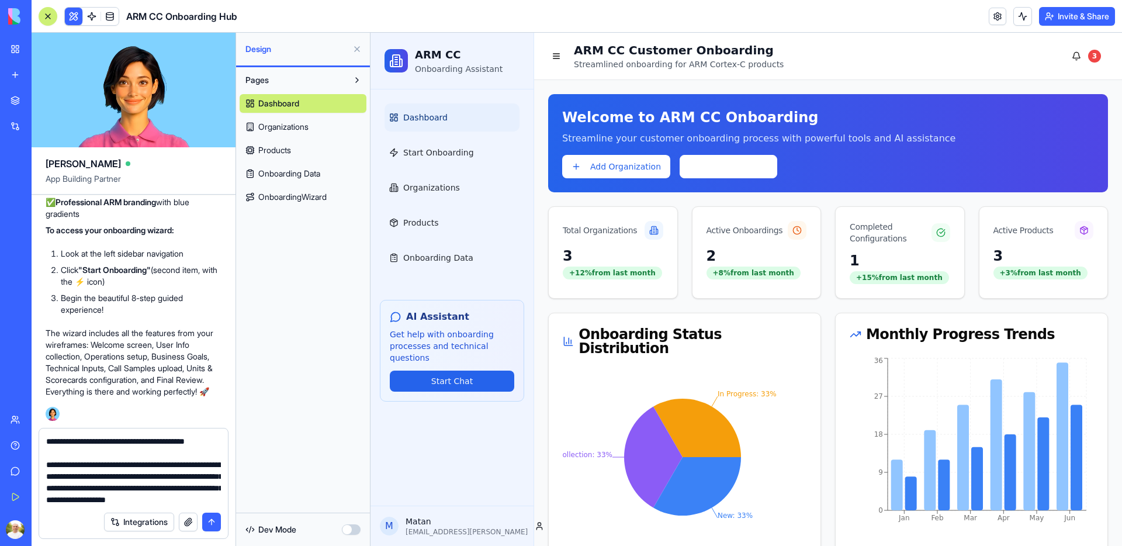
type textarea "**********"
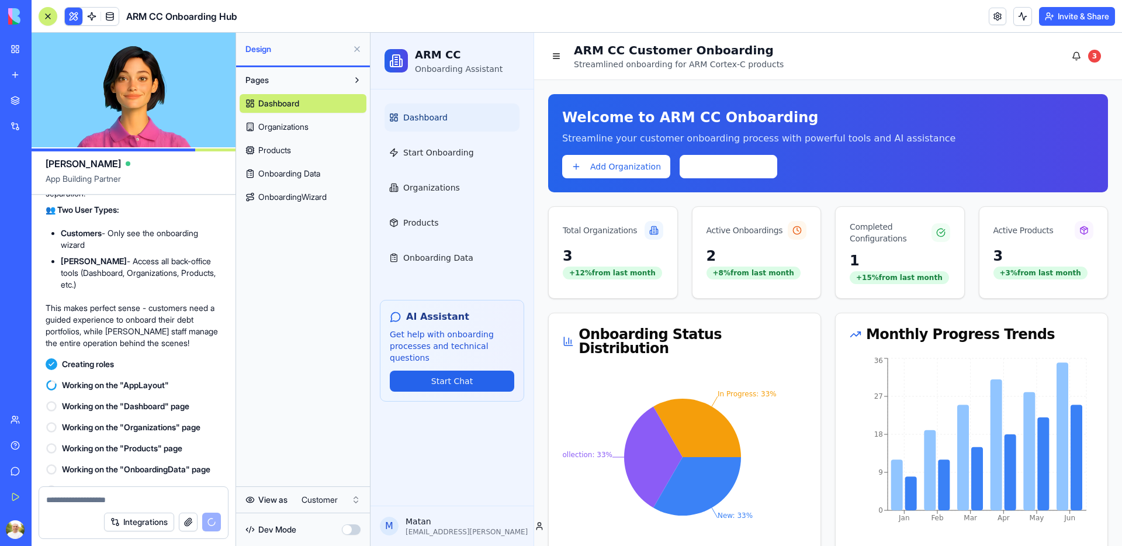
scroll to position [3864, 0]
